Goal: Task Accomplishment & Management: Manage account settings

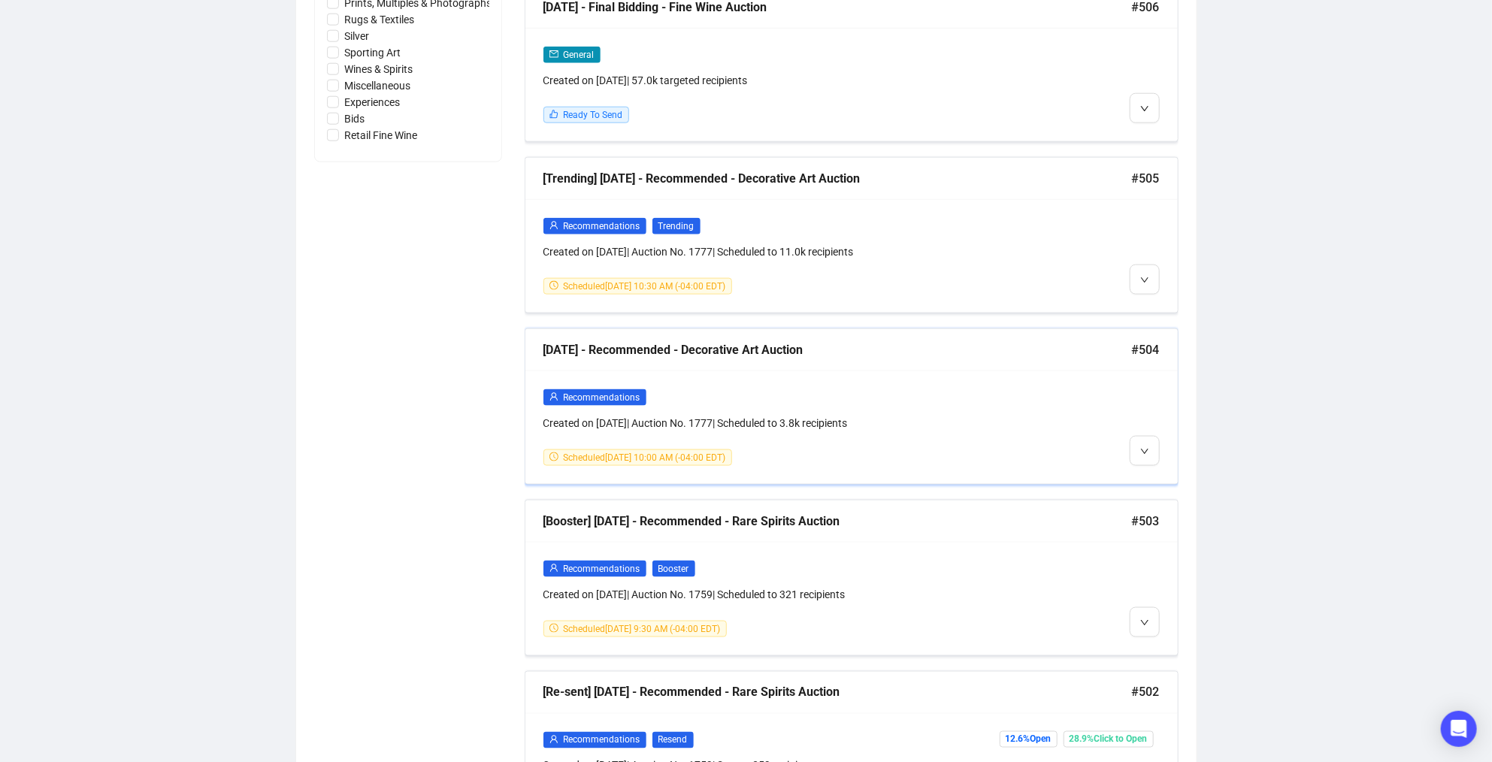
scroll to position [976, 0]
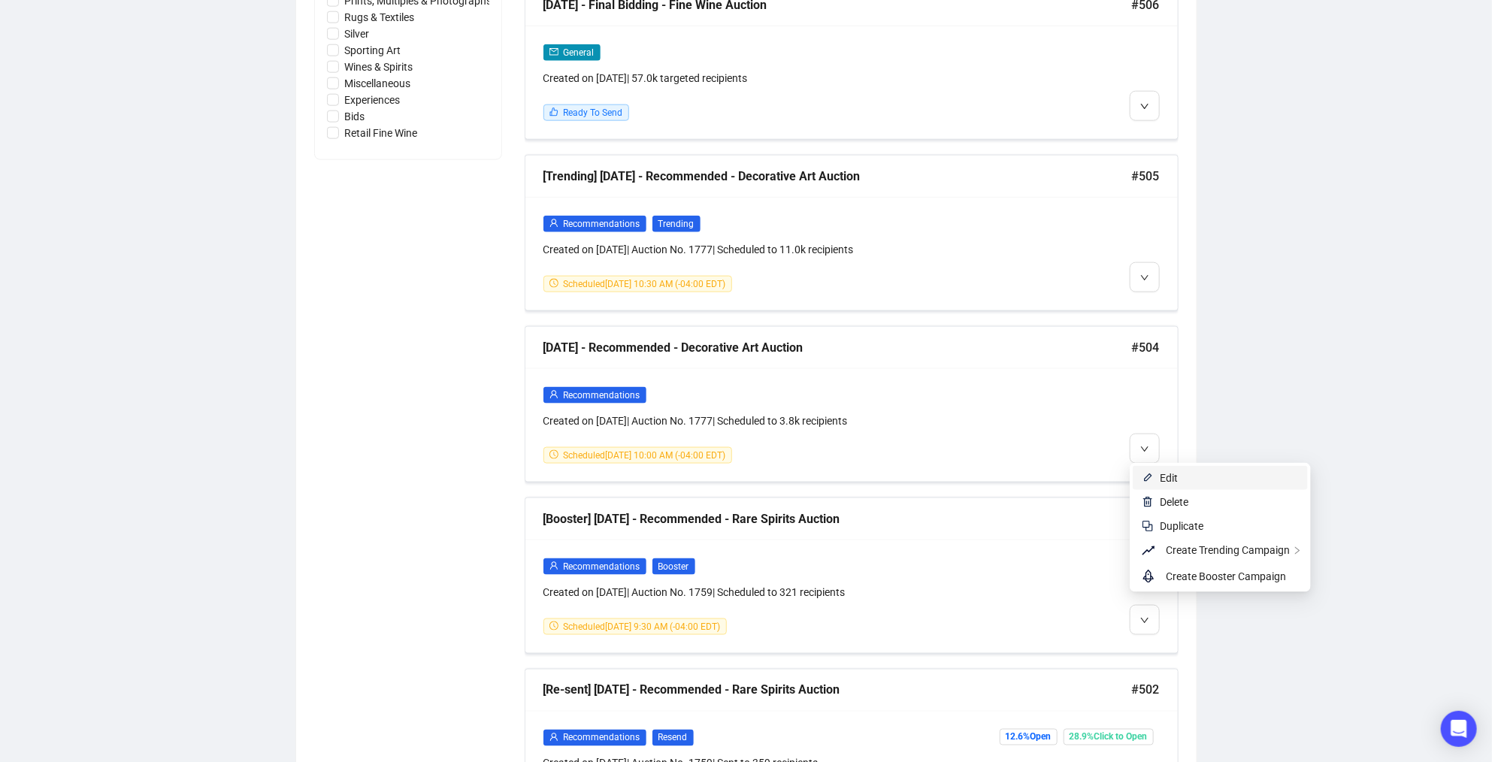
click at [1160, 475] on span "Edit" at bounding box center [1169, 478] width 18 height 12
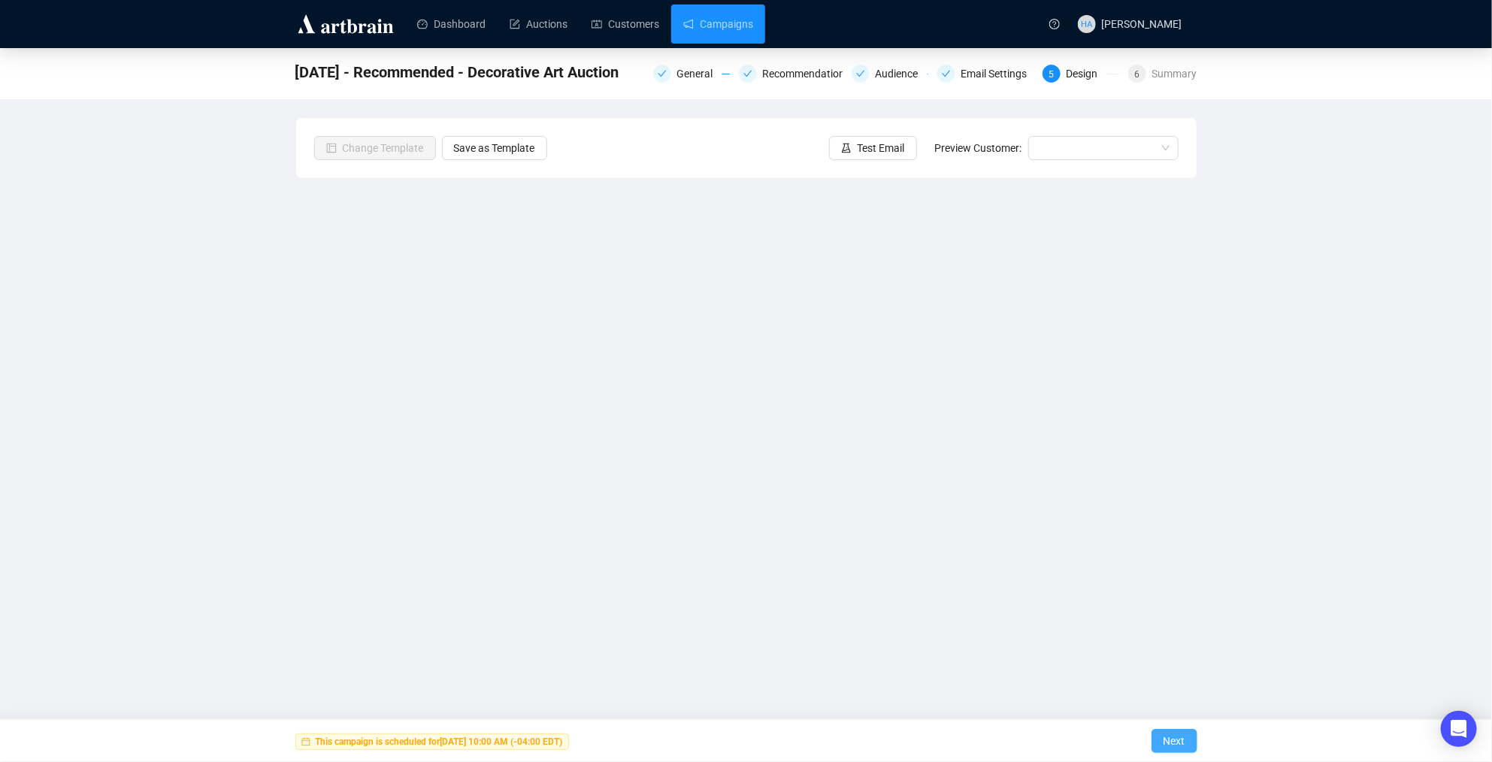
click at [1169, 737] on span "Next" at bounding box center [1175, 741] width 22 height 42
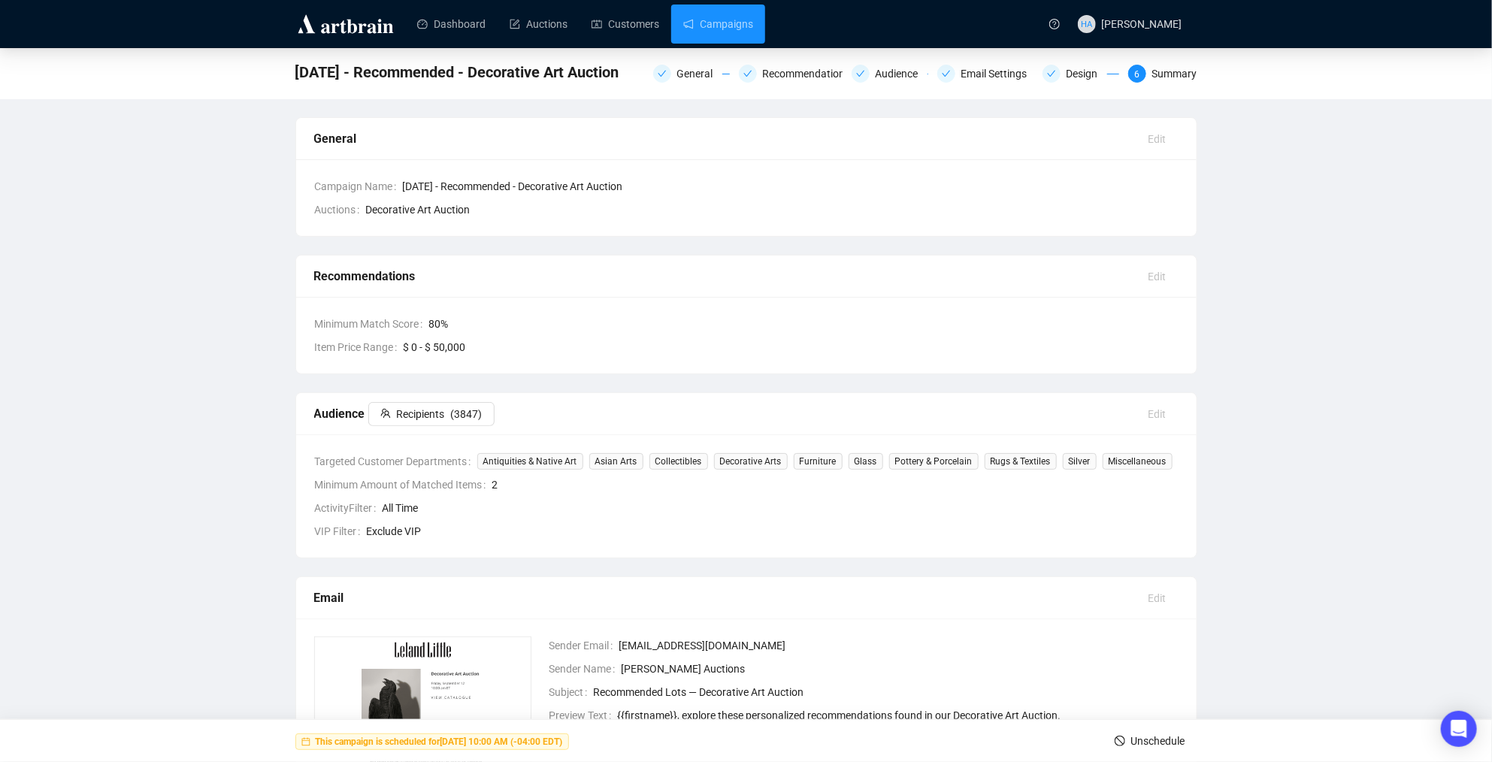
click at [1158, 738] on span "Unschedule" at bounding box center [1158, 741] width 54 height 42
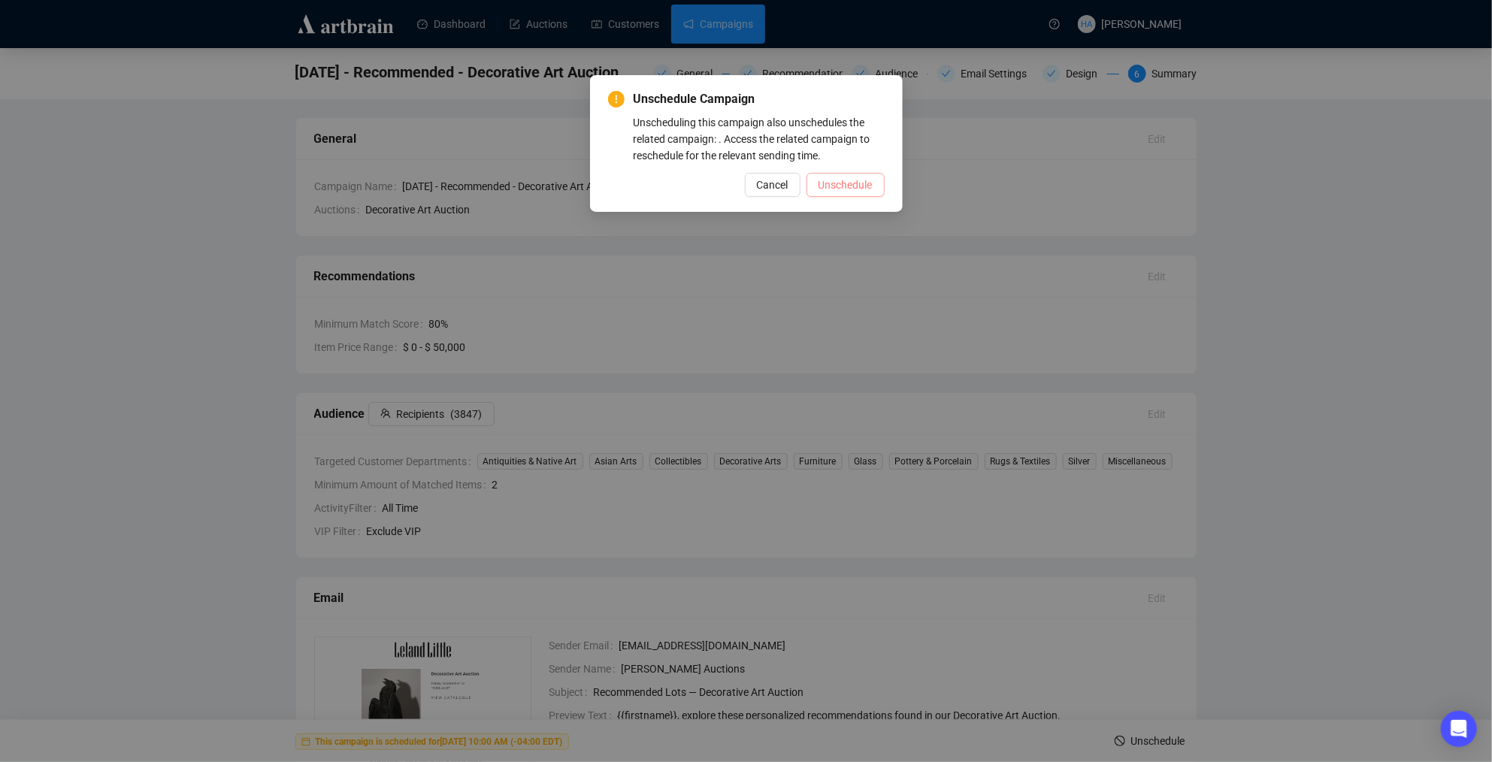
click at [848, 180] on span "Unschedule" at bounding box center [846, 185] width 54 height 17
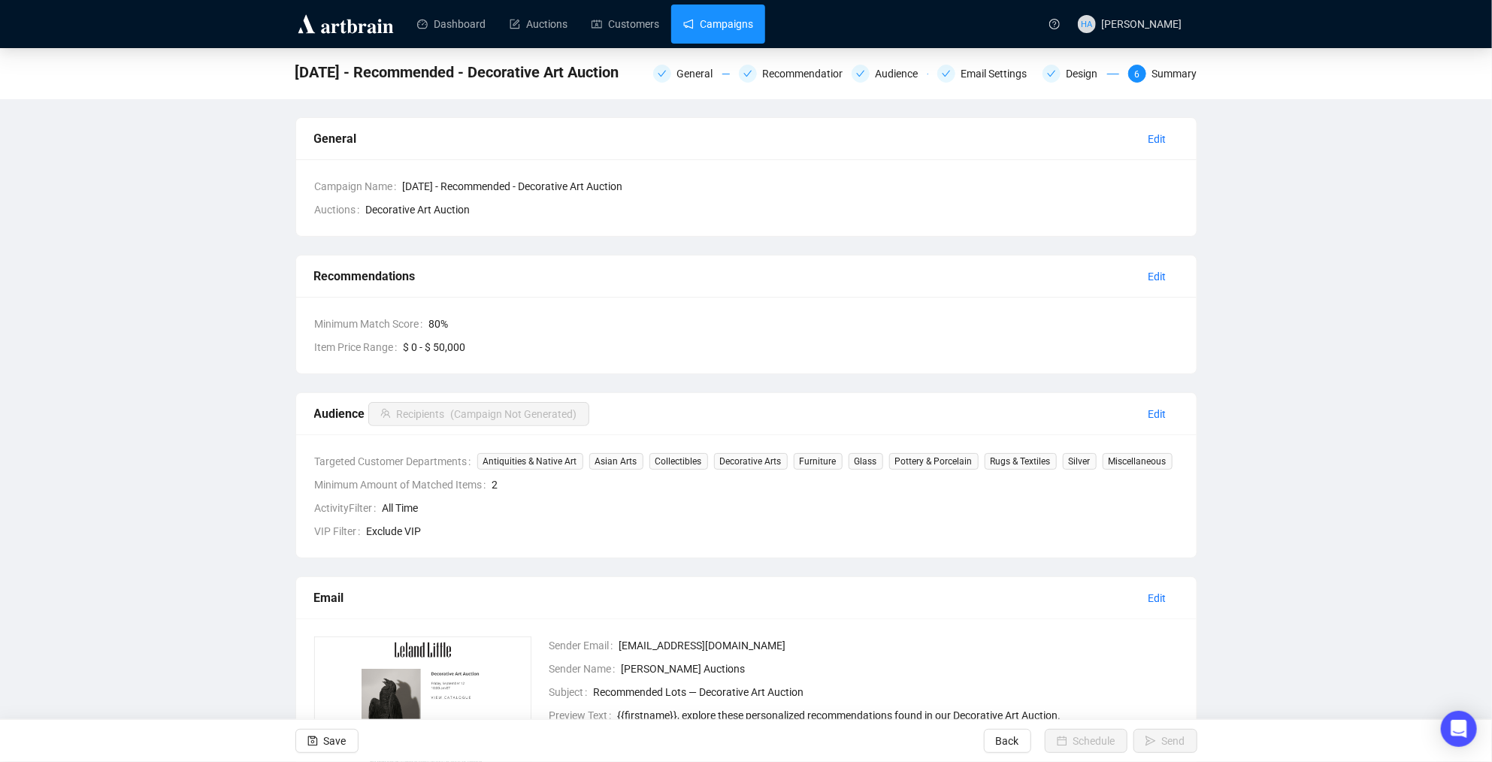
click at [728, 21] on link "Campaigns" at bounding box center [718, 24] width 70 height 39
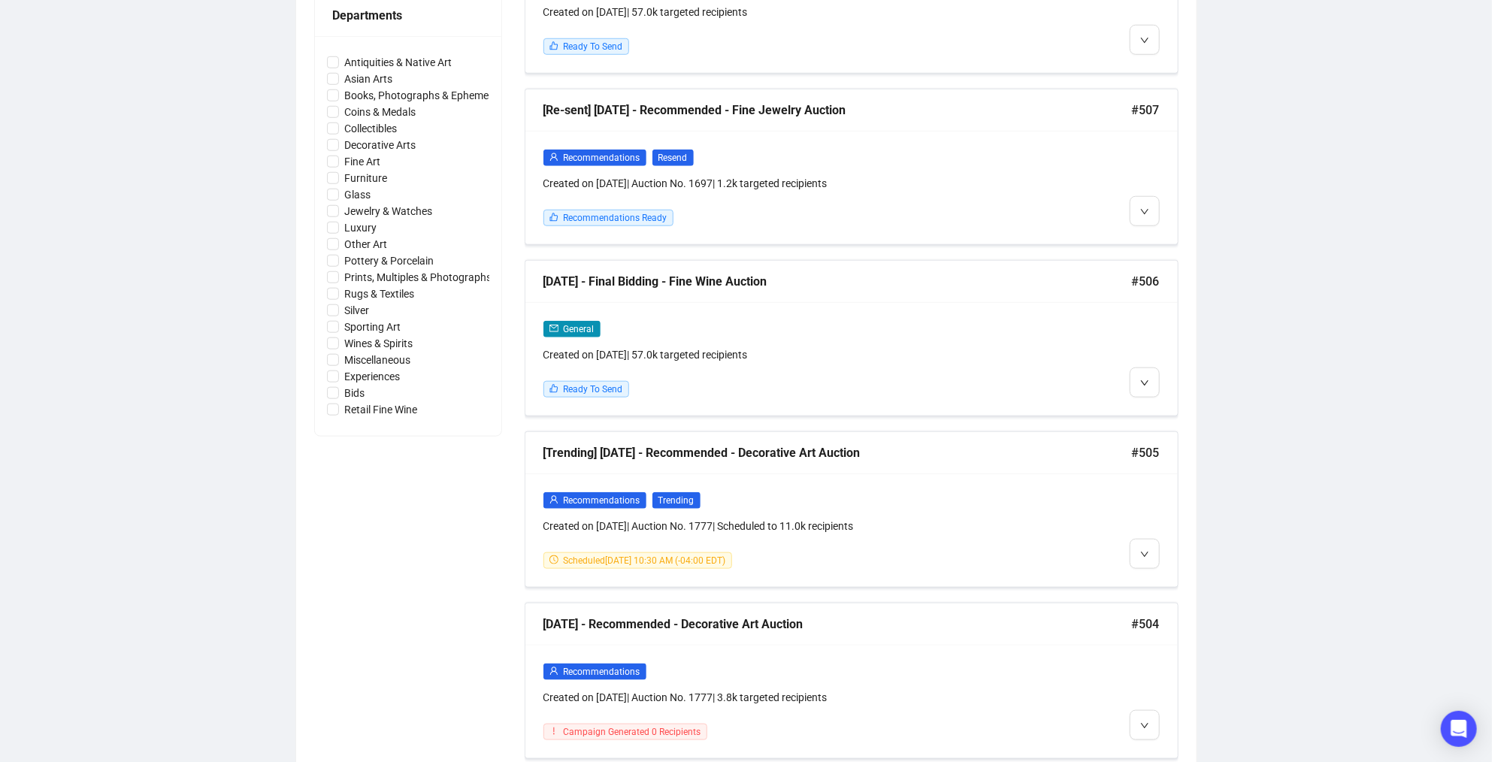
scroll to position [700, 0]
click at [1161, 582] on span "Edit" at bounding box center [1169, 583] width 18 height 12
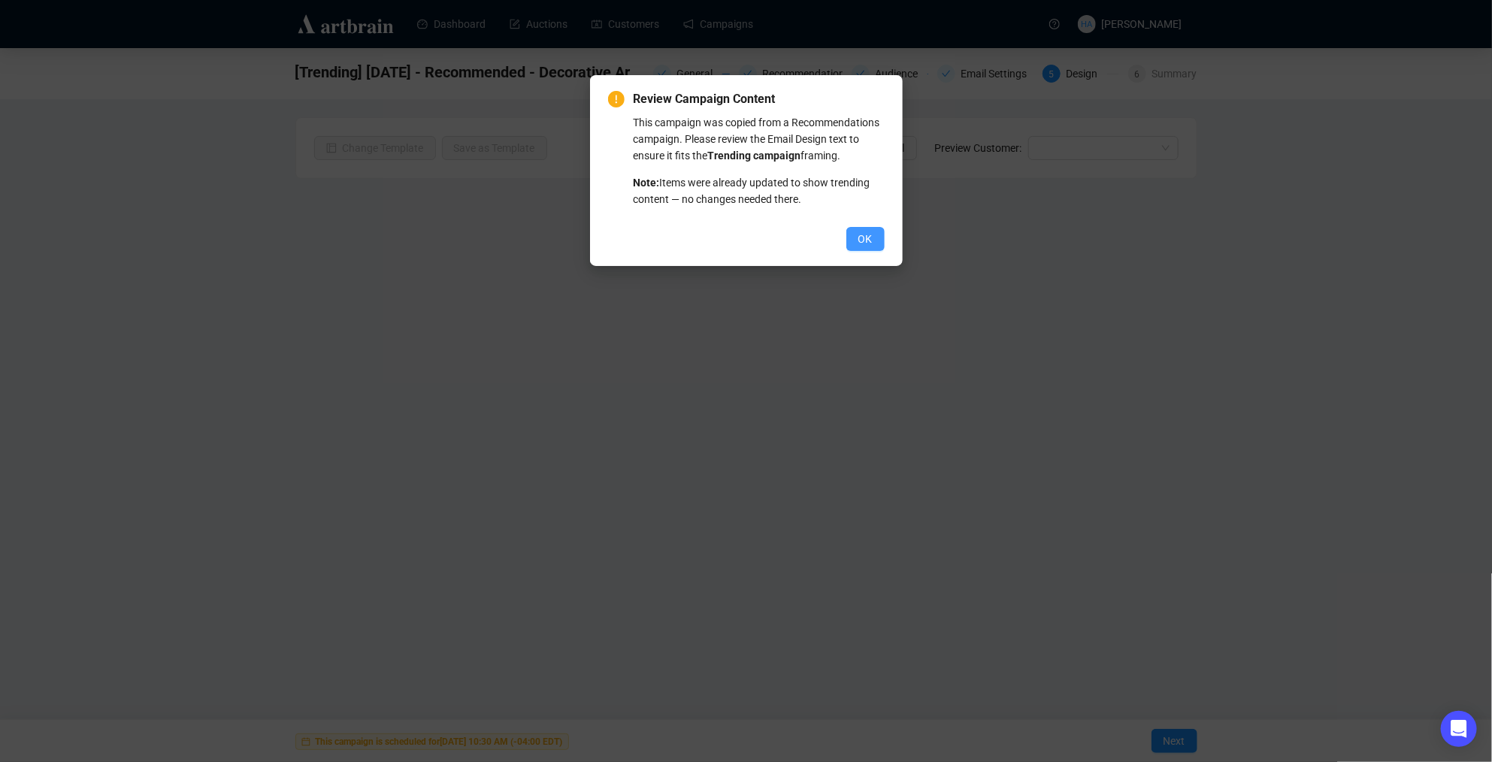
click at [865, 247] on span "OK" at bounding box center [865, 239] width 14 height 17
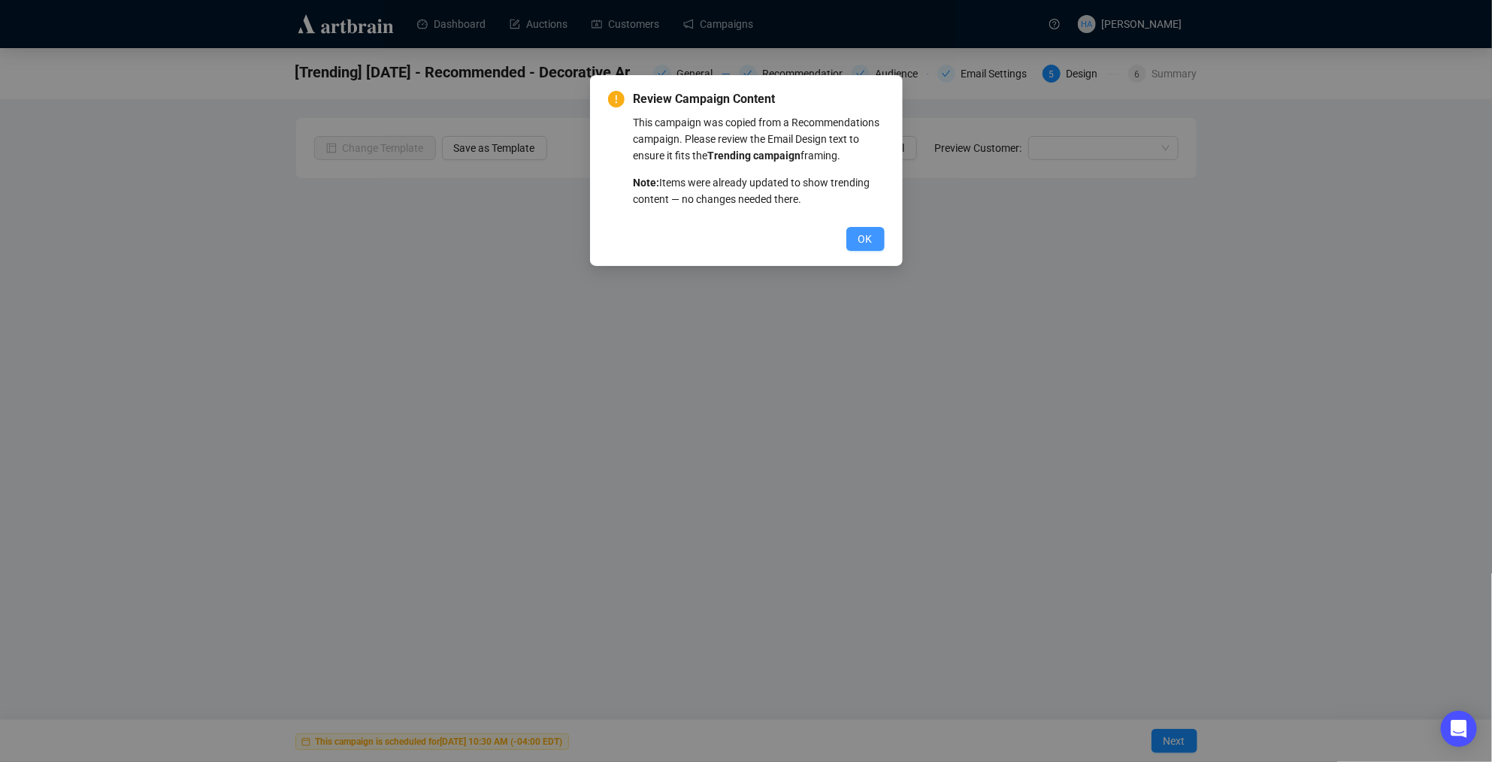
click at [861, 247] on span "OK" at bounding box center [865, 239] width 14 height 17
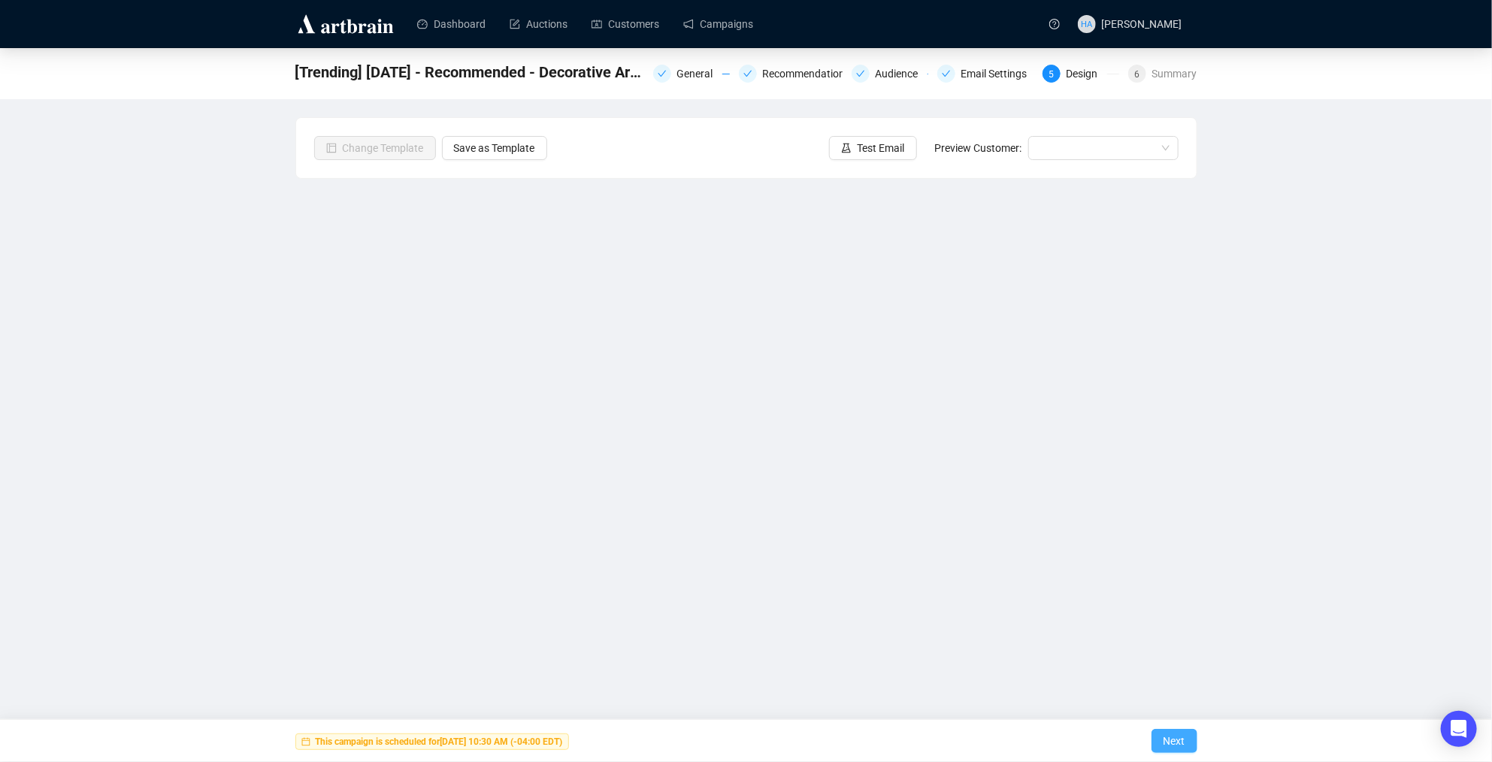
click at [1170, 743] on span "Next" at bounding box center [1175, 741] width 22 height 42
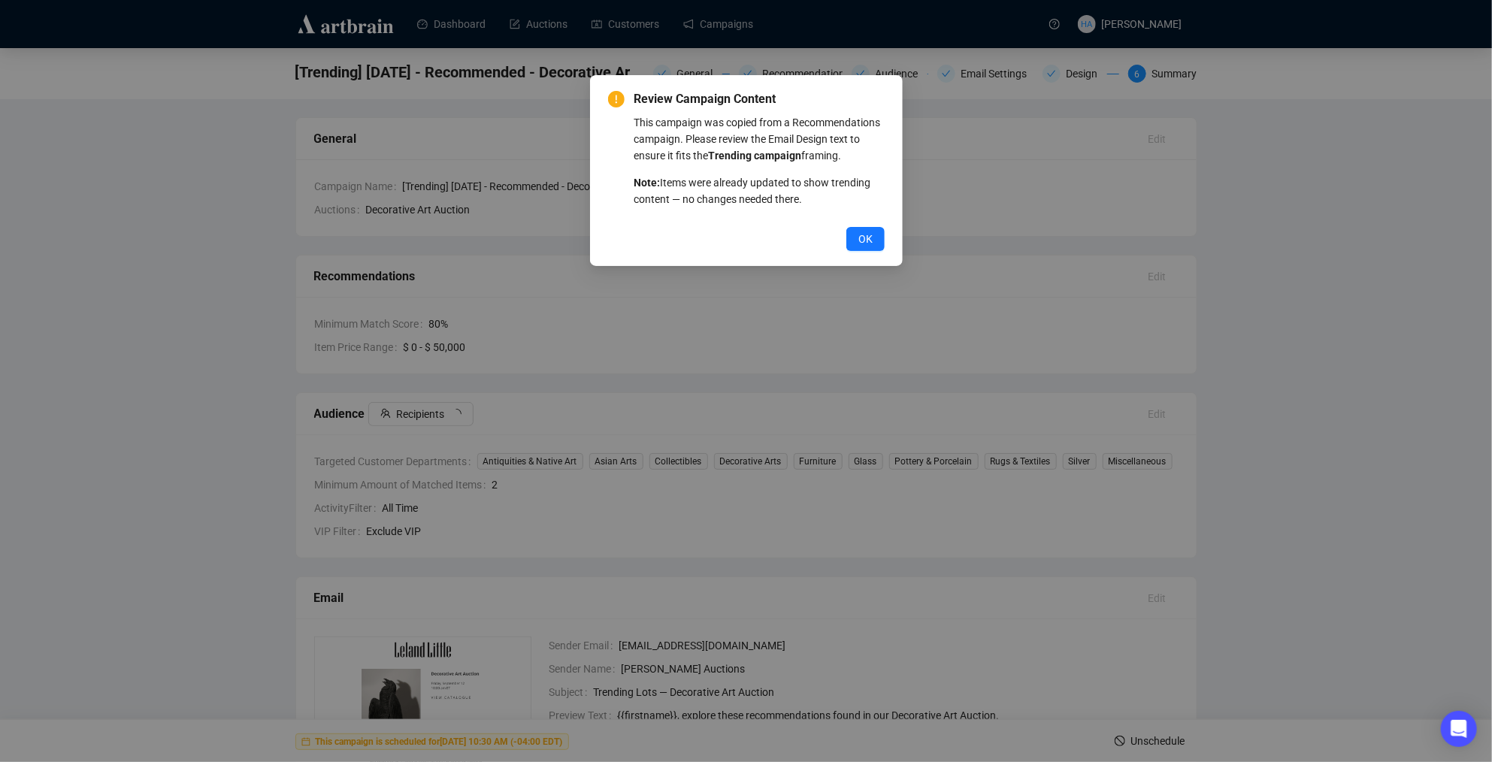
click at [1142, 741] on div "Review Campaign Content This campaign was copied from a Recommendations campaig…" at bounding box center [746, 381] width 1492 height 762
drag, startPoint x: 859, startPoint y: 248, endPoint x: 909, endPoint y: 296, distance: 69.1
click at [860, 247] on span "OK" at bounding box center [865, 239] width 14 height 17
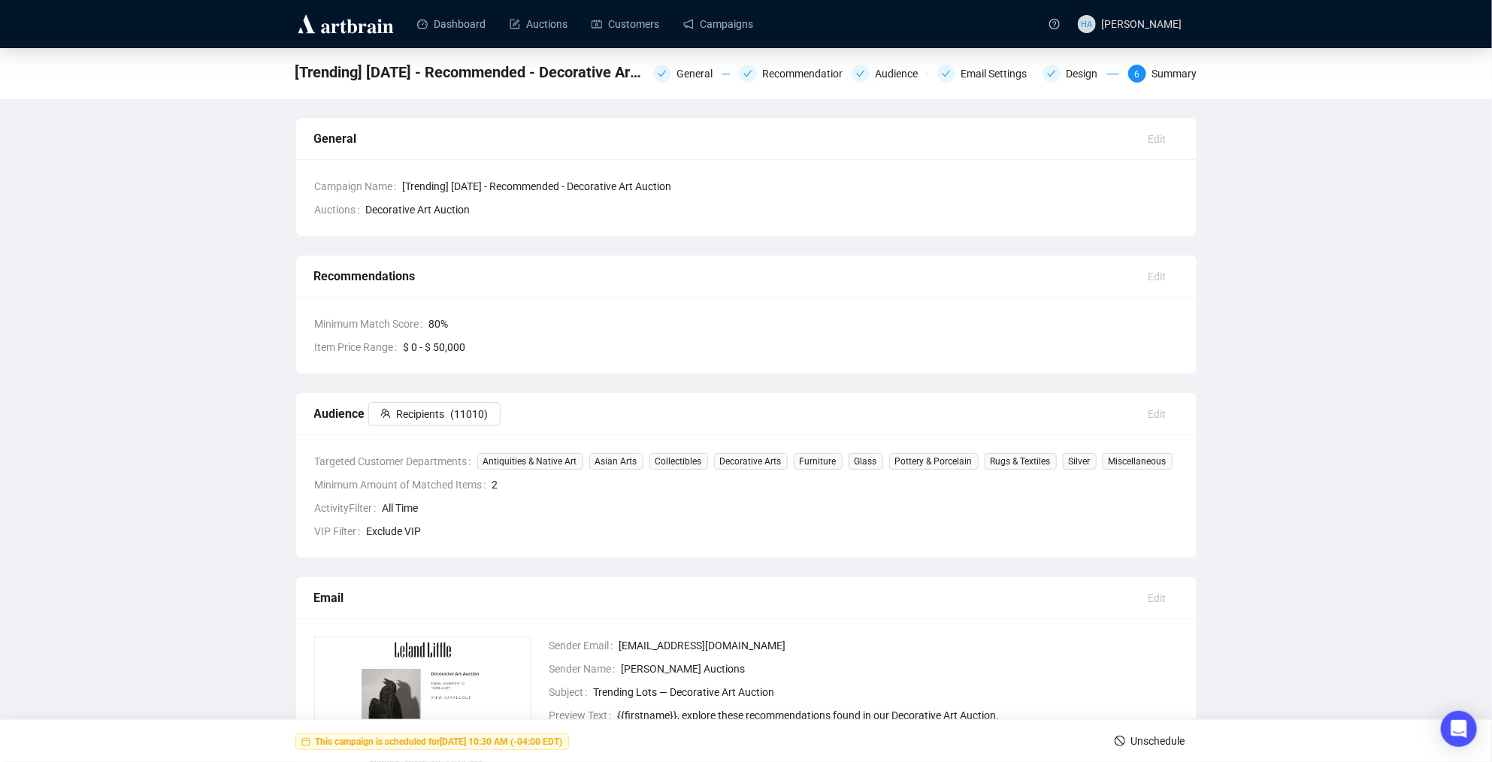
click at [1151, 741] on span "Unschedule" at bounding box center [1158, 741] width 54 height 42
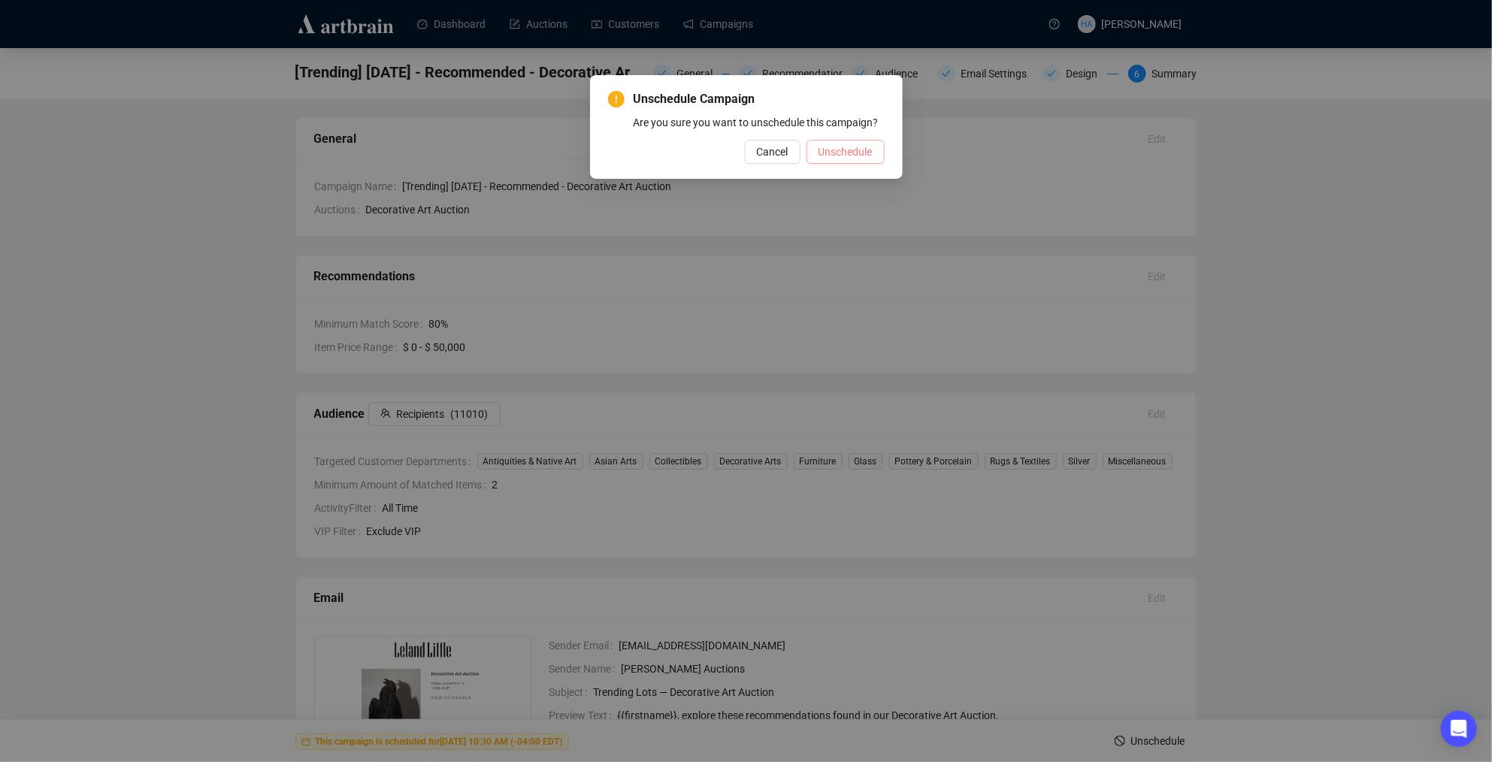
click at [834, 160] on span "Unschedule" at bounding box center [846, 152] width 54 height 17
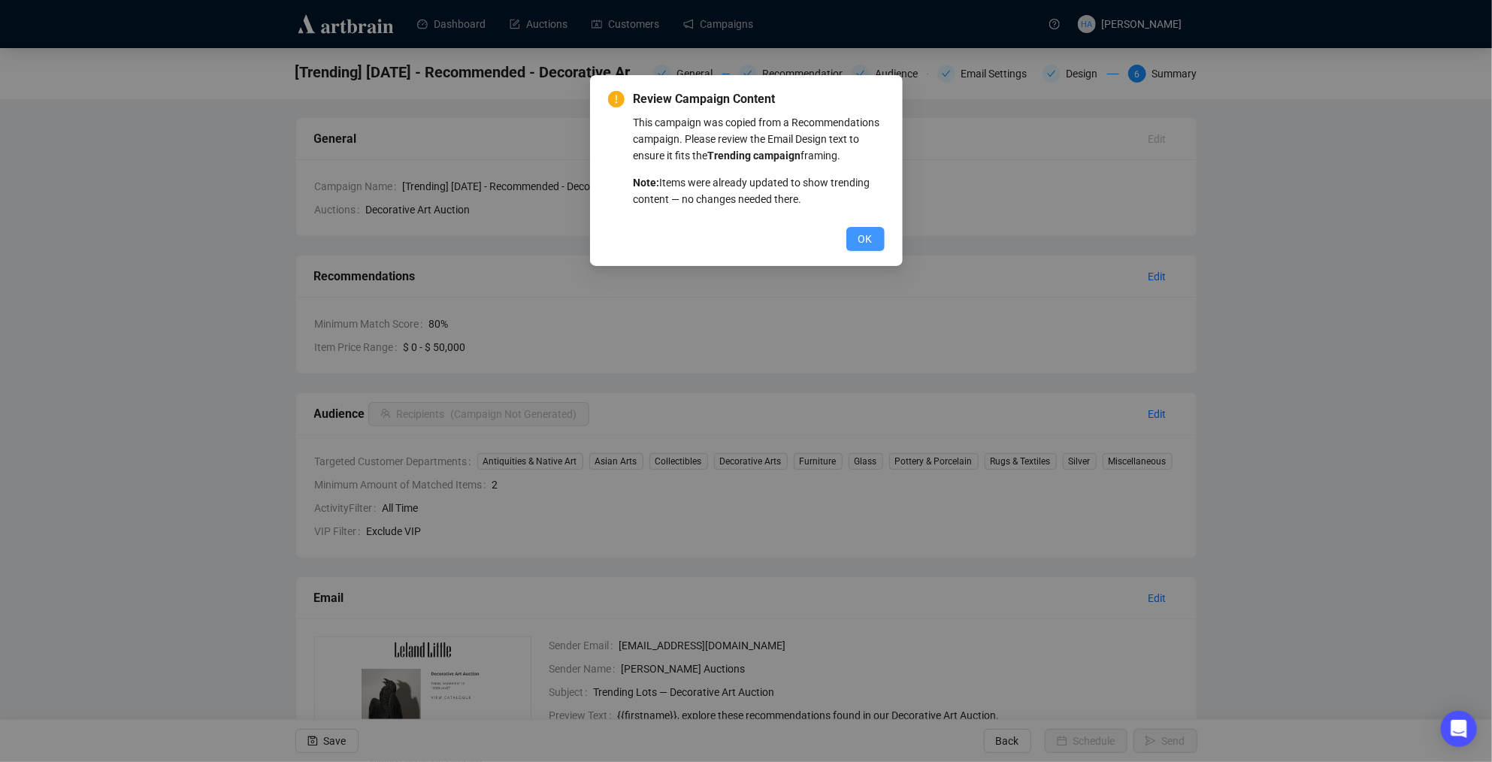
click at [860, 247] on span "OK" at bounding box center [865, 239] width 14 height 17
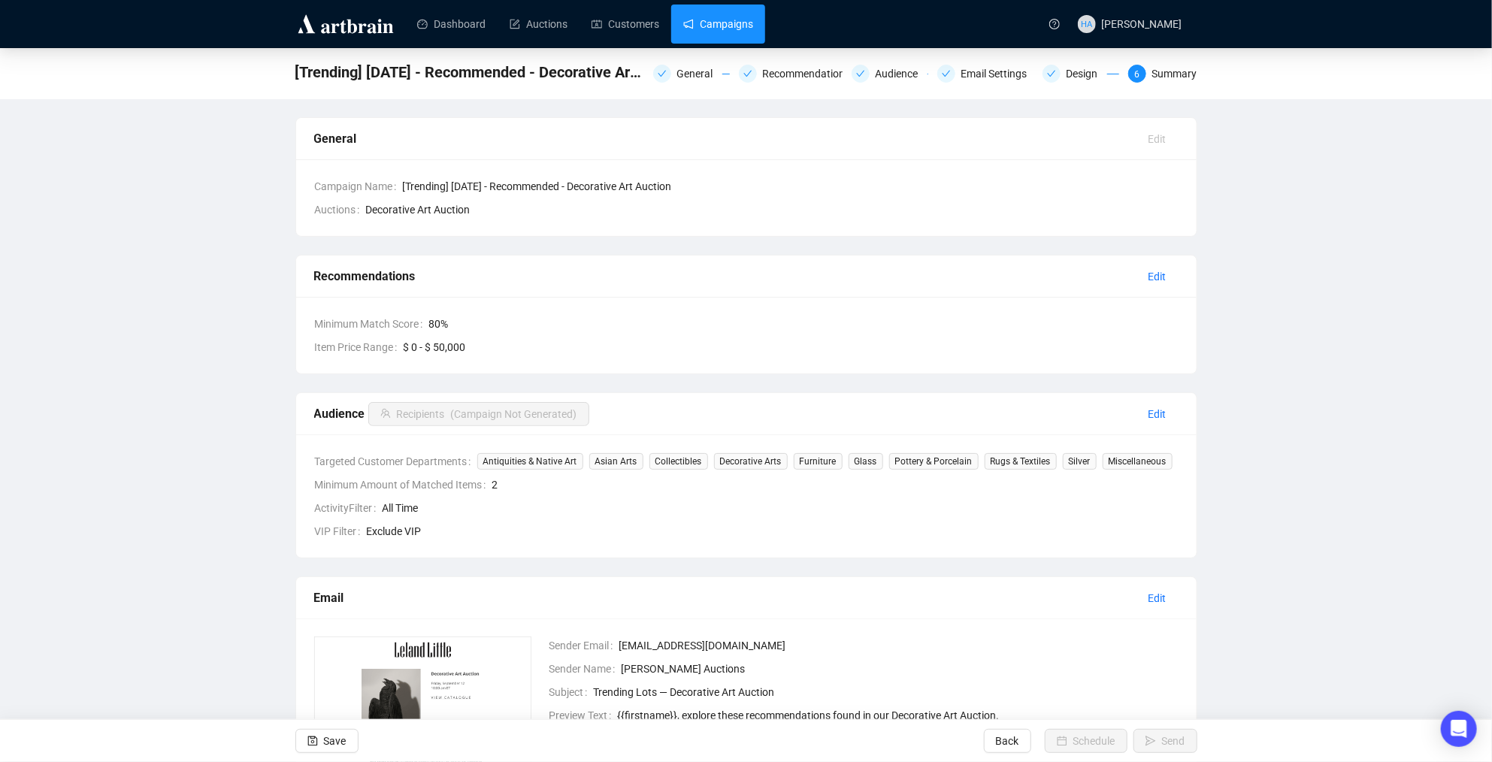
click at [713, 18] on link "Campaigns" at bounding box center [718, 24] width 70 height 39
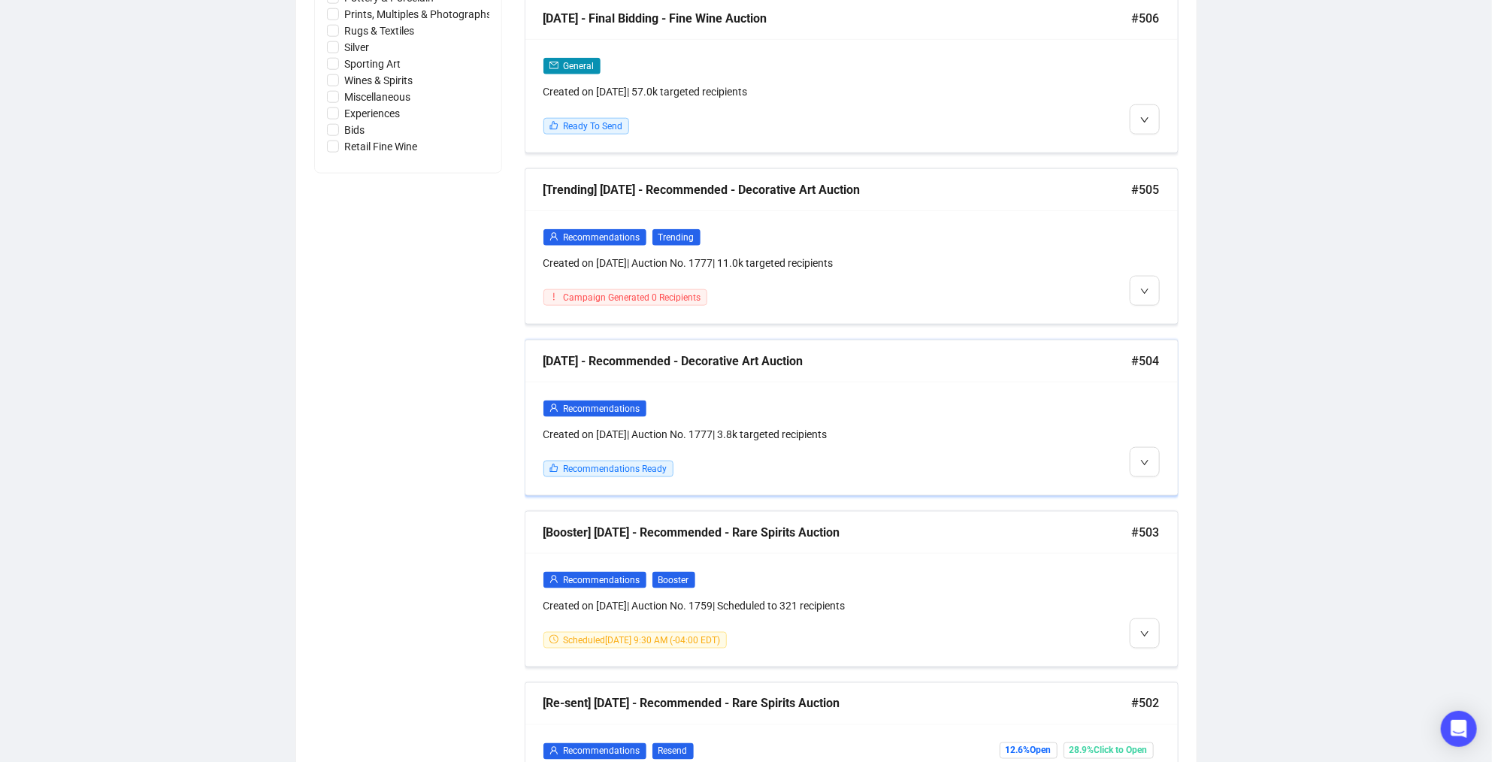
scroll to position [962, 0]
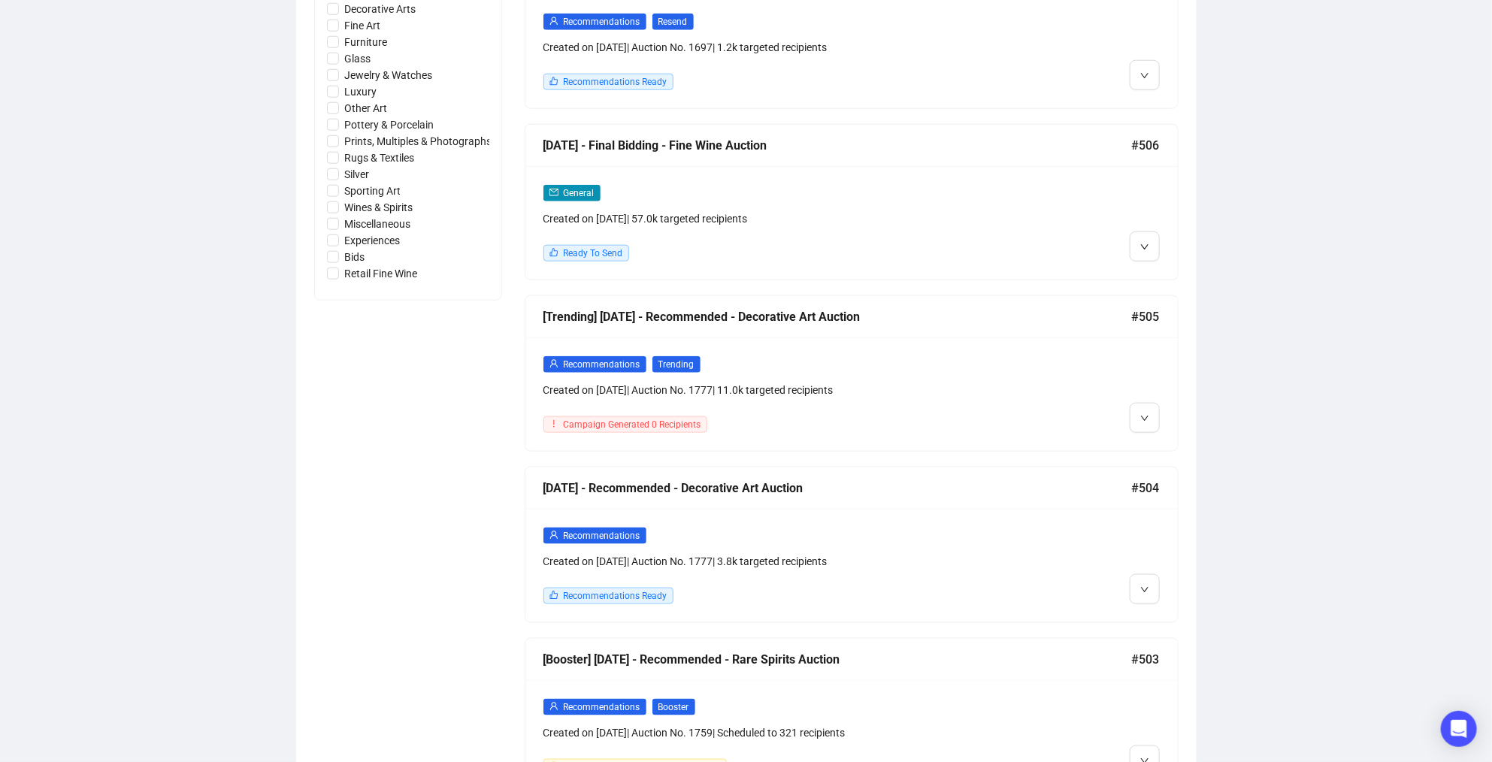
scroll to position [837, 0]
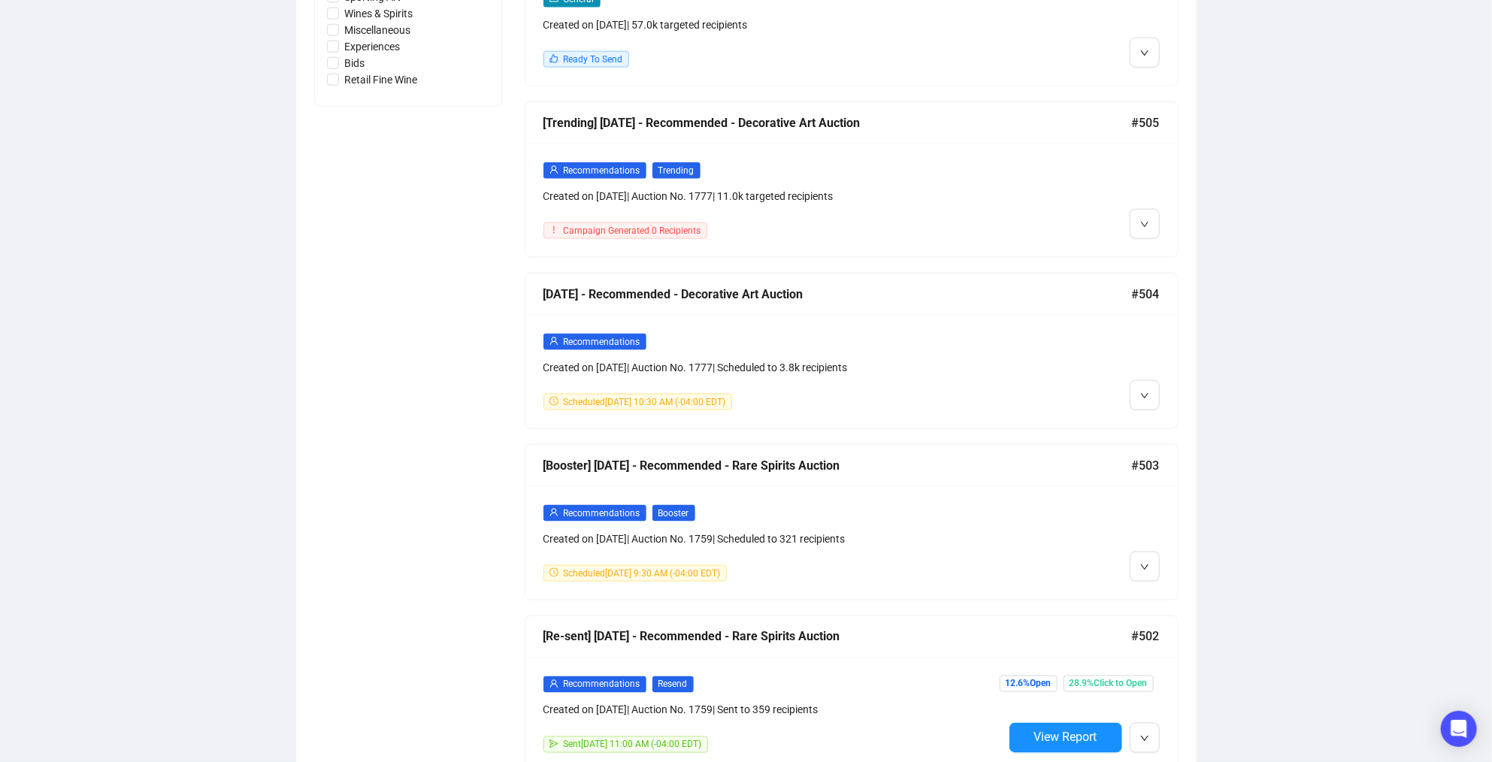
scroll to position [1038, 0]
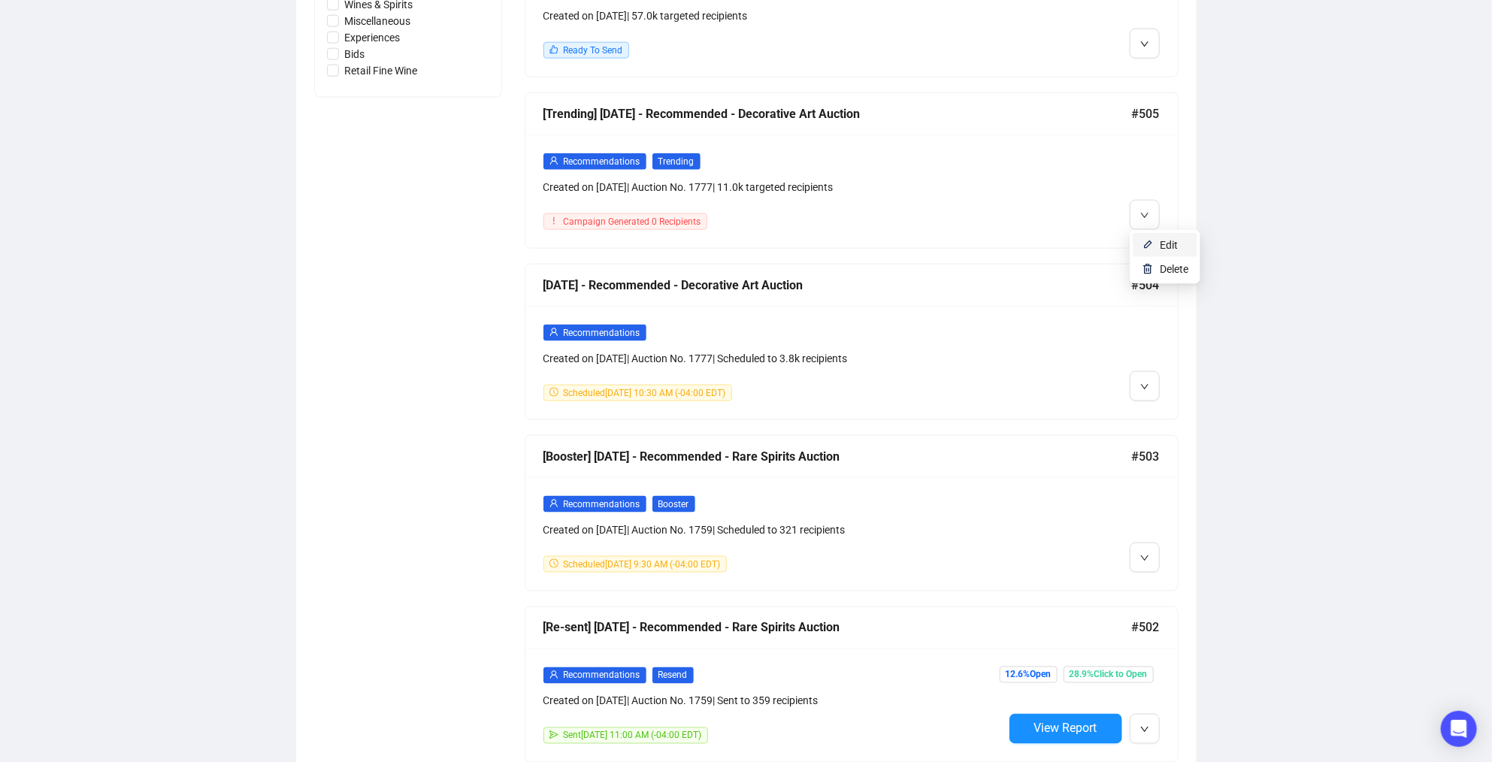
click at [1161, 240] on span "Edit" at bounding box center [1169, 245] width 18 height 12
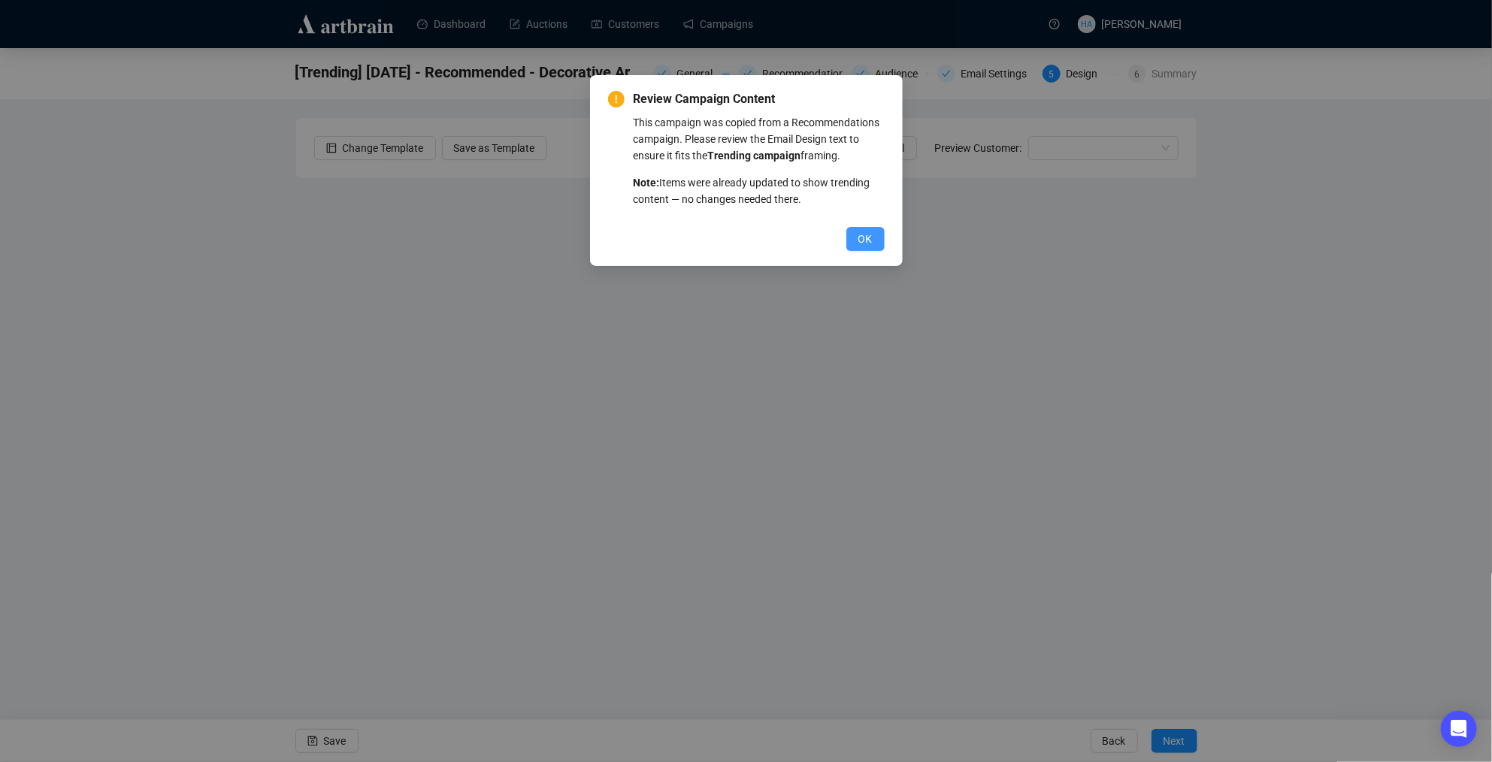
click at [859, 247] on span "OK" at bounding box center [865, 239] width 14 height 17
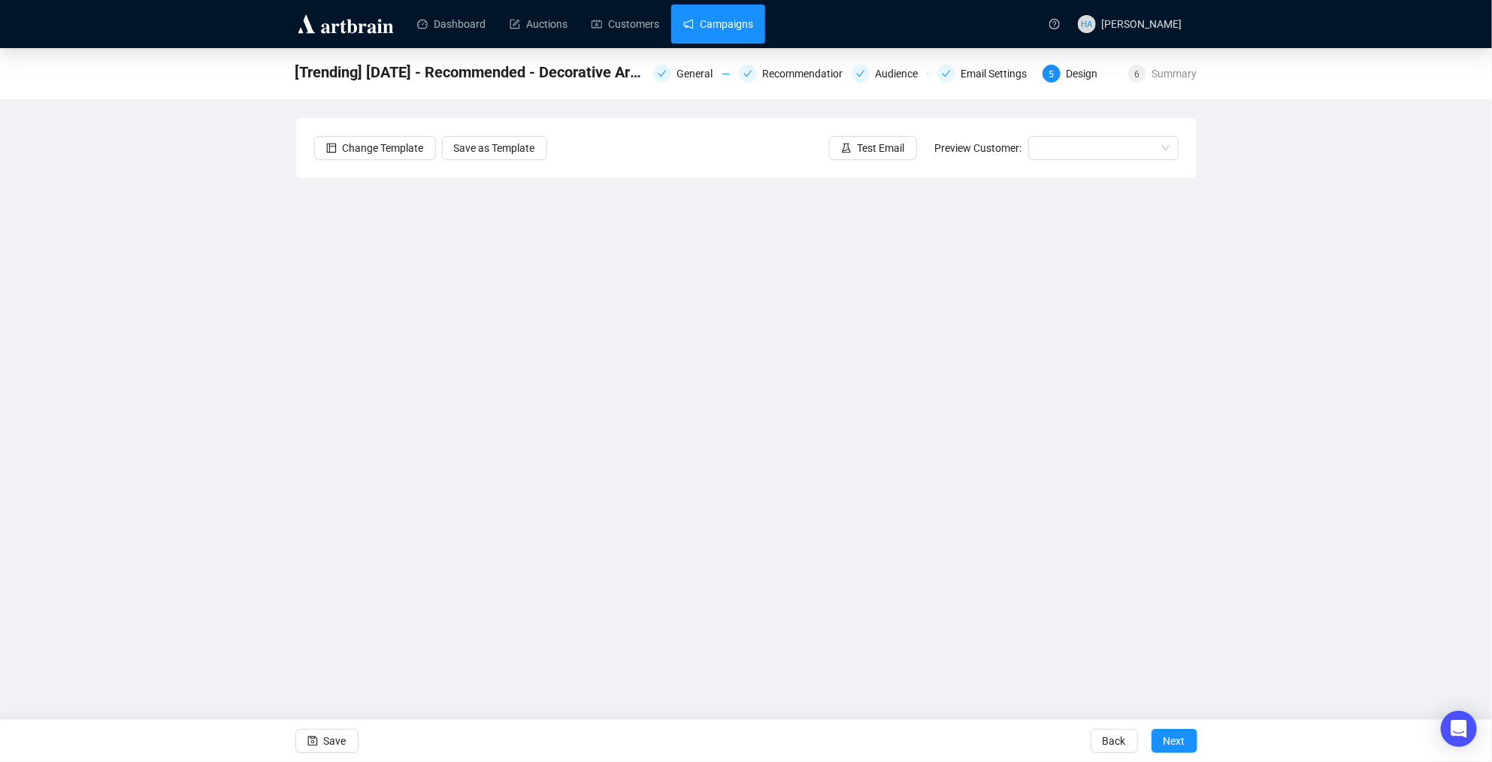
click at [715, 16] on link "Campaigns" at bounding box center [718, 24] width 70 height 39
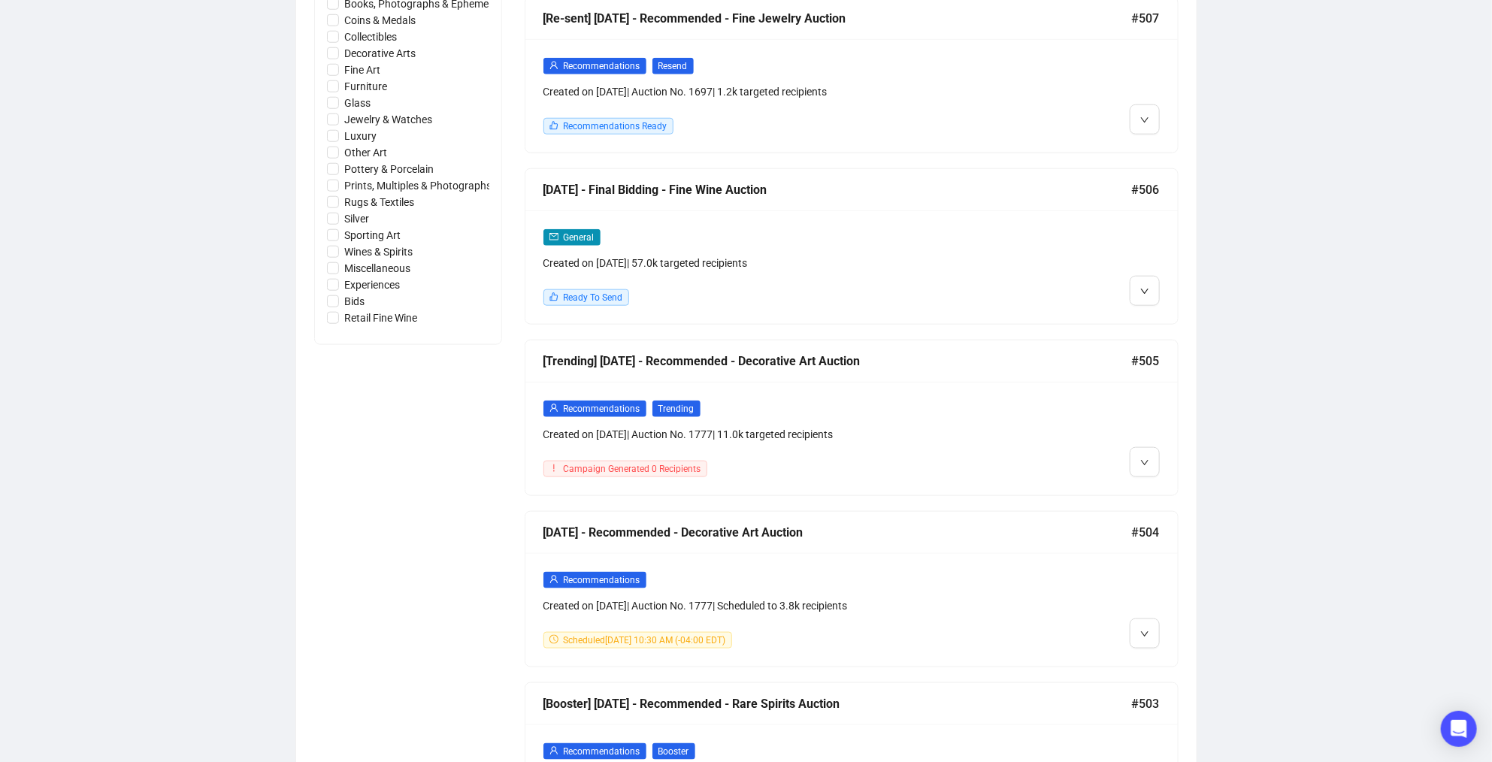
scroll to position [793, 0]
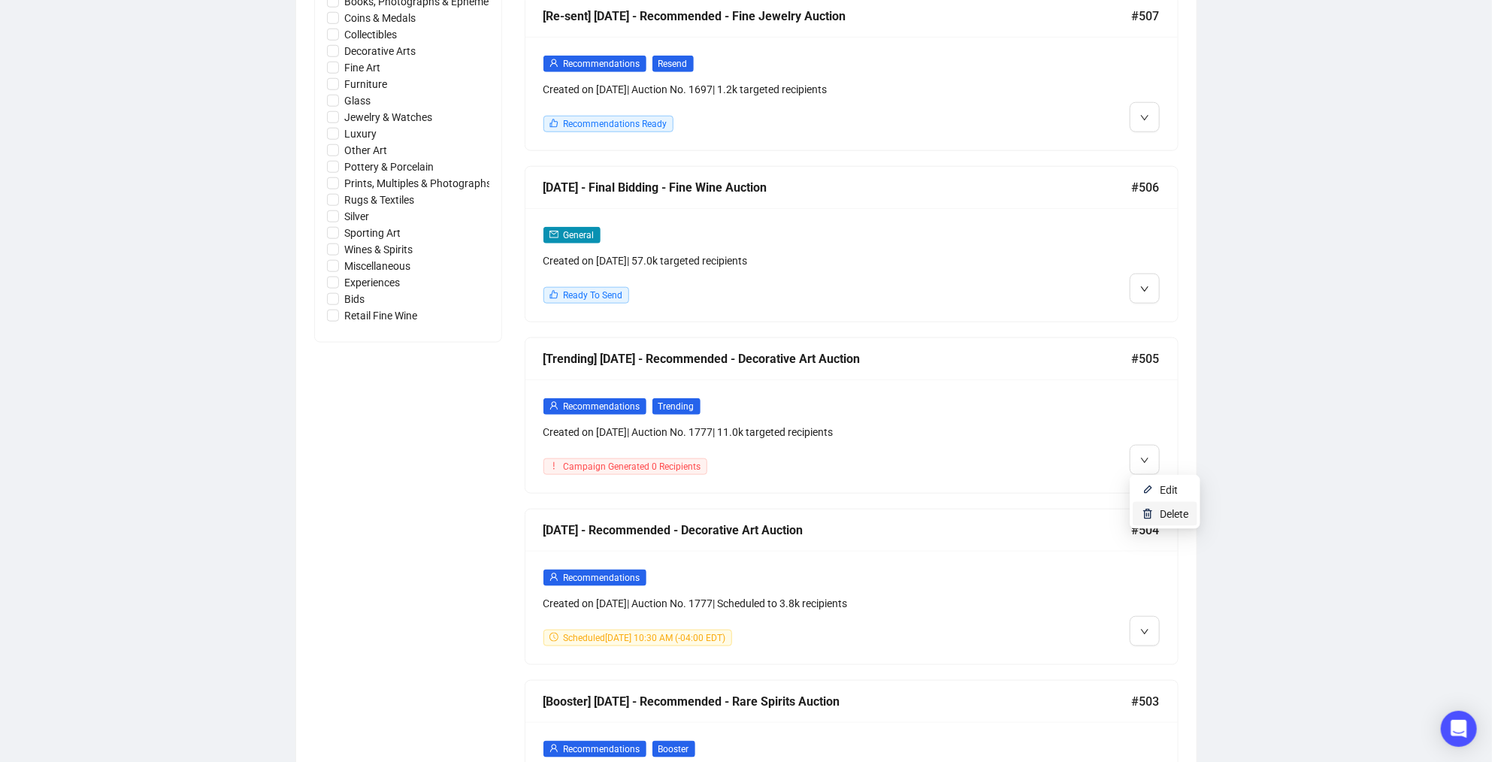
click at [1169, 512] on span "Delete" at bounding box center [1174, 514] width 29 height 12
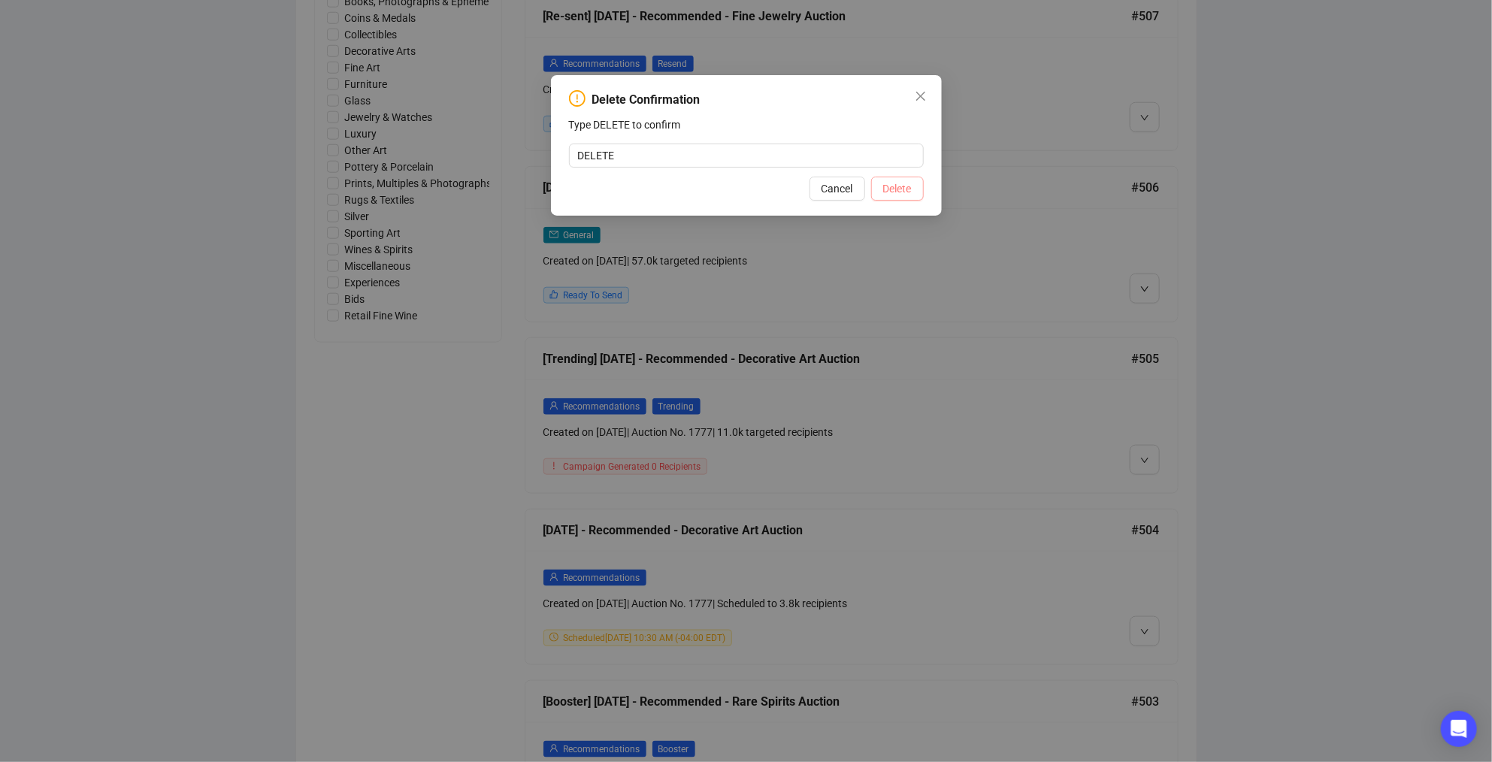
type input "DELETE"
click at [898, 190] on span "Delete" at bounding box center [897, 188] width 29 height 17
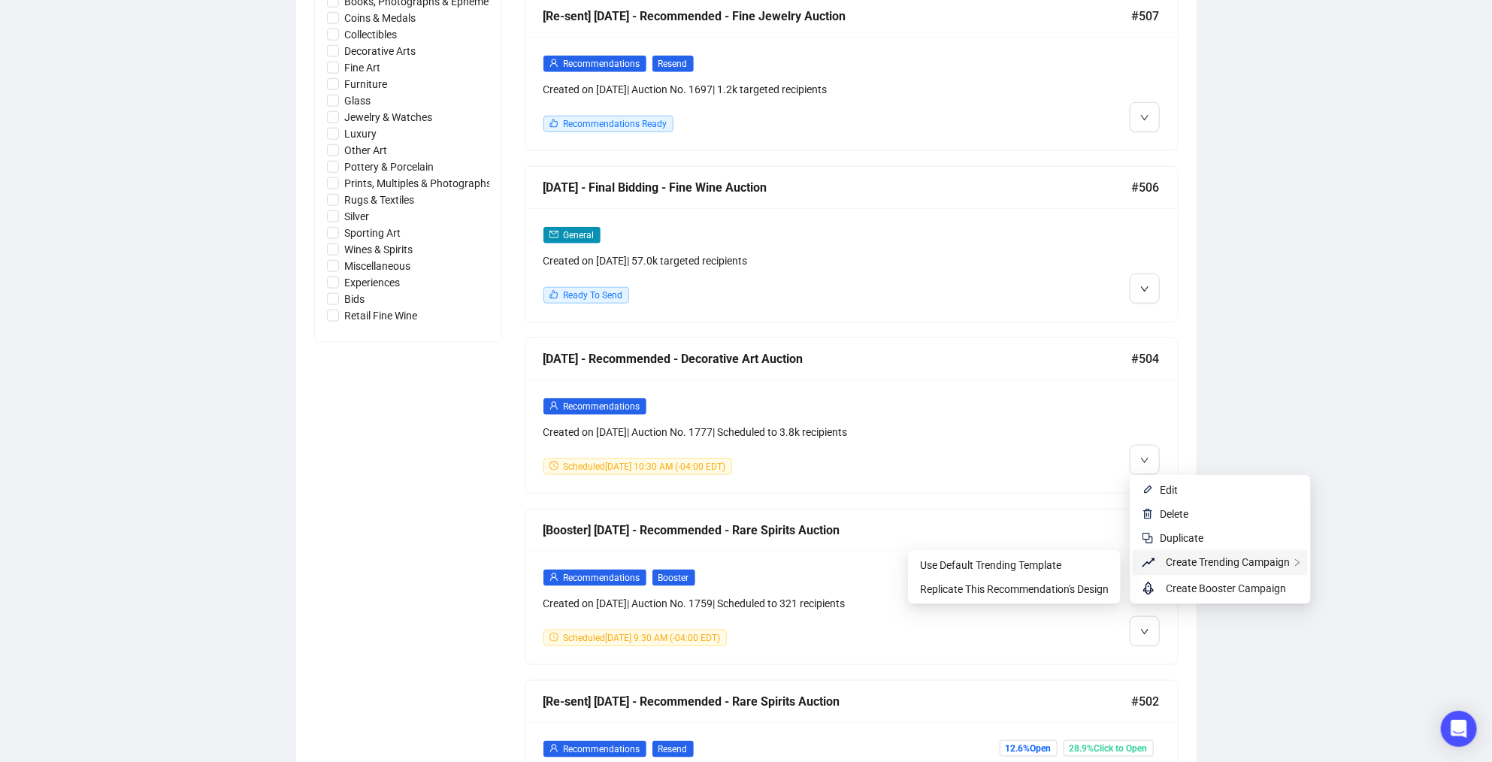
click at [1194, 565] on span "Create Trending Campaign" at bounding box center [1228, 562] width 124 height 12
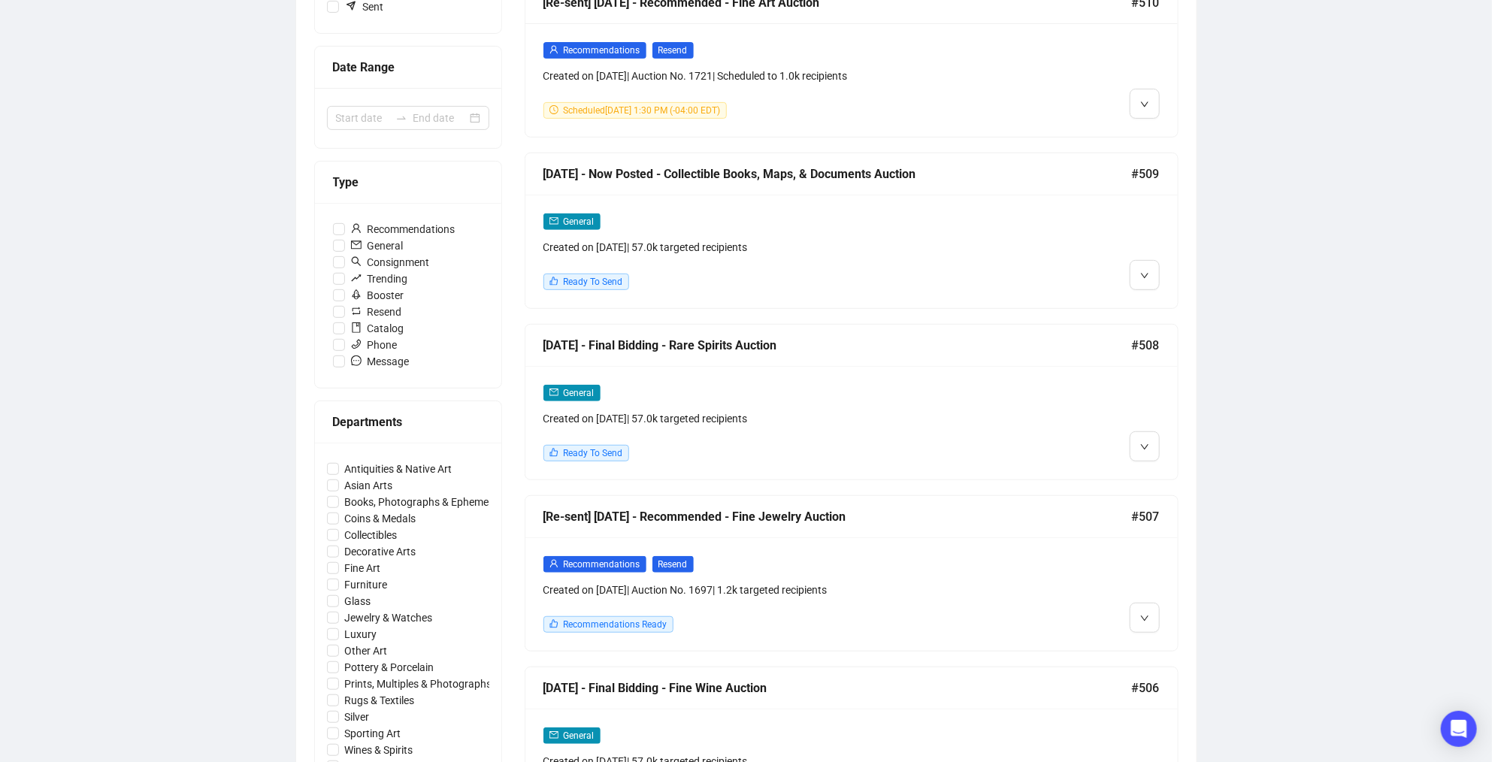
scroll to position [0, 0]
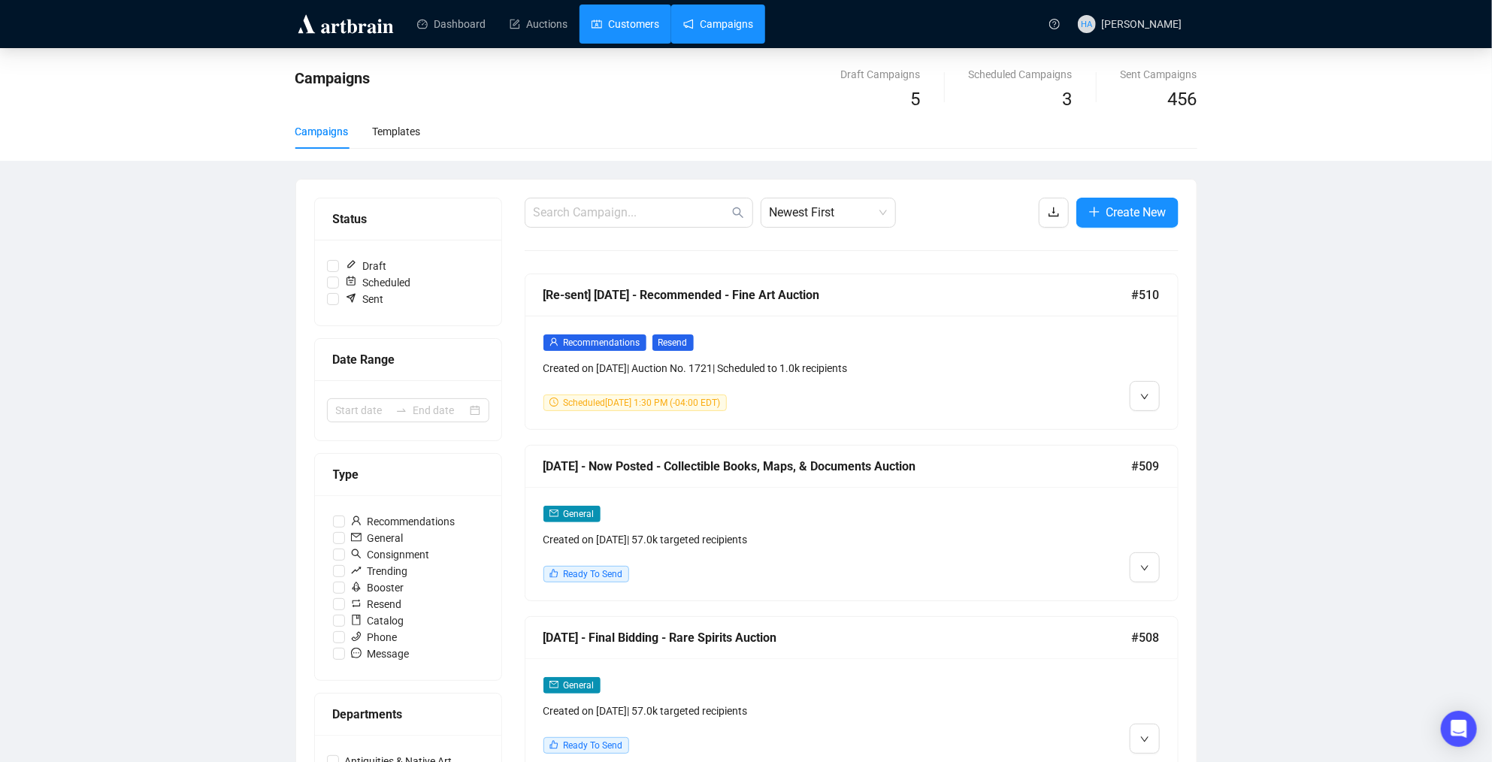
click at [633, 31] on link "Customers" at bounding box center [626, 24] width 68 height 39
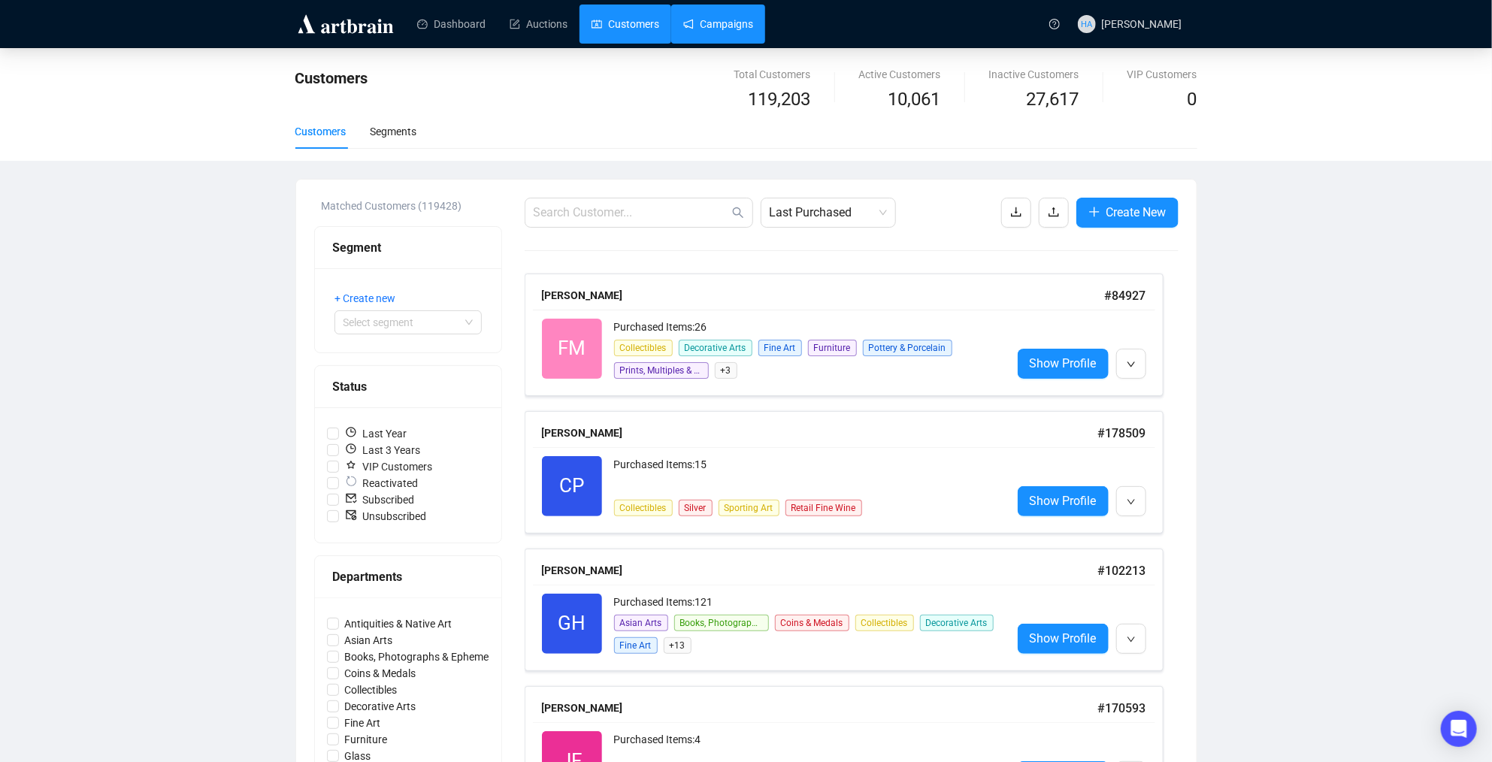
click at [721, 28] on link "Campaigns" at bounding box center [718, 24] width 70 height 39
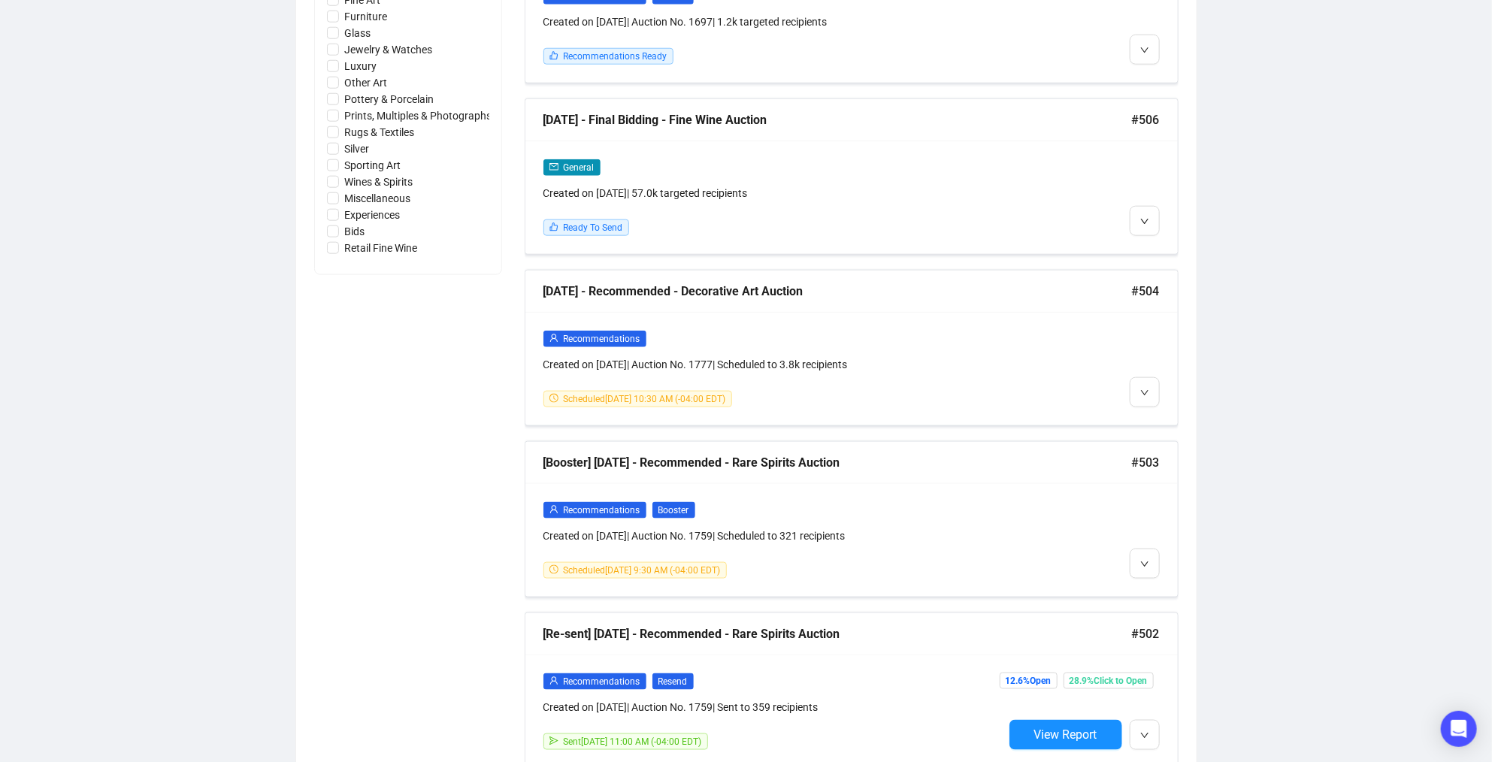
scroll to position [861, 0]
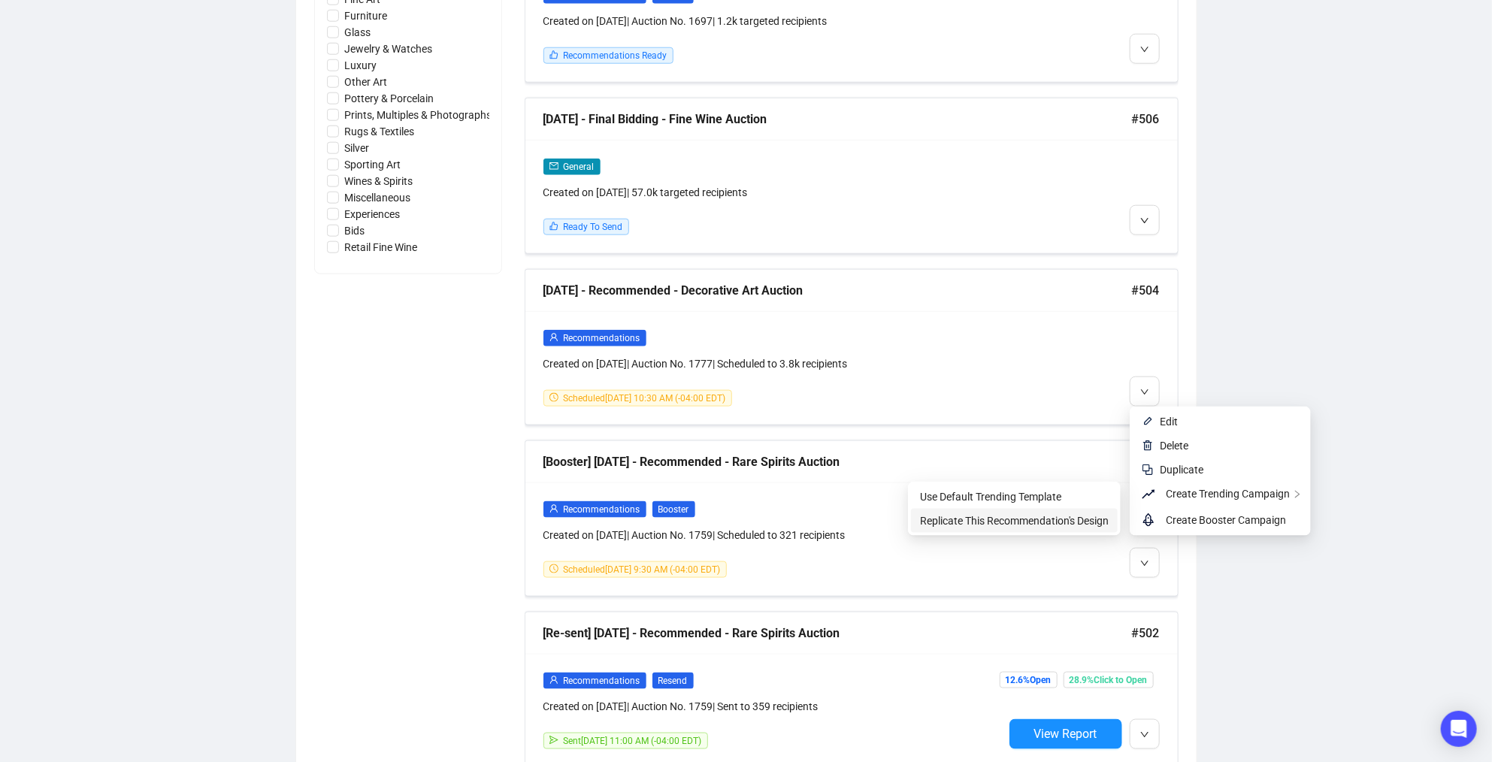
click at [1034, 520] on span "Replicate This Recommendation's Design" at bounding box center [1014, 521] width 189 height 12
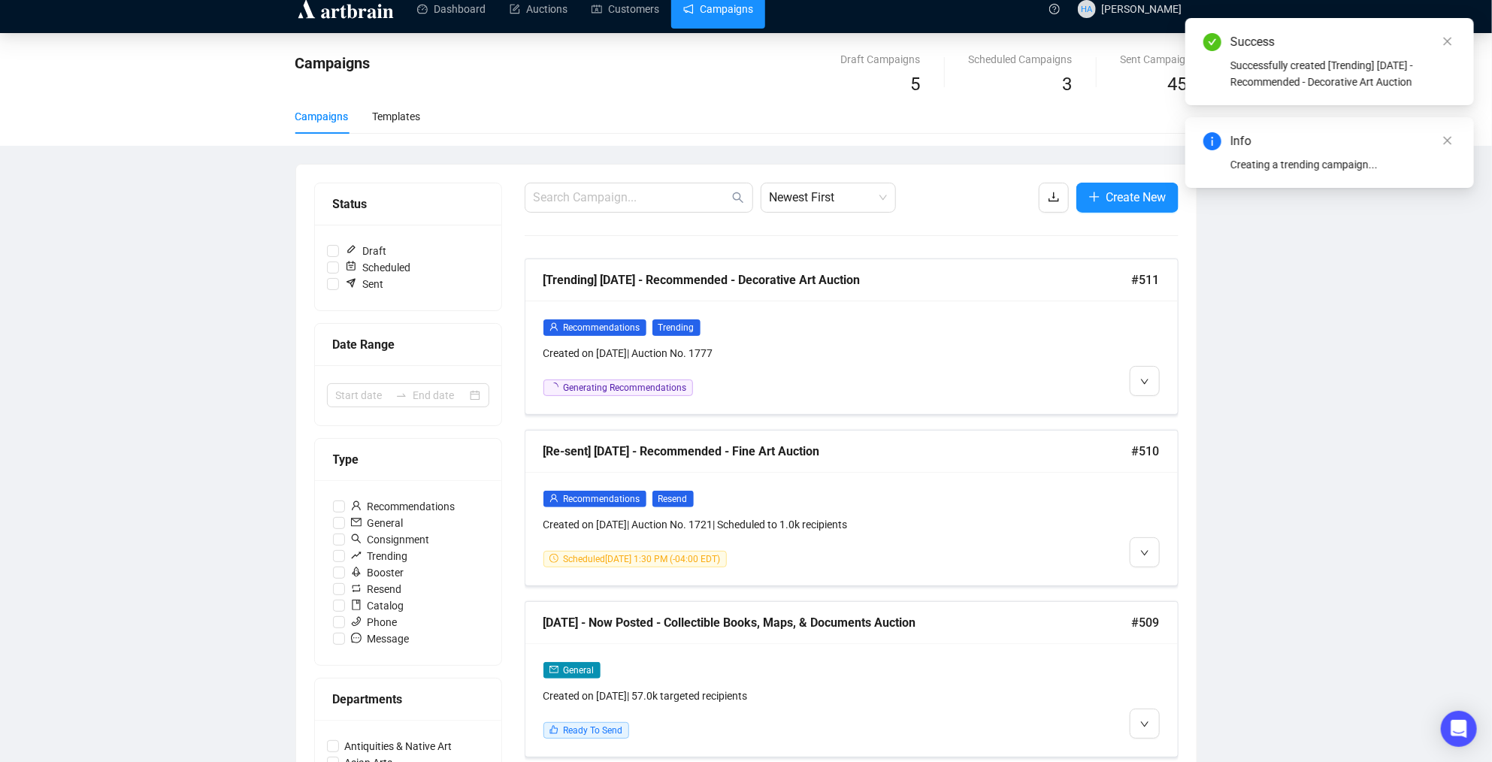
scroll to position [0, 0]
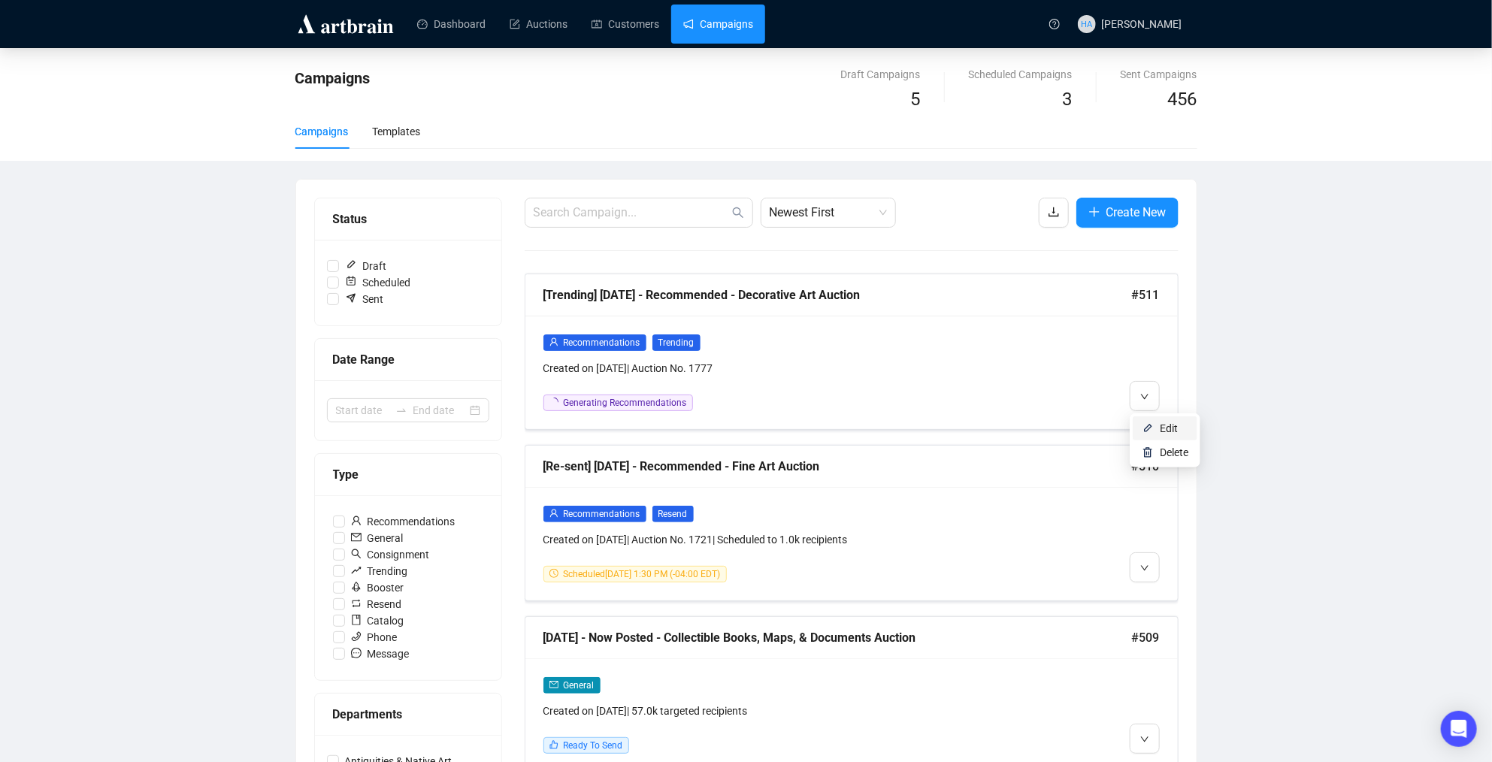
click at [1157, 423] on li "Edit" at bounding box center [1165, 428] width 65 height 24
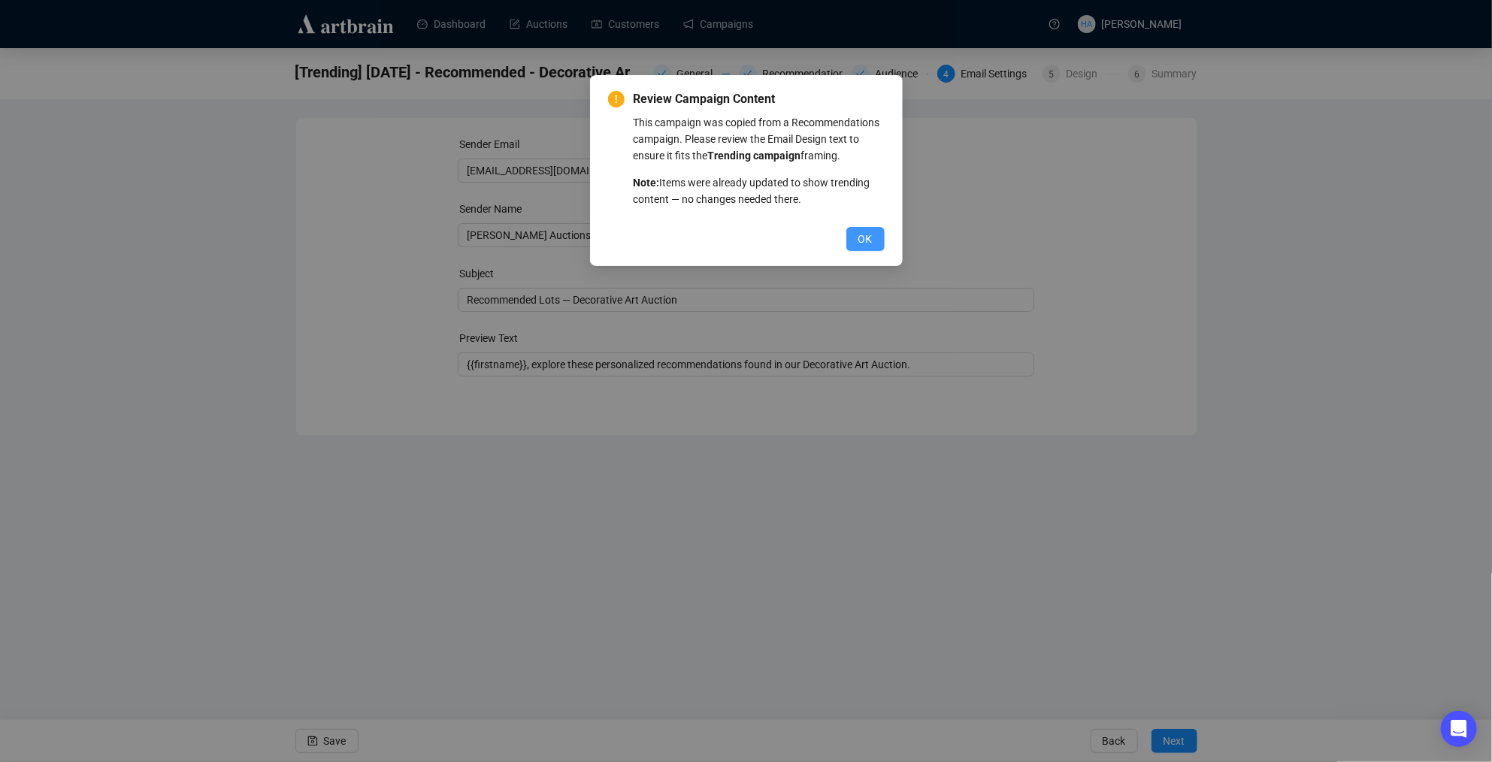
click at [862, 247] on span "OK" at bounding box center [865, 239] width 14 height 17
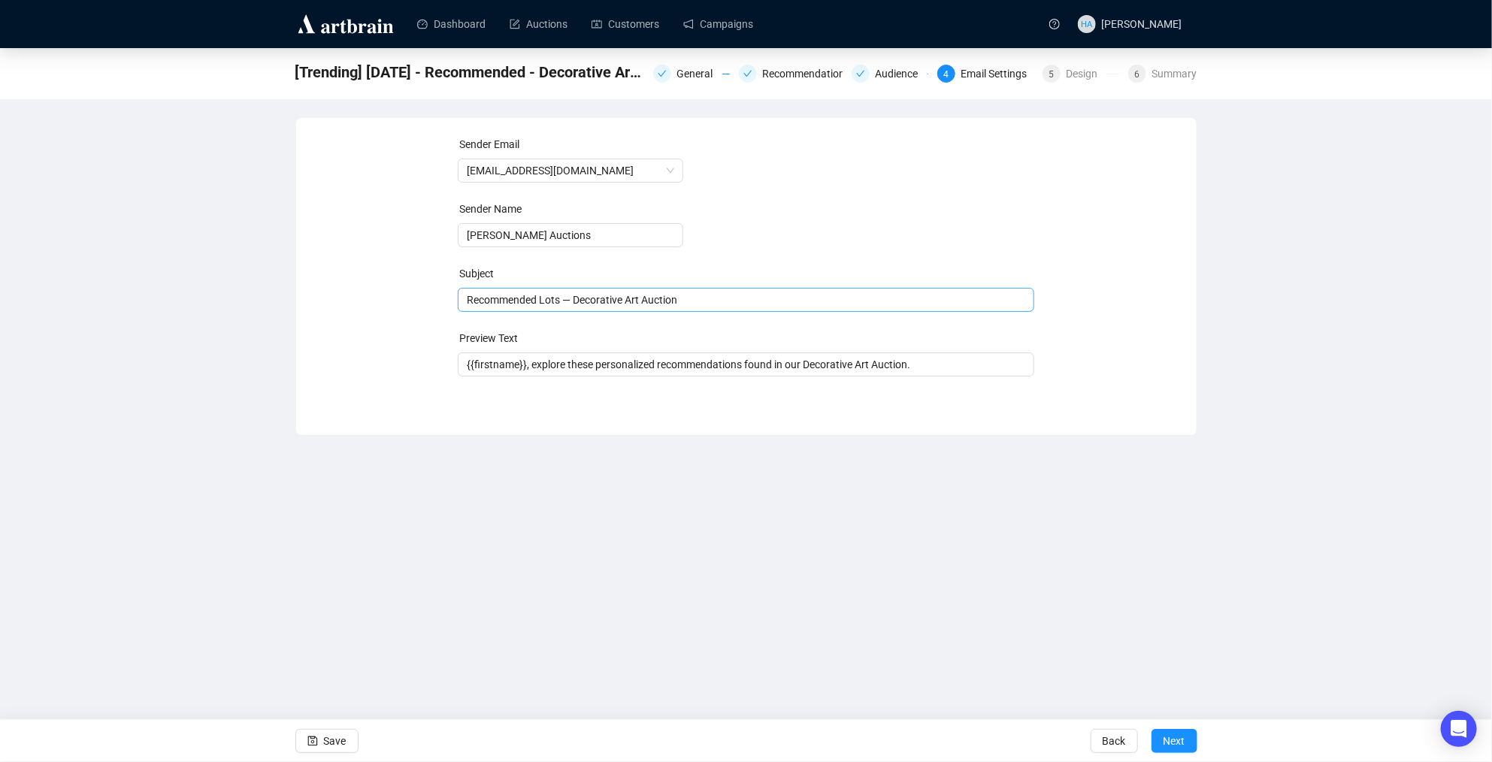
click at [494, 301] on span "Recommended Lots — Decorative Art Auction" at bounding box center [746, 300] width 577 height 12
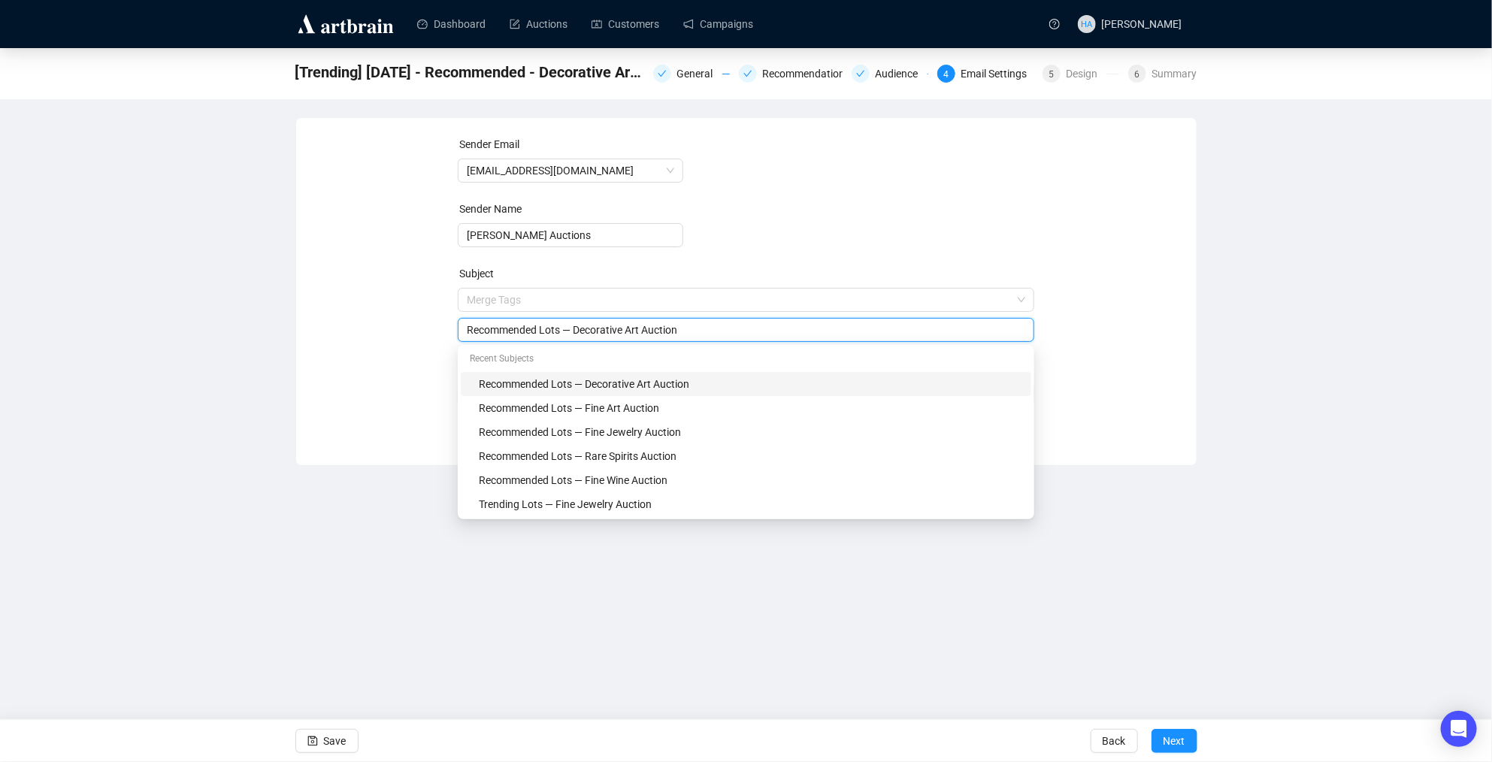
click at [488, 329] on input "Recommended Lots — Decorative Art Auction" at bounding box center [746, 330] width 559 height 17
click at [488, 329] on body "Dashboard Auctions Customers Campaigns HA [PERSON_NAME] [Trending] [DATE] - Rec…" at bounding box center [746, 381] width 1492 height 762
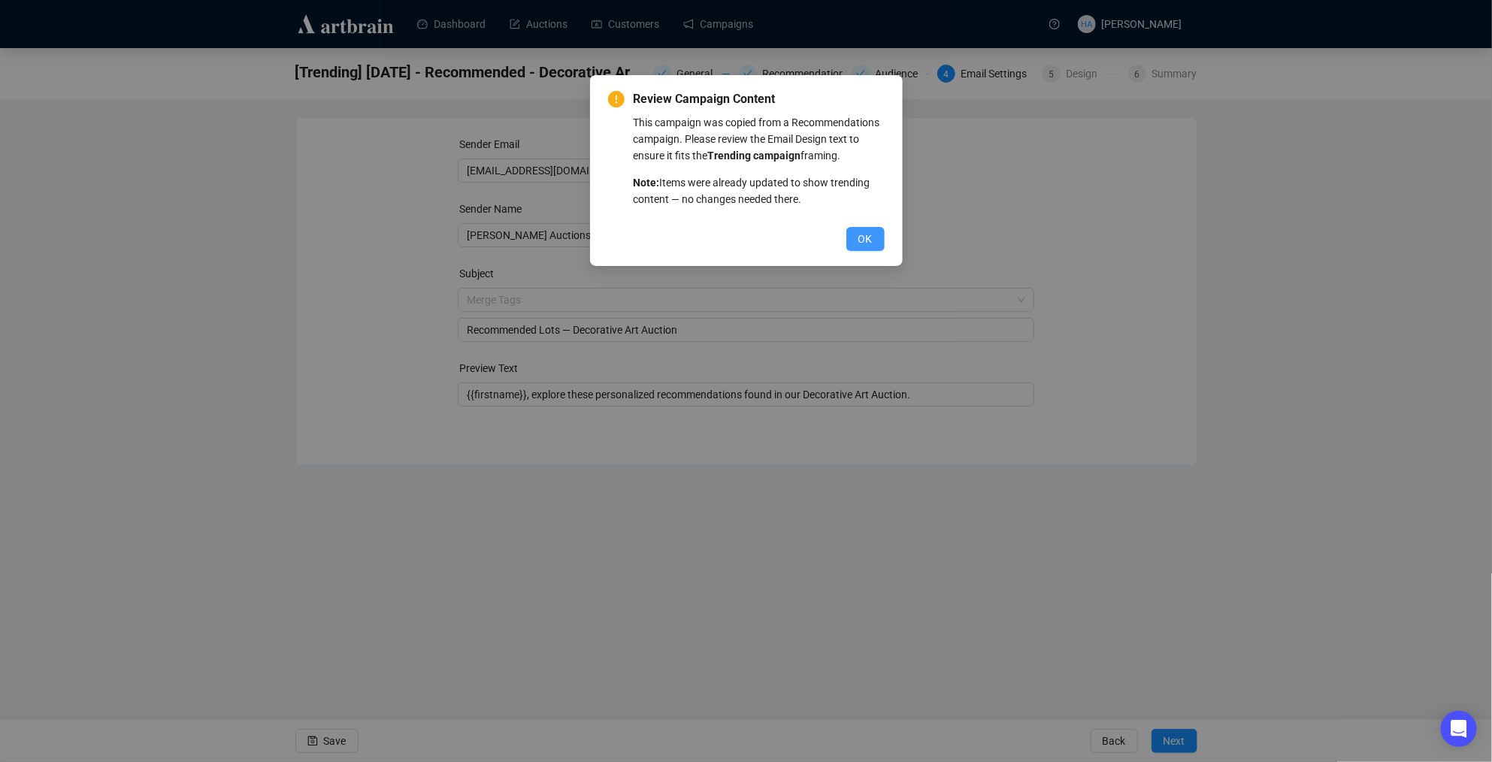
click at [870, 247] on span "OK" at bounding box center [865, 239] width 14 height 17
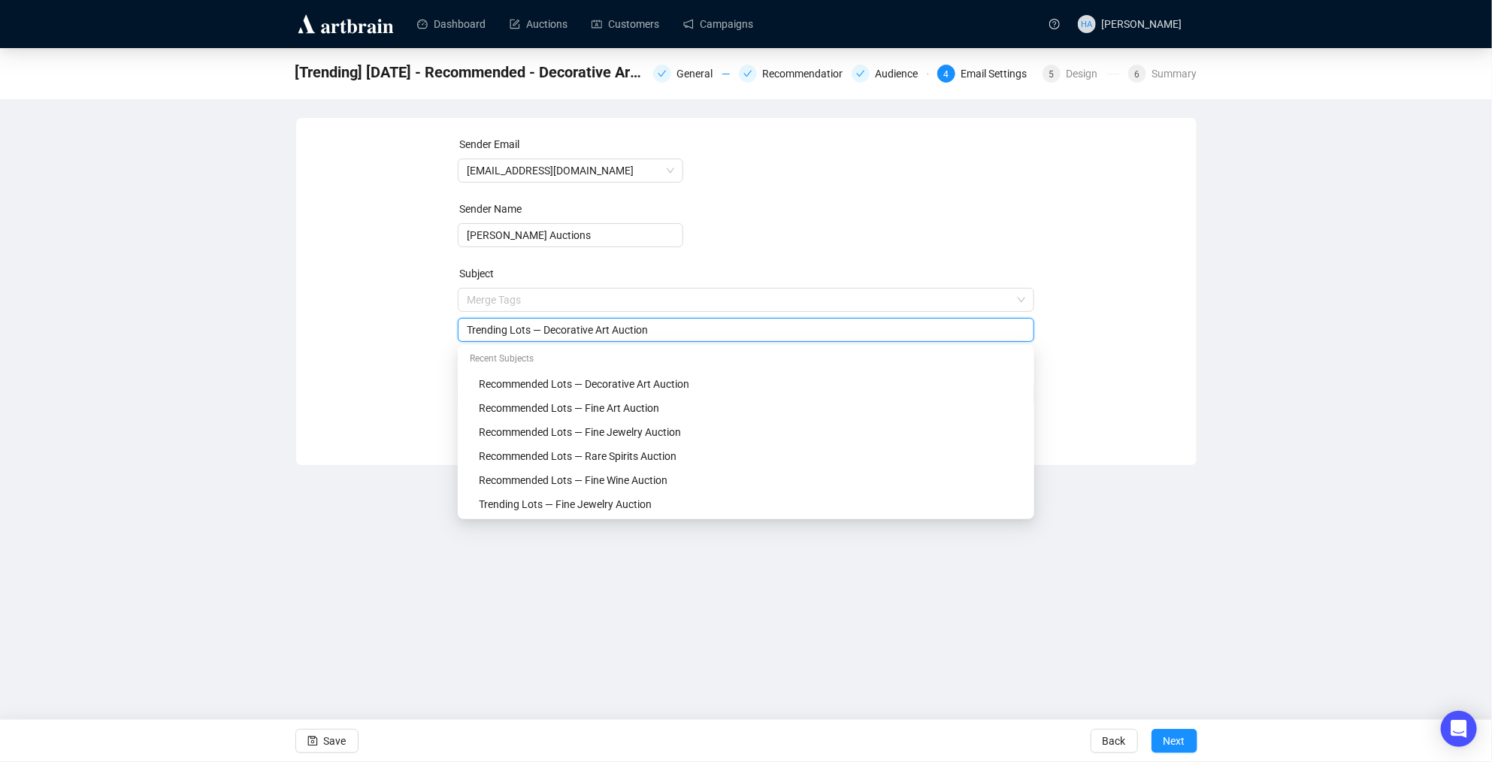
type input "Trending Lots — Decorative Art Auction"
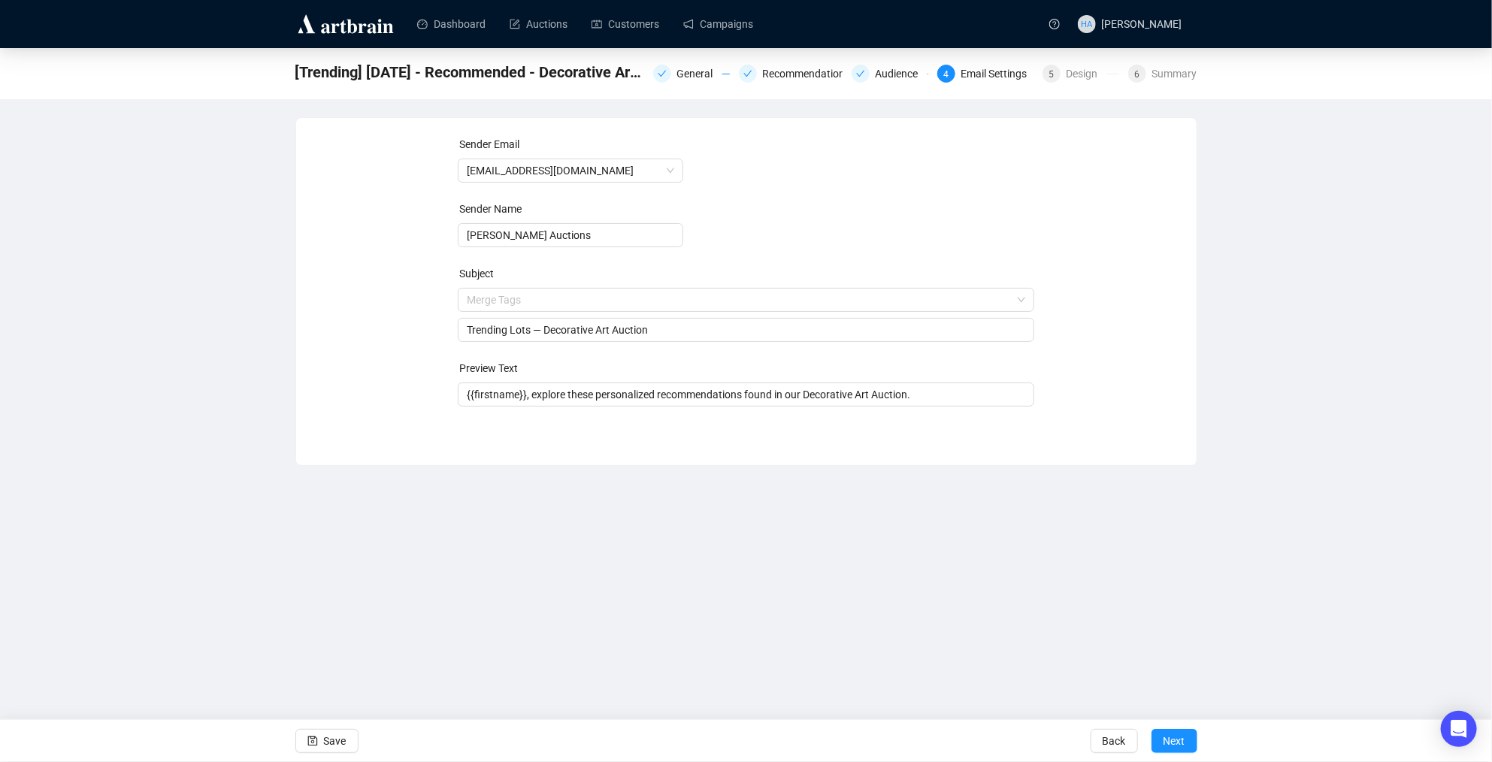
drag, startPoint x: 396, startPoint y: 347, endPoint x: 420, endPoint y: 371, distance: 34.6
click at [396, 347] on div "Sender Email [EMAIL_ADDRESS][DOMAIN_NAME] Sender Name [PERSON_NAME] Auctions Su…" at bounding box center [746, 280] width 864 height 289
click at [631, 394] on input "{{firstname}}, explore these personalized recommendations found in our Decorati…" at bounding box center [746, 394] width 559 height 17
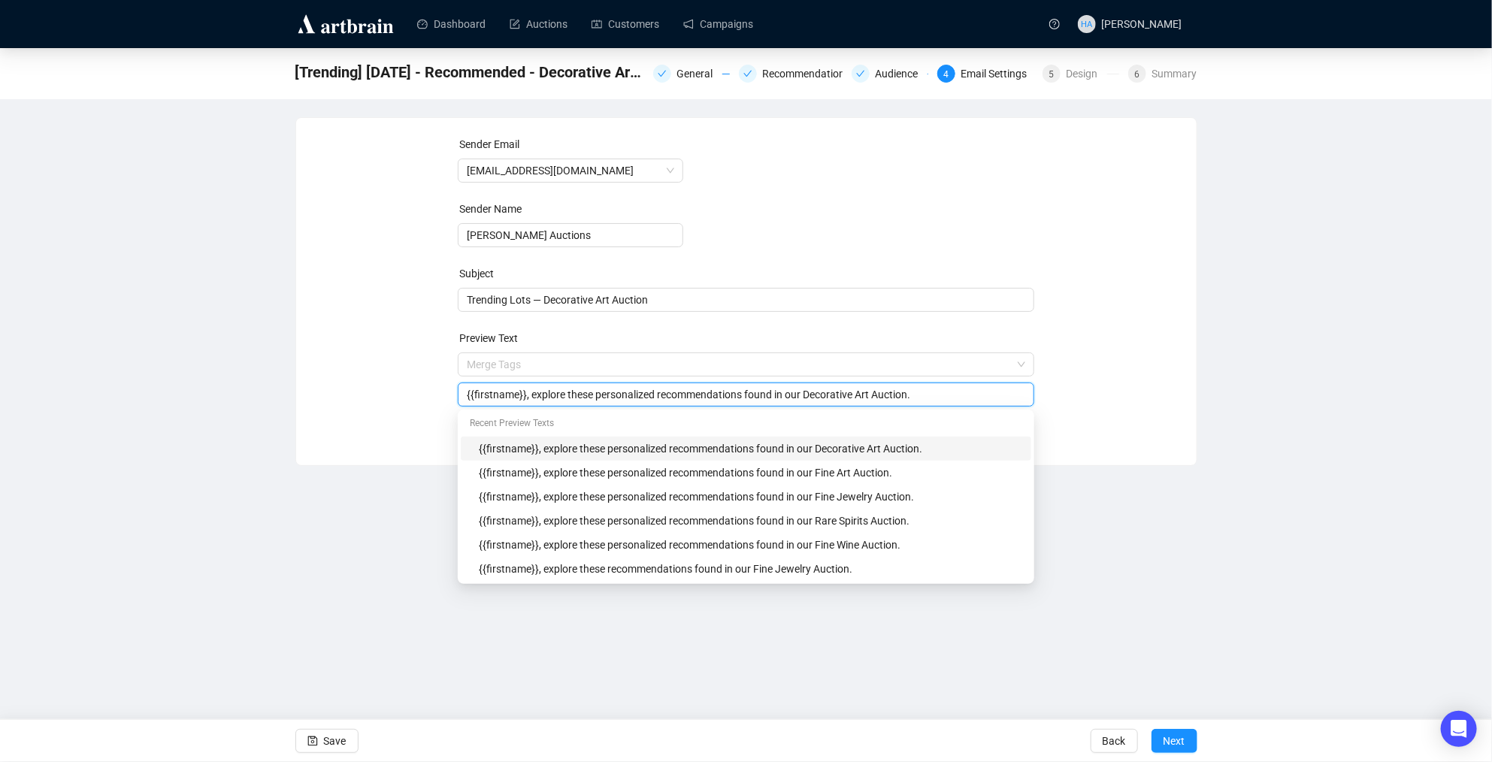
click at [631, 394] on input "{{firstname}}, explore these personalized recommendations found in our Decorati…" at bounding box center [746, 394] width 559 height 17
type input "{{firstname}}, explore these recommendations found in our Decorative Art Auctio…"
drag, startPoint x: 1110, startPoint y: 289, endPoint x: 1109, endPoint y: 298, distance: 9.1
click at [1110, 289] on div "Sender Email [EMAIL_ADDRESS][DOMAIN_NAME] Sender Name [PERSON_NAME] Auctions Su…" at bounding box center [746, 280] width 864 height 289
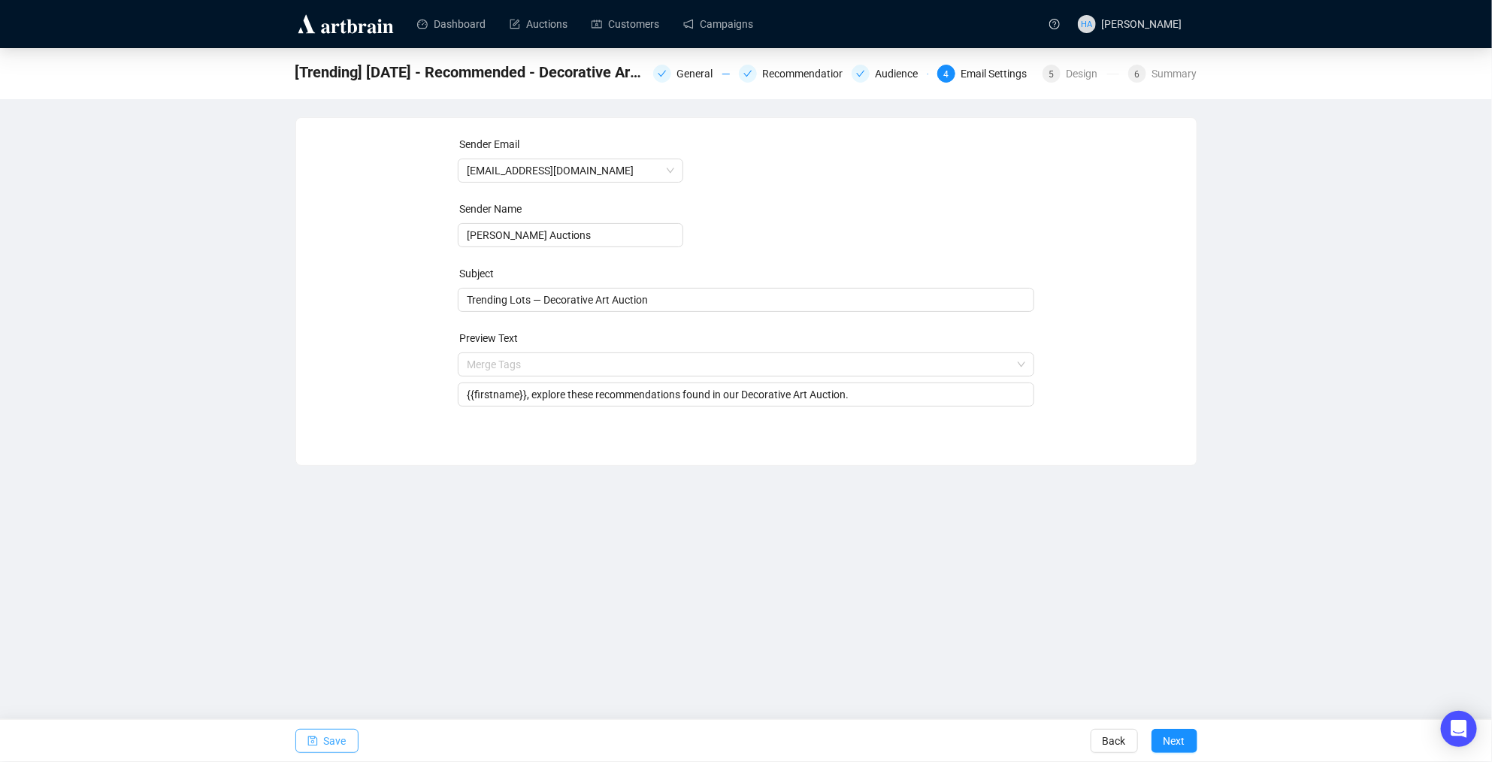
click at [341, 737] on span "Save" at bounding box center [335, 741] width 23 height 42
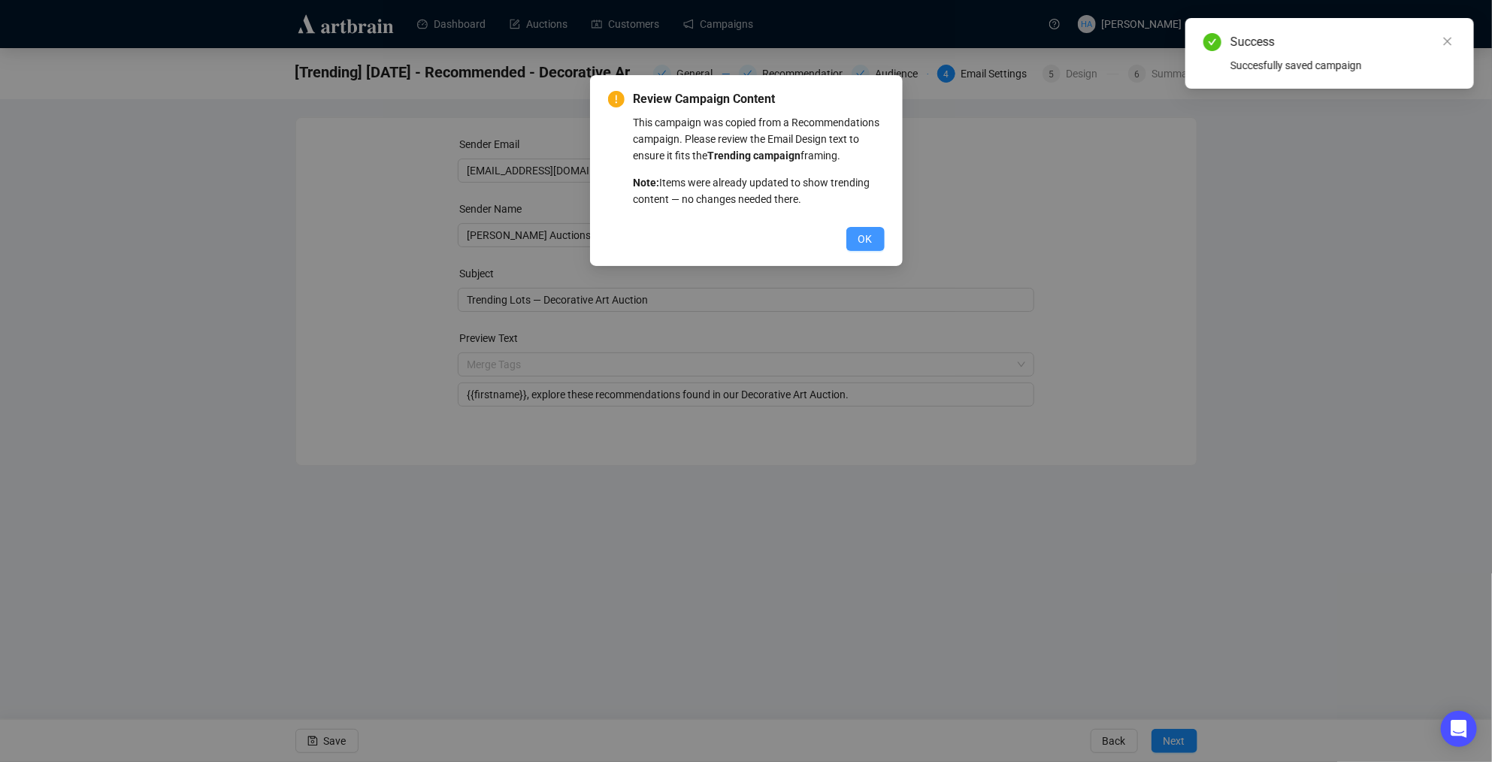
click at [867, 247] on span "OK" at bounding box center [865, 239] width 14 height 17
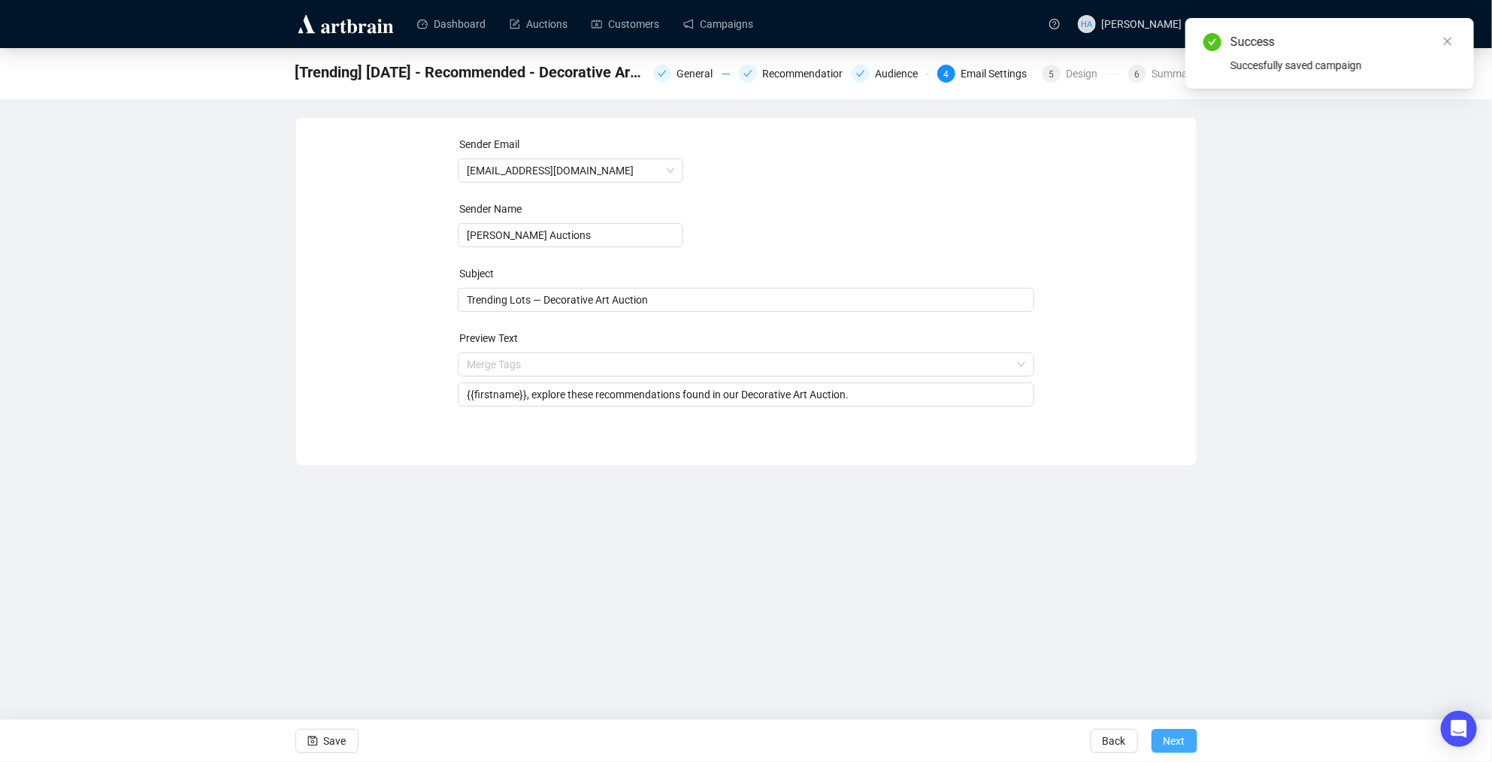
click at [1167, 737] on span "Next" at bounding box center [1175, 741] width 22 height 42
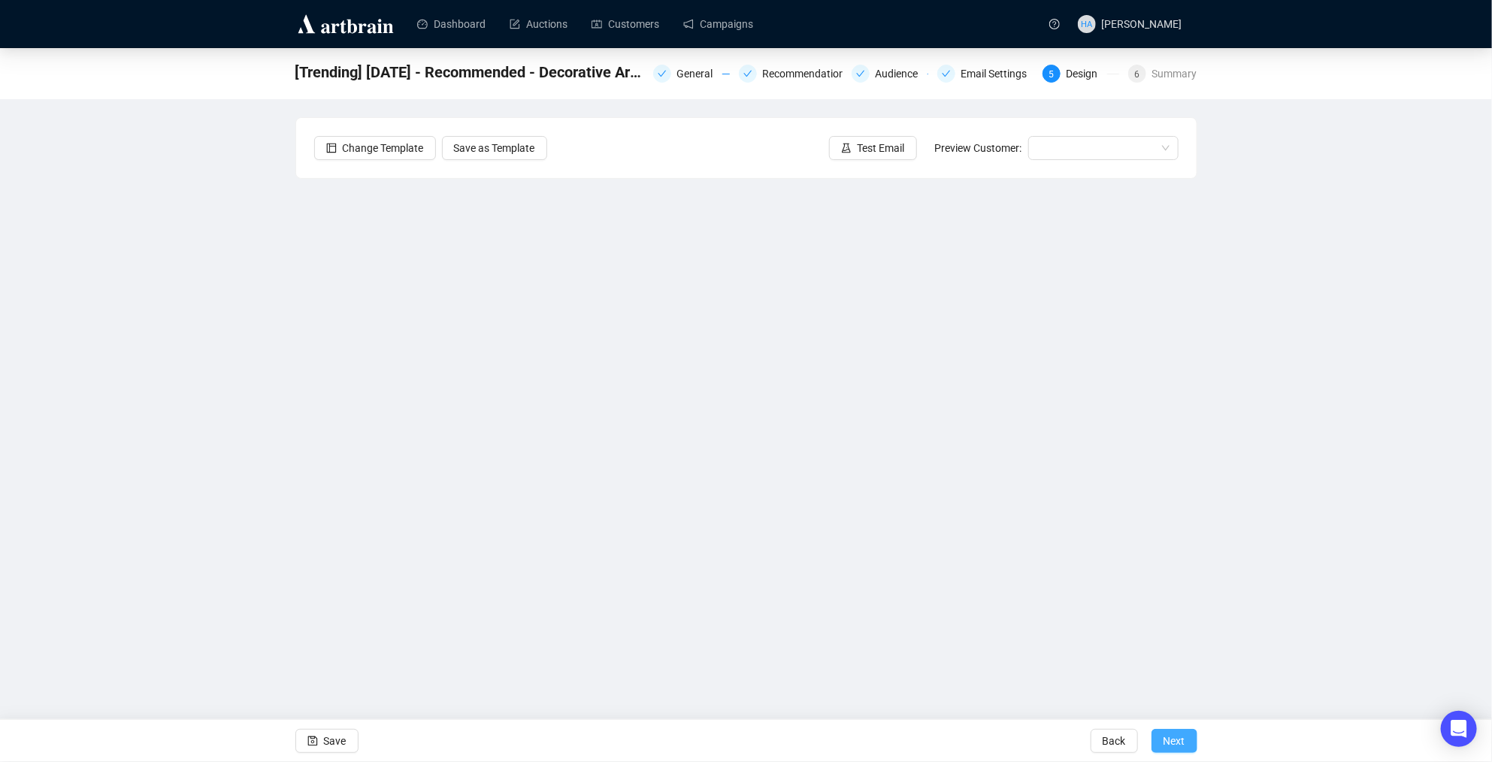
click at [1185, 745] on button "Next" at bounding box center [1175, 741] width 46 height 24
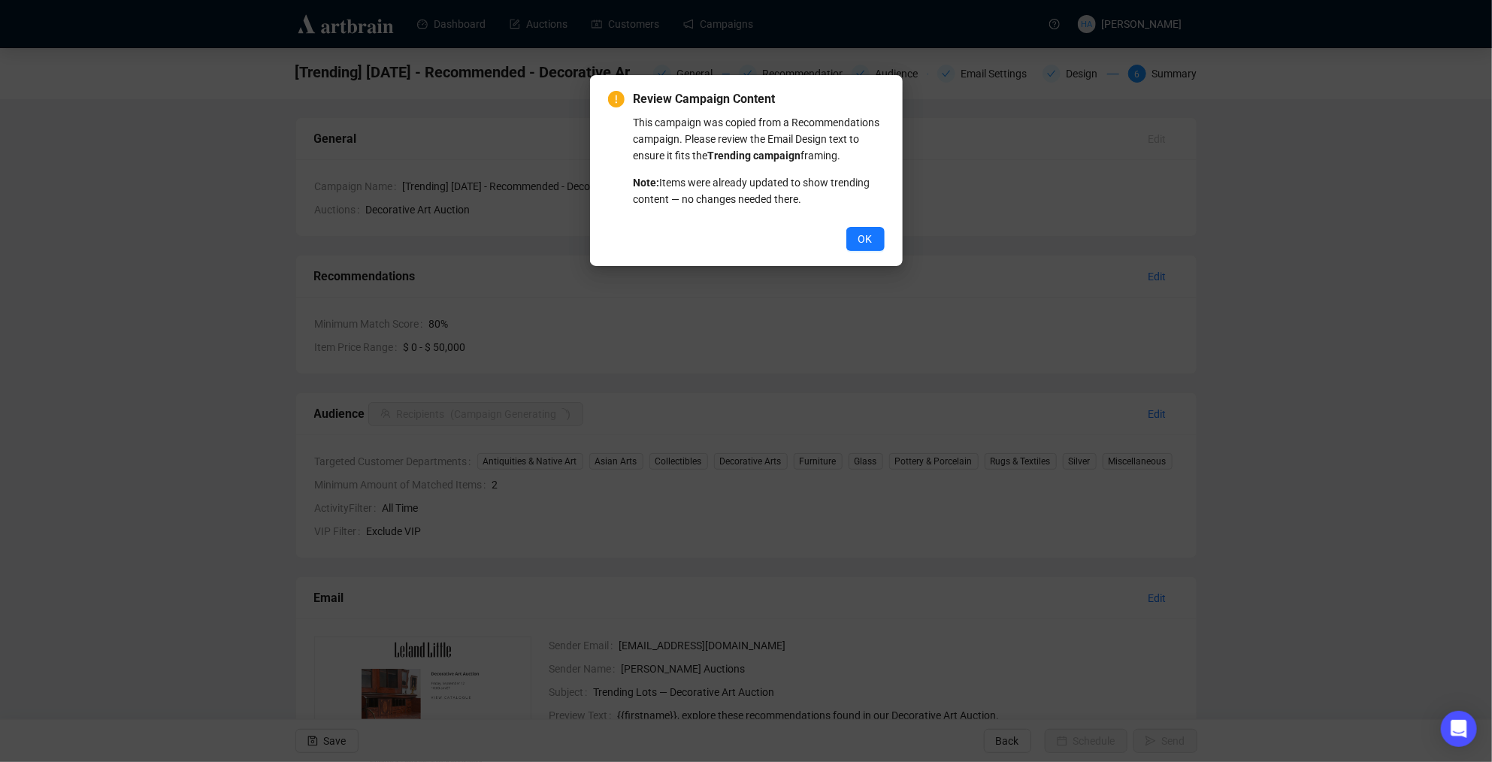
click at [861, 247] on span "OK" at bounding box center [865, 239] width 14 height 17
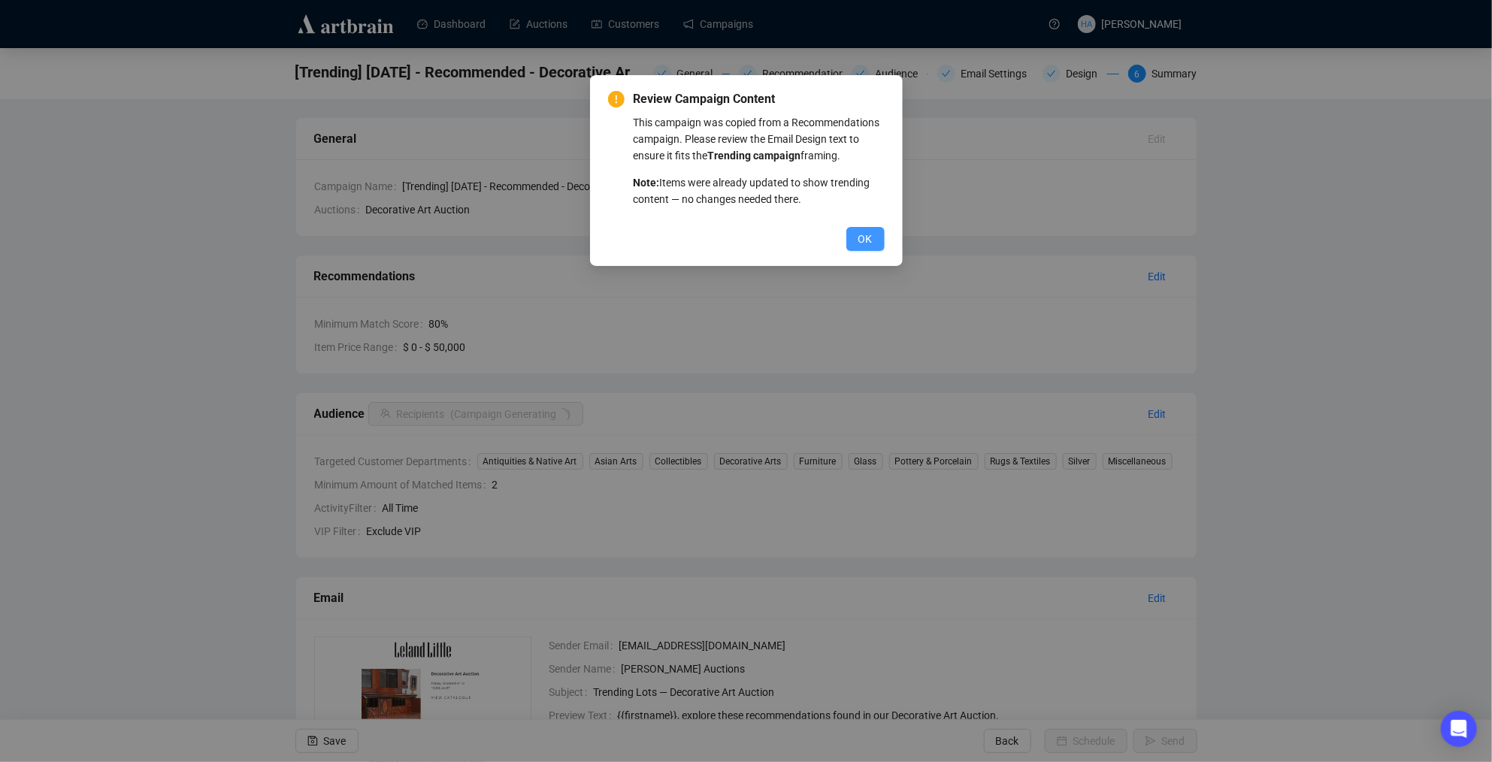
click at [859, 247] on span "OK" at bounding box center [865, 239] width 14 height 17
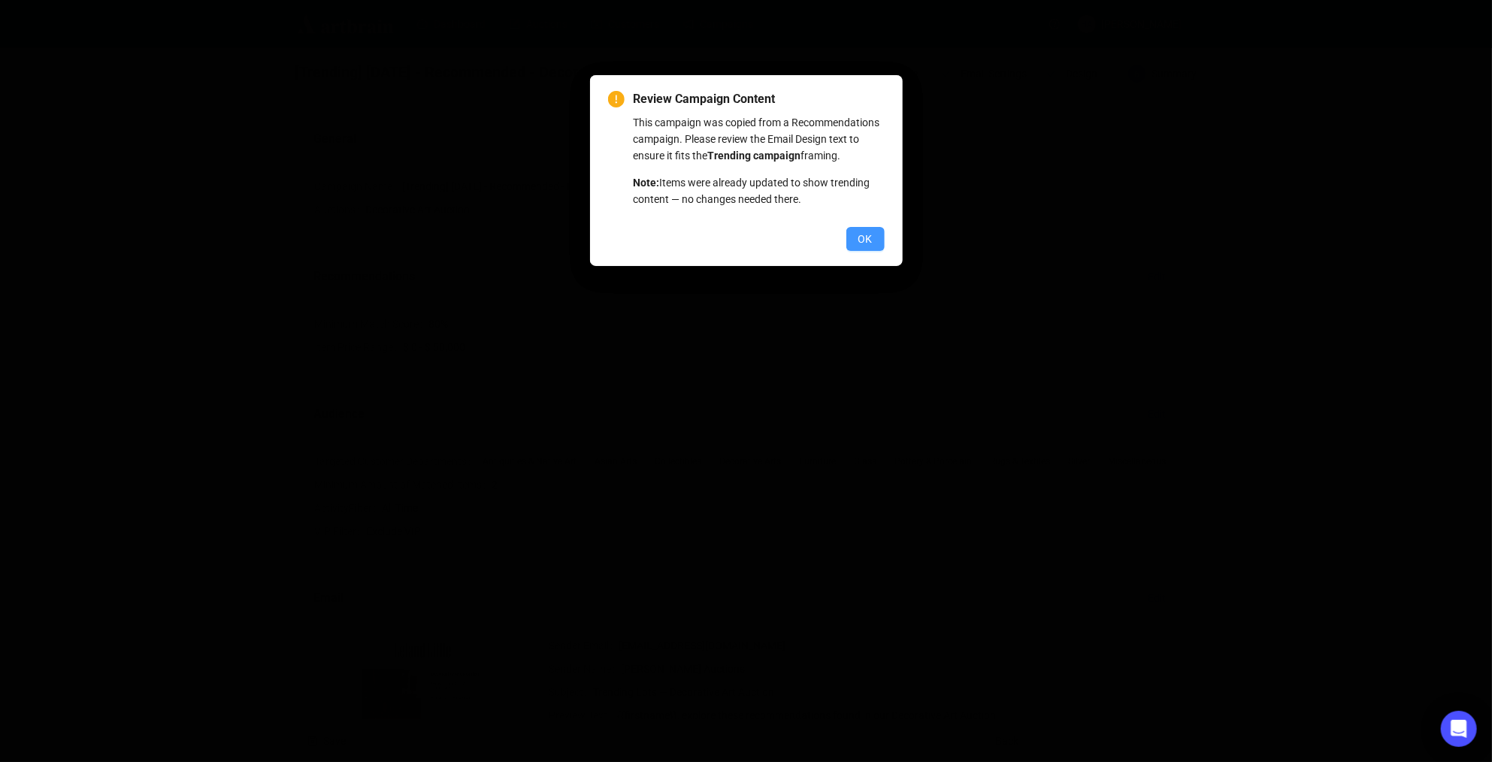
click at [861, 247] on span "OK" at bounding box center [865, 239] width 14 height 17
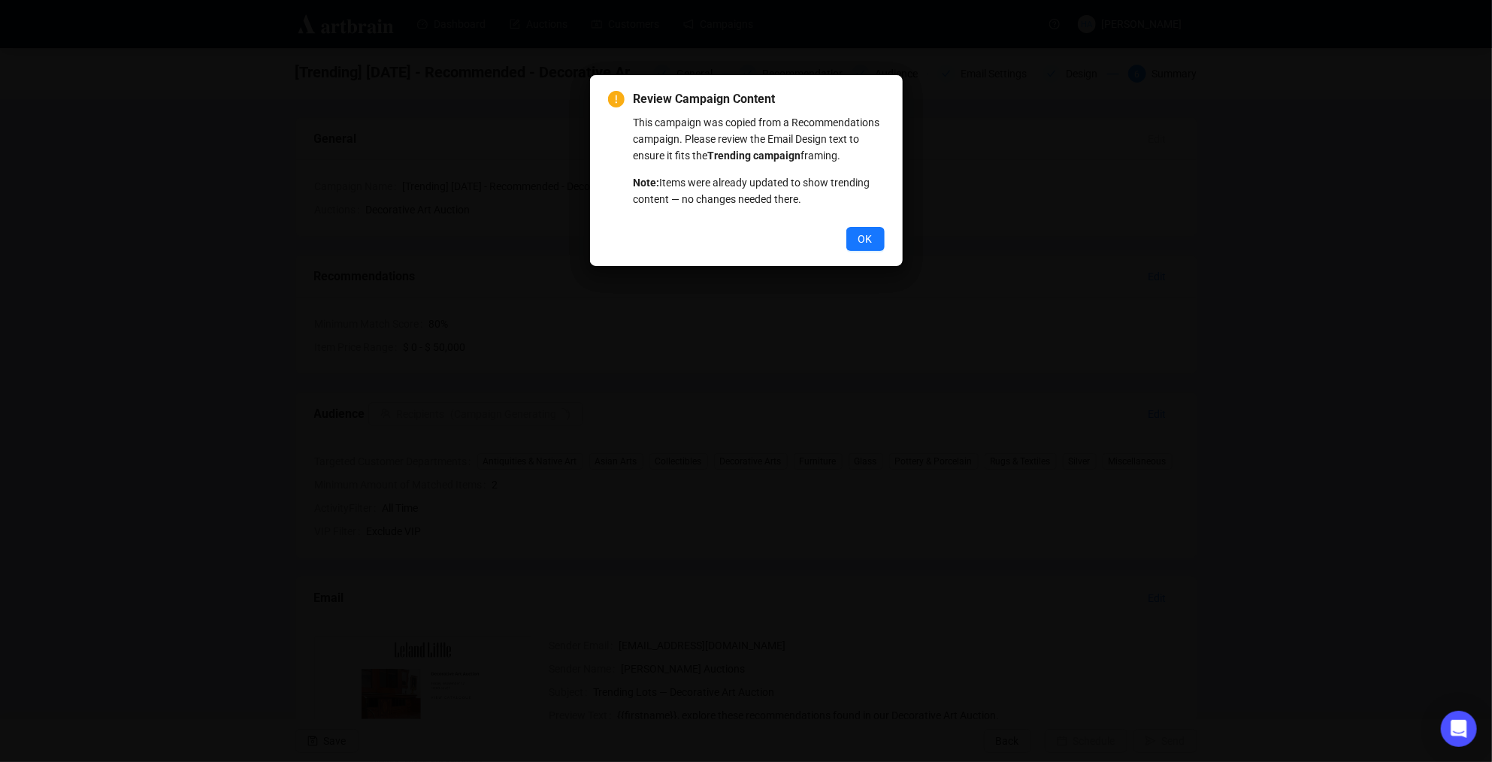
click at [861, 247] on span "OK" at bounding box center [865, 239] width 14 height 17
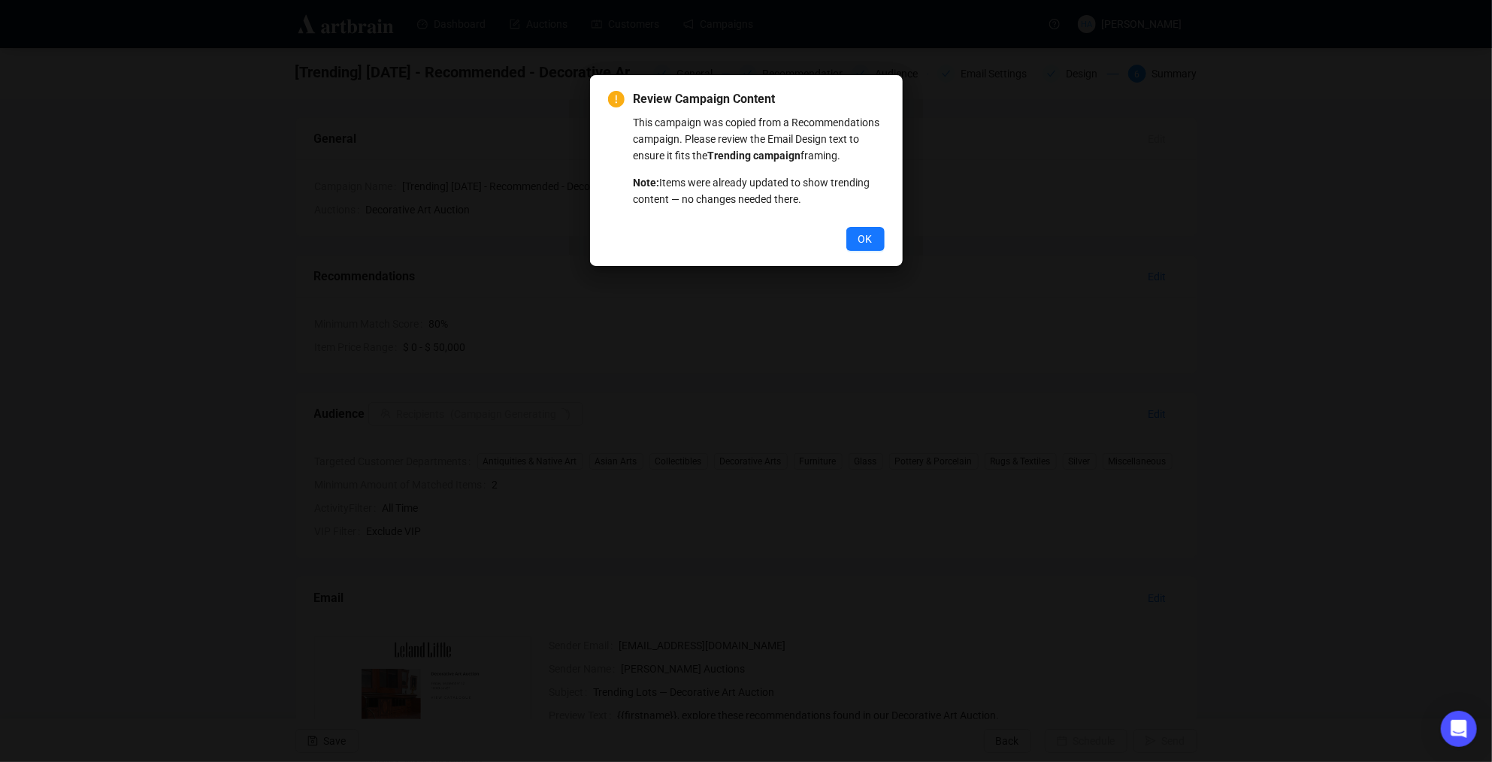
click at [861, 247] on span "OK" at bounding box center [865, 239] width 14 height 17
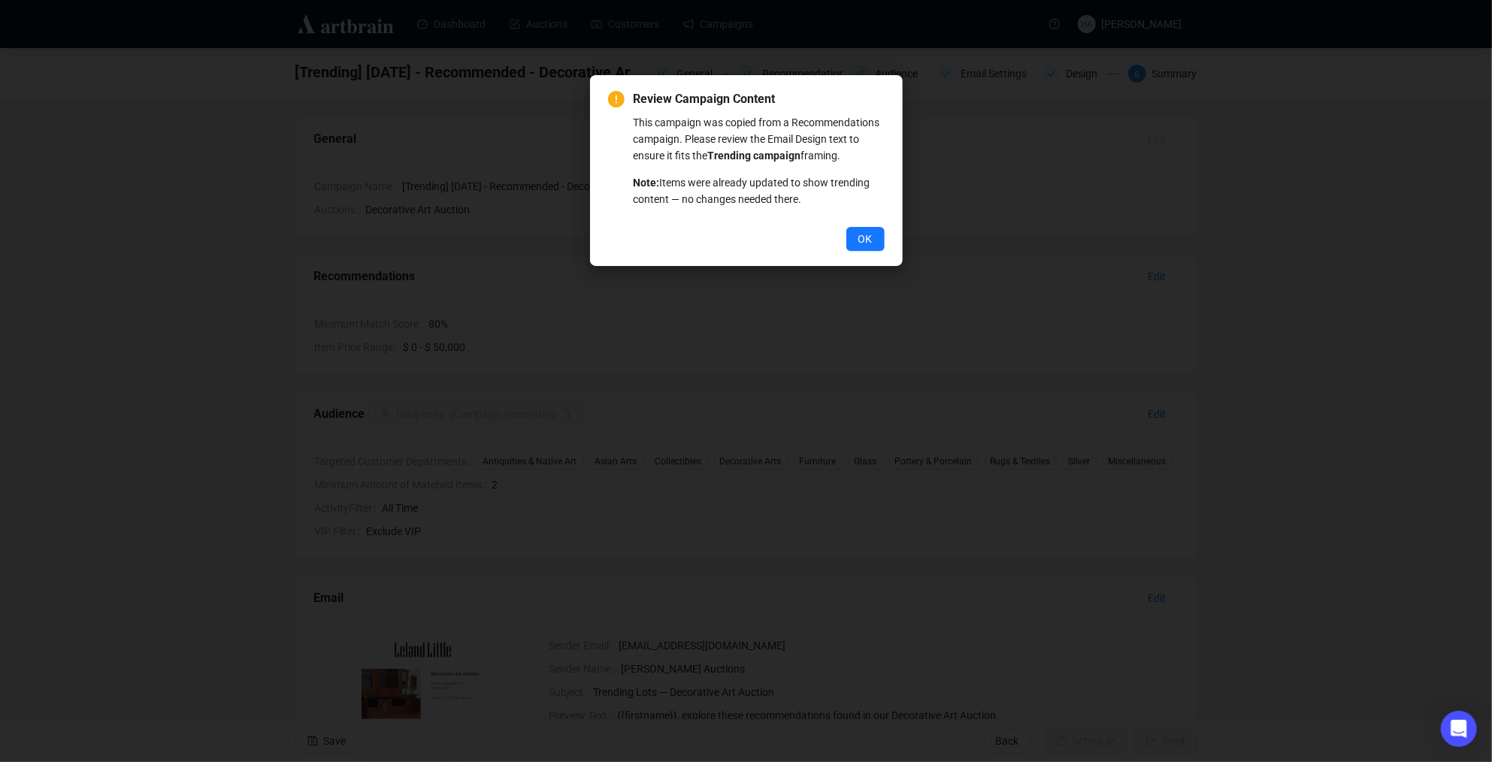
click at [861, 247] on span "OK" at bounding box center [865, 239] width 14 height 17
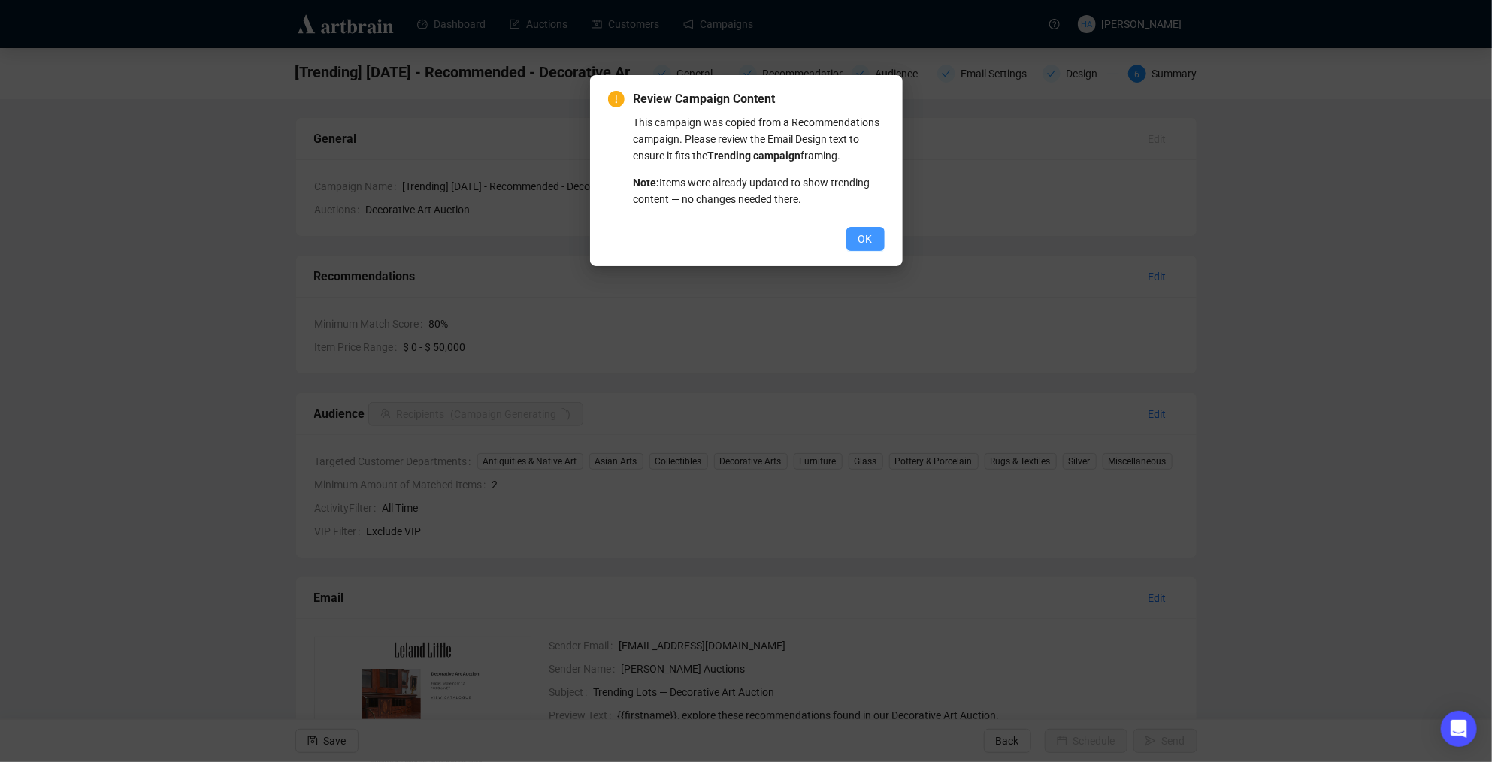
click at [861, 247] on span "OK" at bounding box center [865, 239] width 14 height 17
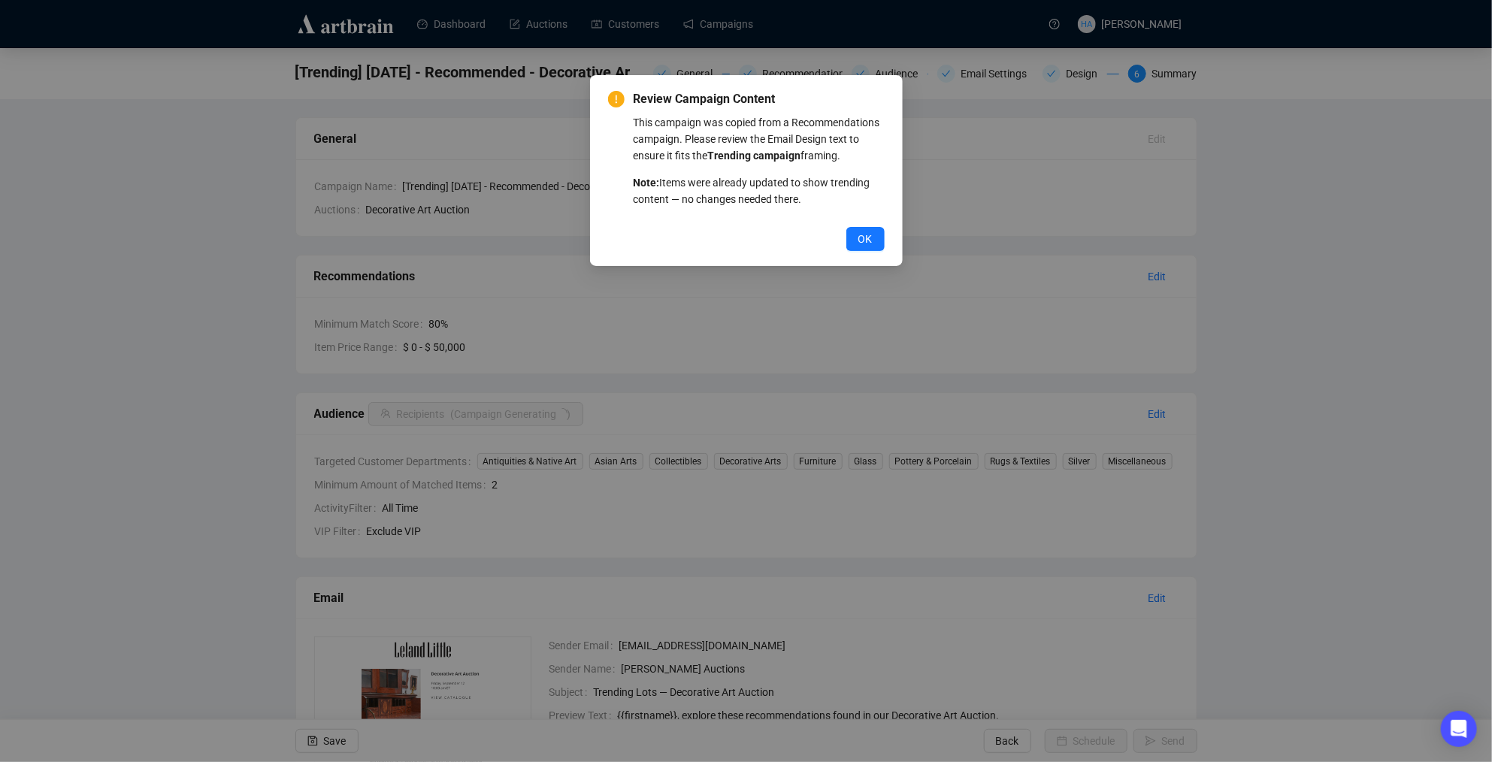
click at [861, 247] on span "OK" at bounding box center [865, 239] width 14 height 17
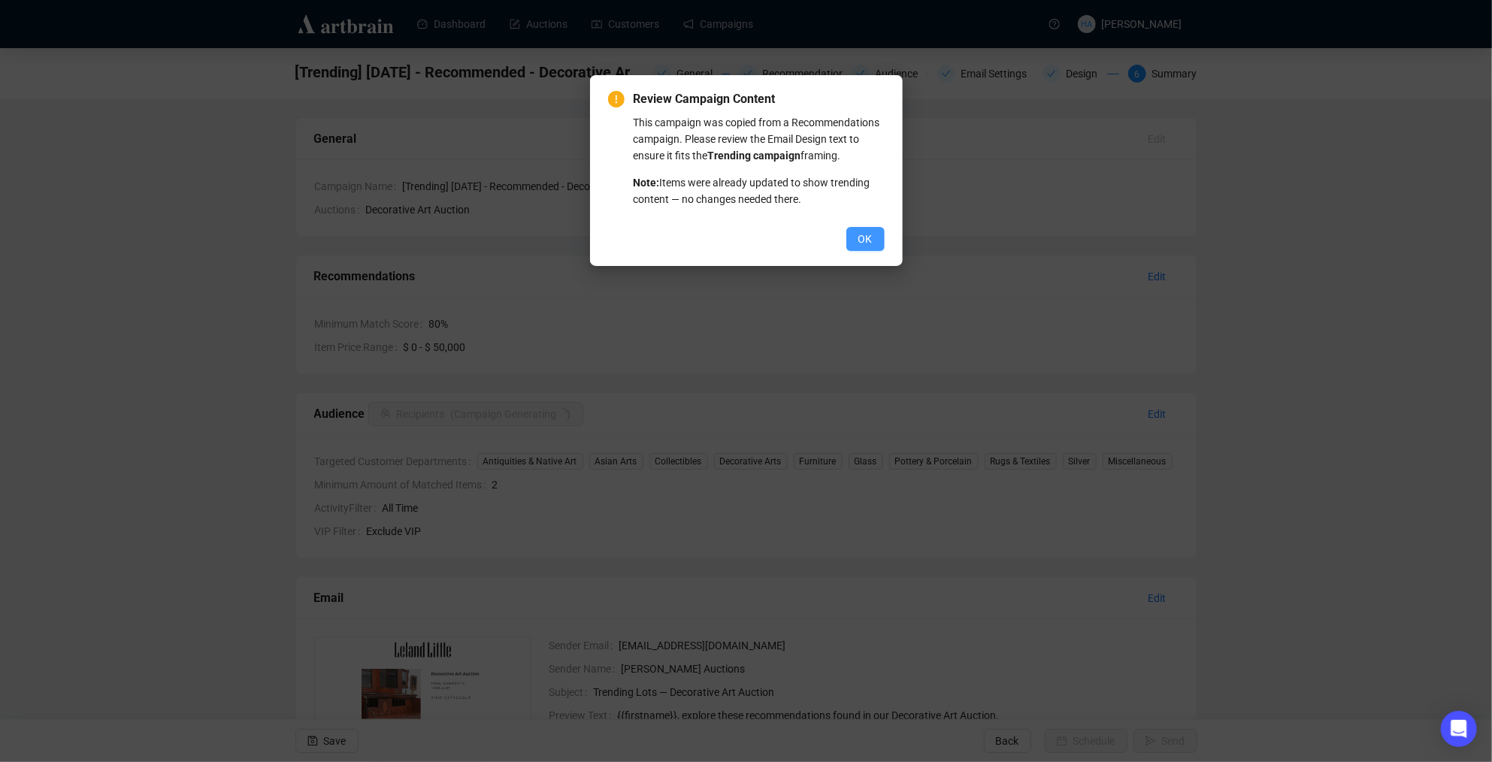
click at [863, 247] on span "OK" at bounding box center [865, 239] width 14 height 17
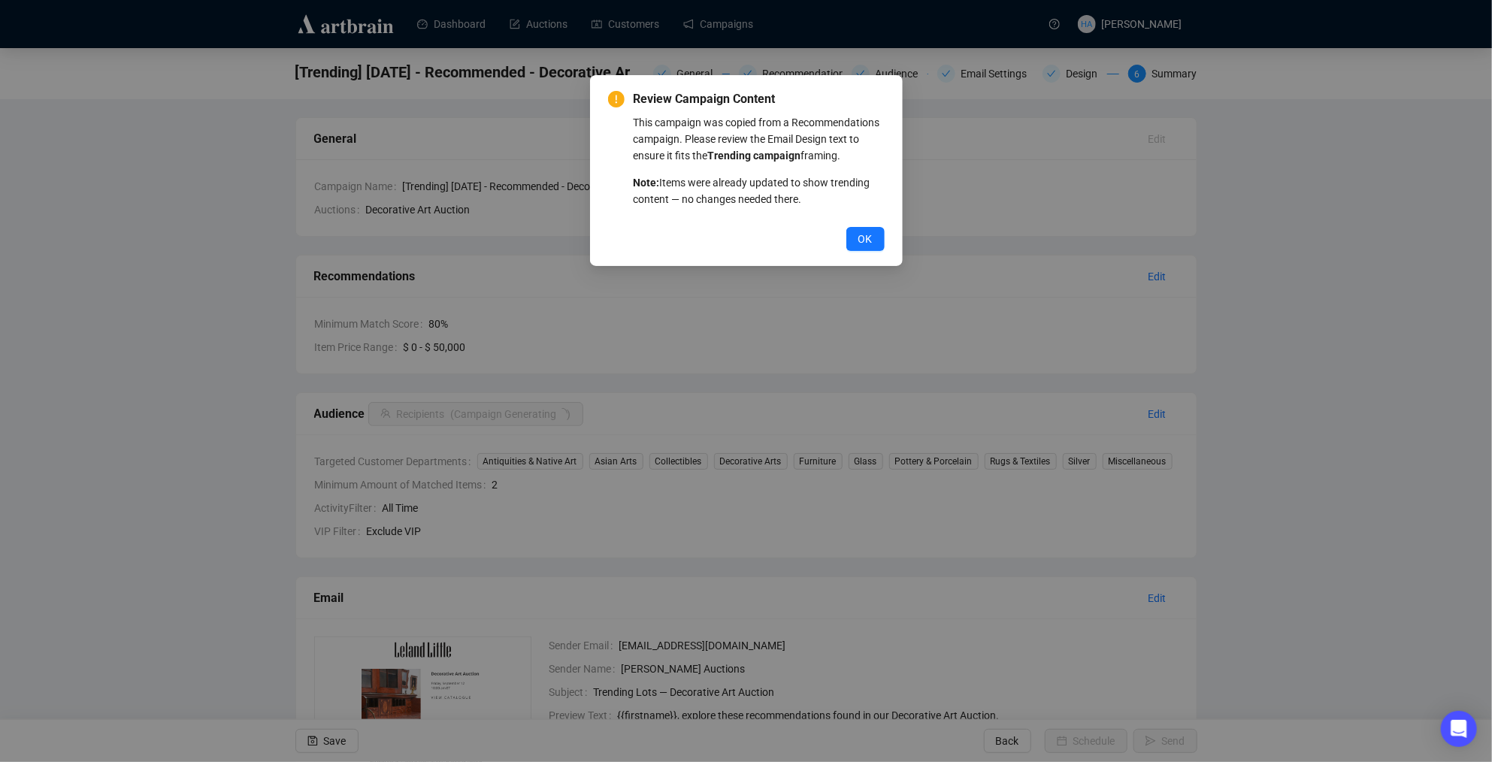
click at [863, 247] on span "OK" at bounding box center [865, 239] width 14 height 17
click at [862, 247] on span "OK" at bounding box center [865, 239] width 14 height 17
click at [861, 247] on span "OK" at bounding box center [865, 239] width 14 height 17
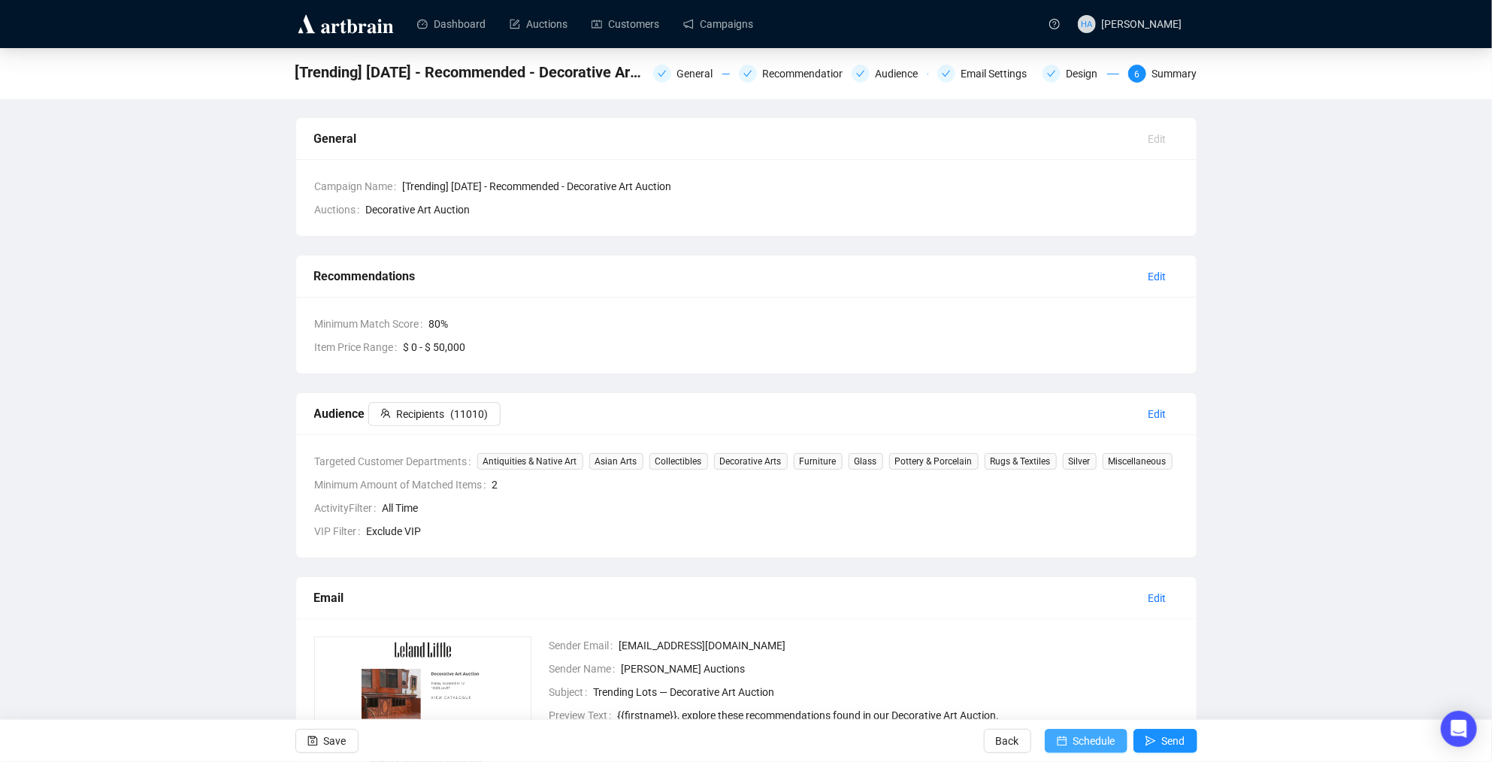
click at [1100, 734] on span "Schedule" at bounding box center [1094, 741] width 42 height 42
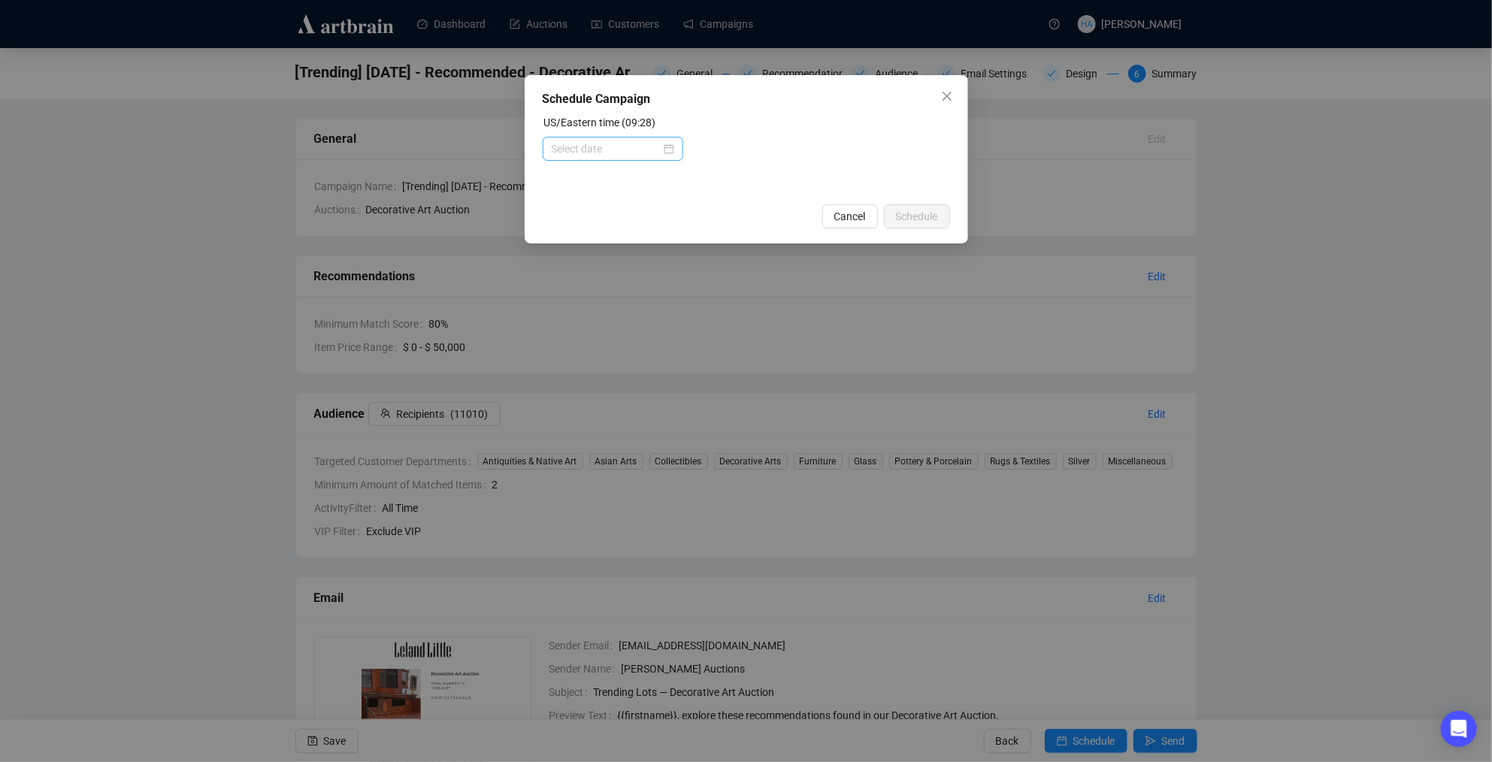
click at [658, 152] on div at bounding box center [613, 149] width 123 height 17
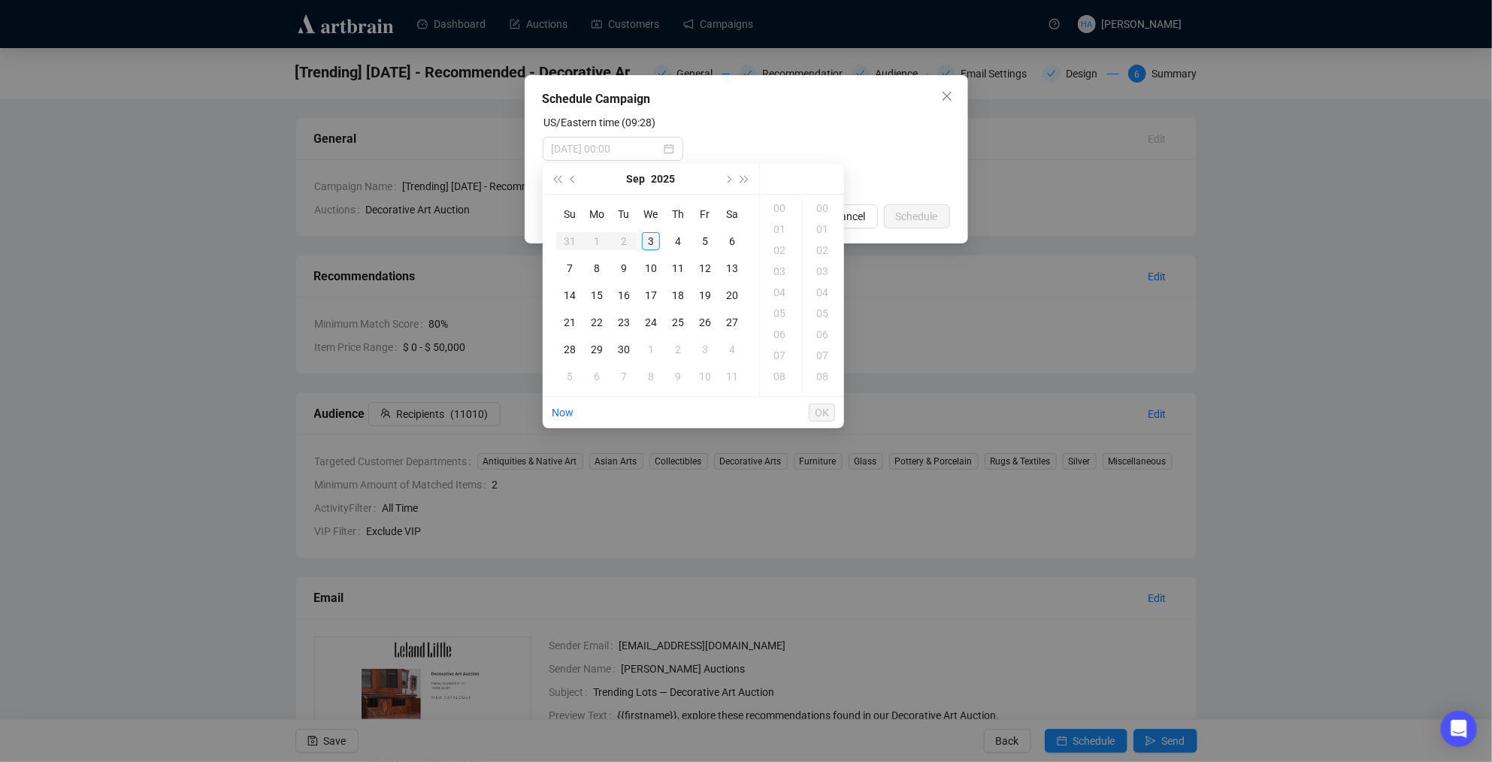
click at [648, 239] on div "3" at bounding box center [651, 241] width 18 height 18
click at [775, 247] on div "11" at bounding box center [781, 251] width 36 height 21
click at [819, 206] on div "00" at bounding box center [824, 208] width 36 height 21
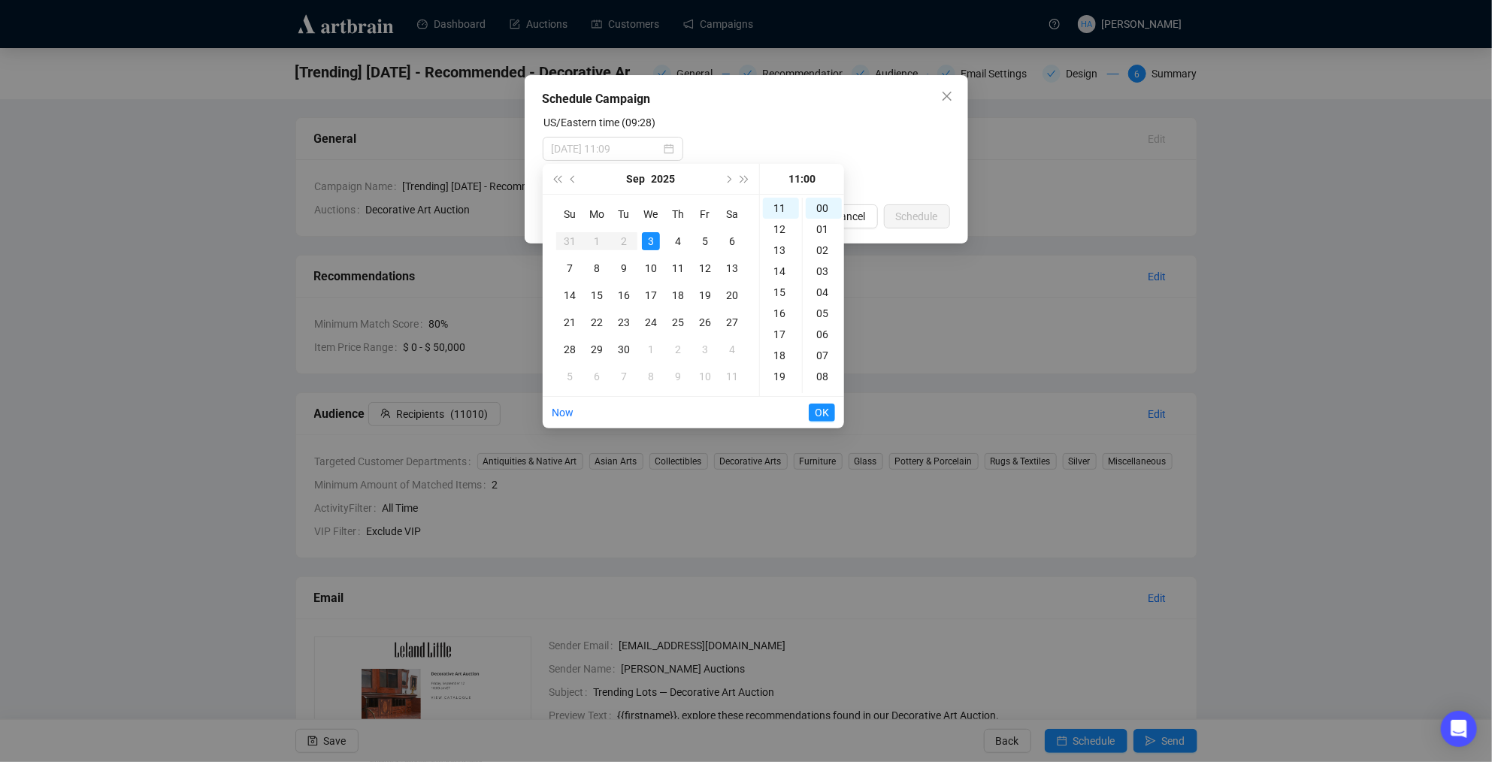
type input "[DATE] 11:00"
click at [820, 411] on span "OK" at bounding box center [822, 412] width 14 height 29
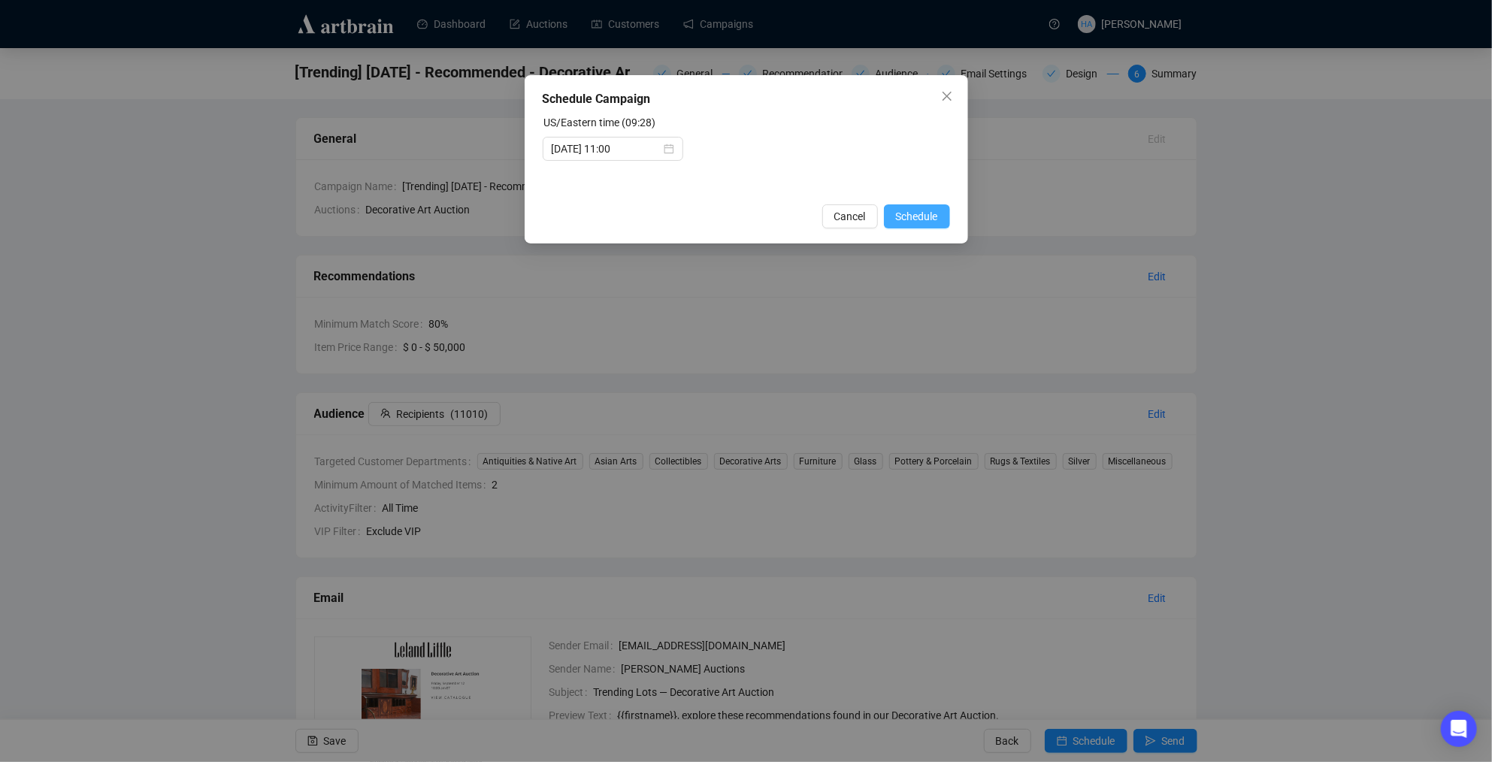
click at [912, 211] on span "Schedule" at bounding box center [917, 216] width 42 height 17
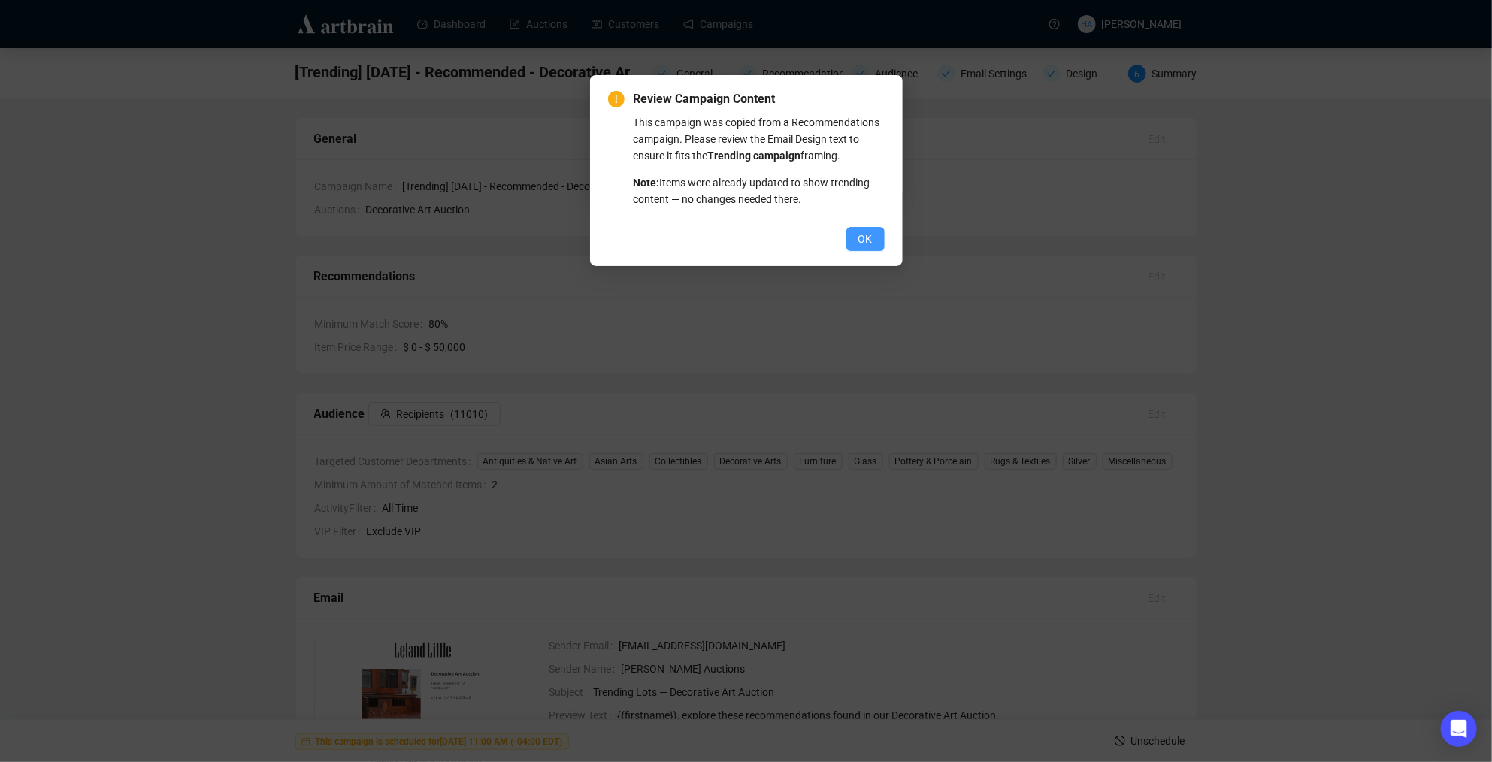
click at [869, 247] on span "OK" at bounding box center [865, 239] width 14 height 17
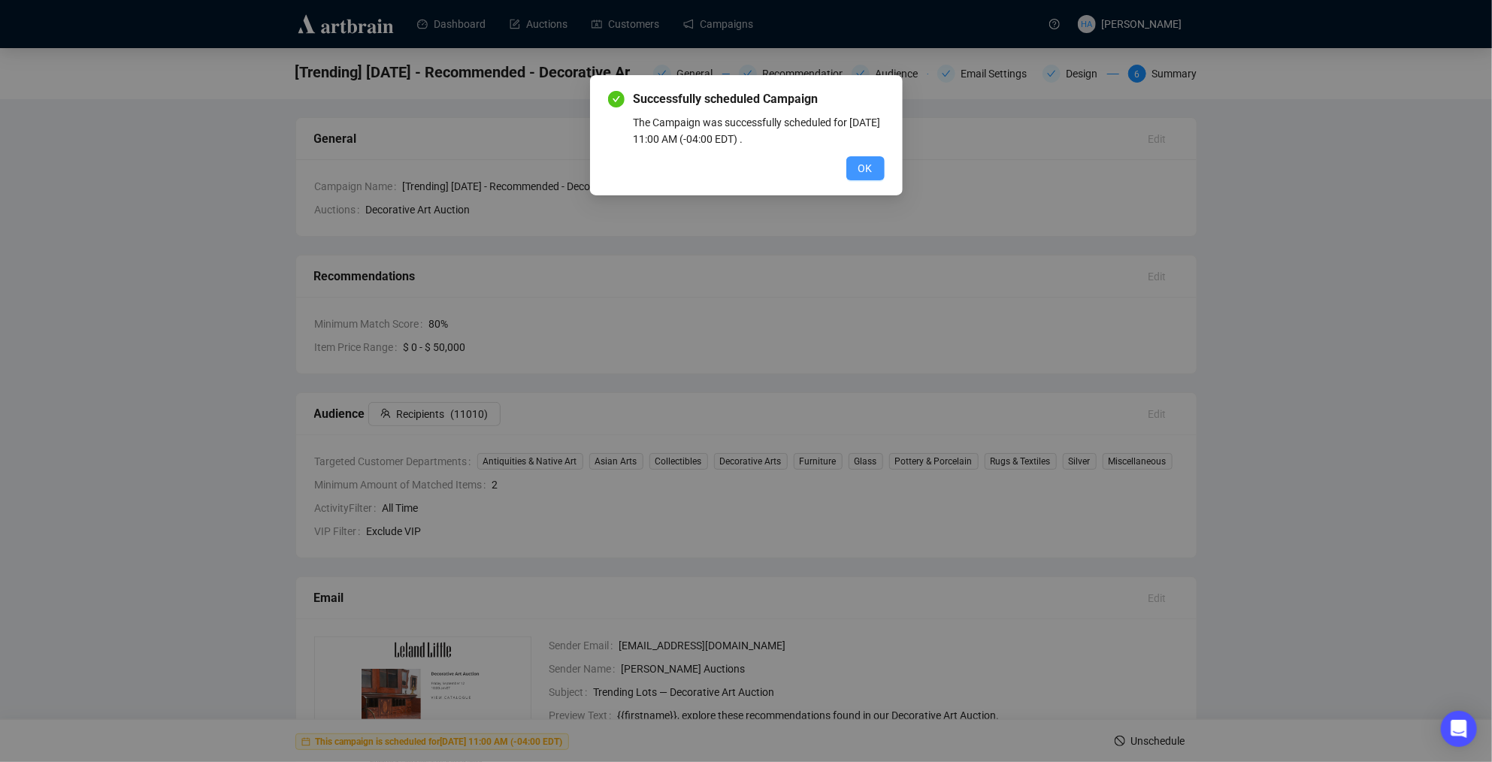
click at [873, 174] on button "OK" at bounding box center [865, 168] width 38 height 24
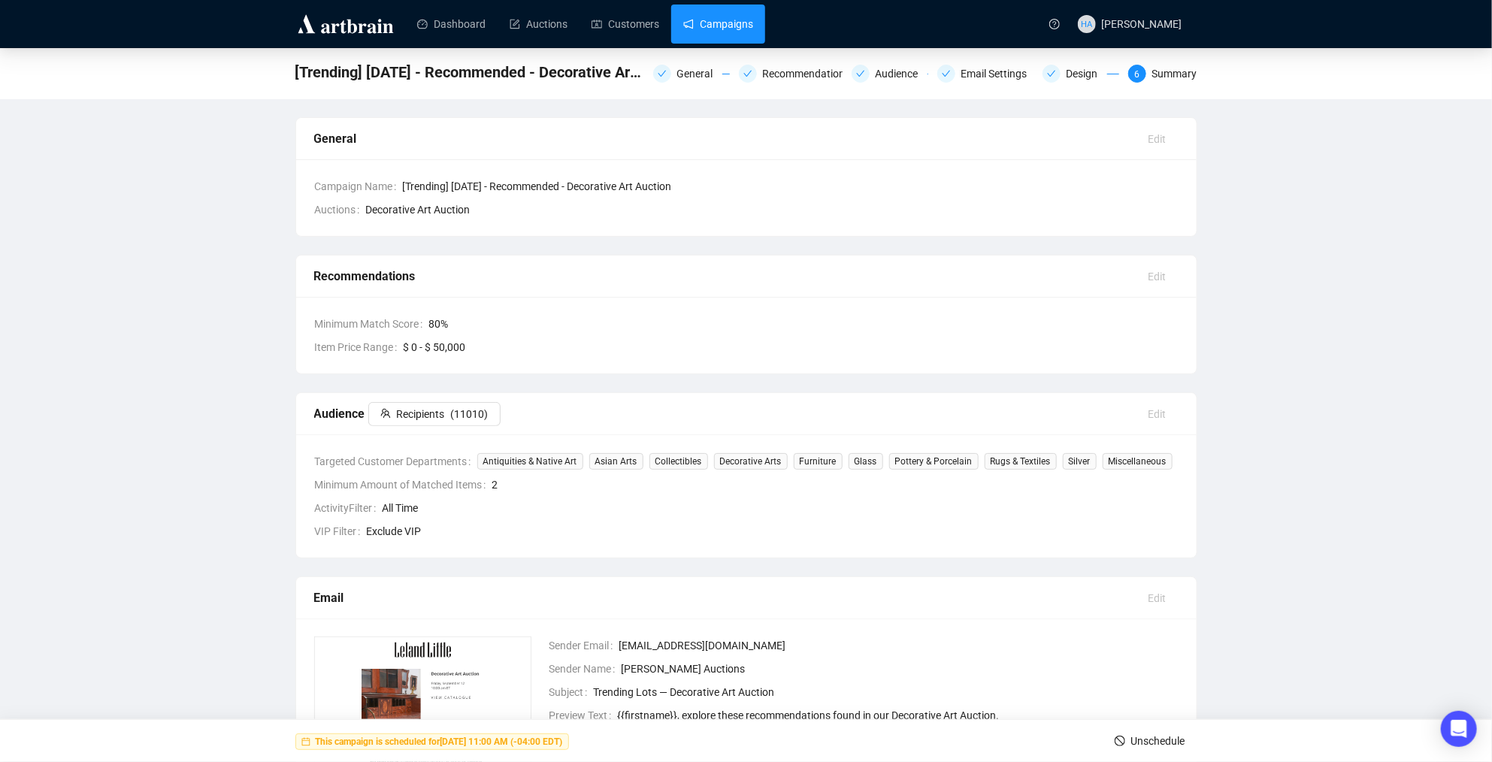
click at [748, 27] on link "Campaigns" at bounding box center [718, 24] width 70 height 39
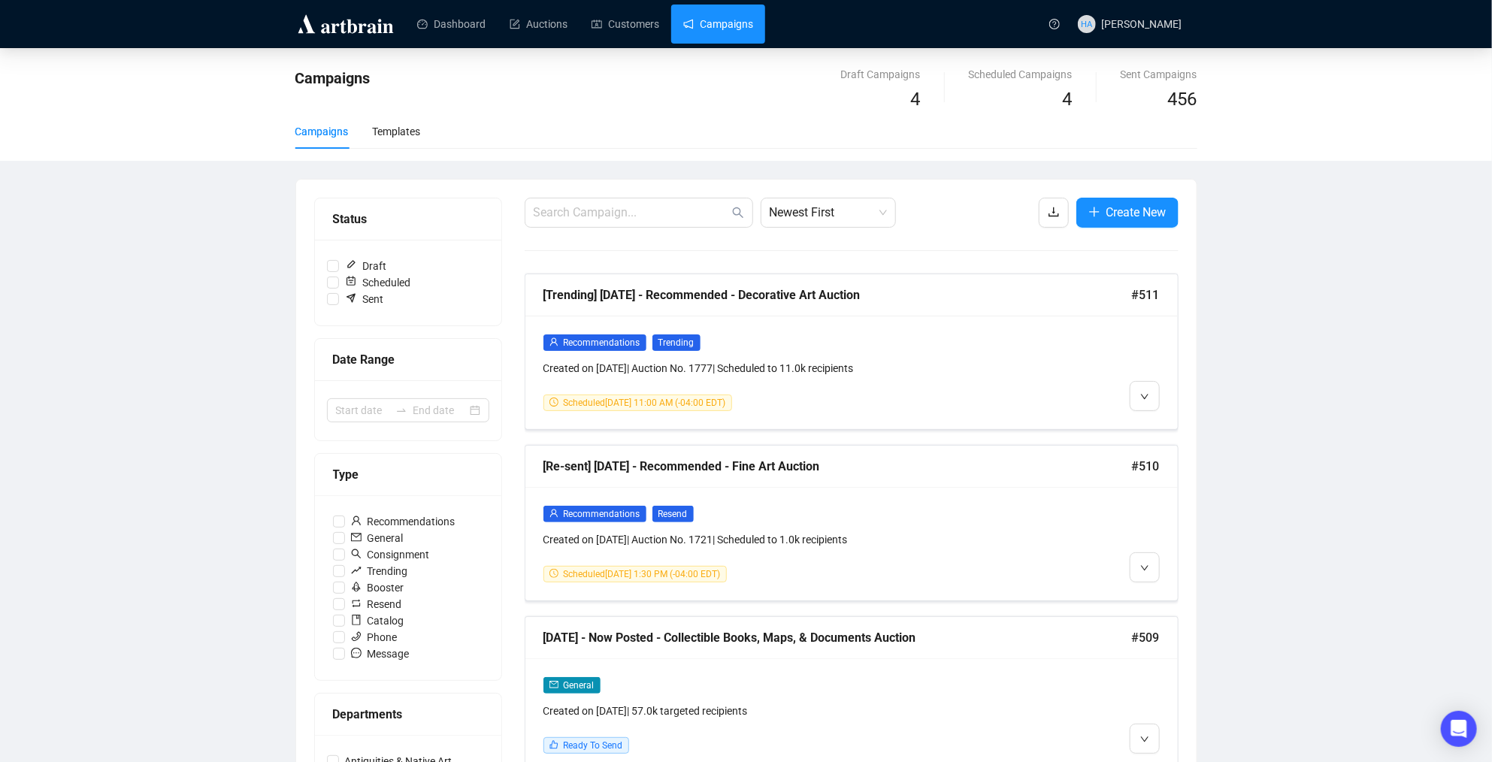
click at [727, 21] on link "Campaigns" at bounding box center [718, 24] width 70 height 39
